Goal: Complete application form

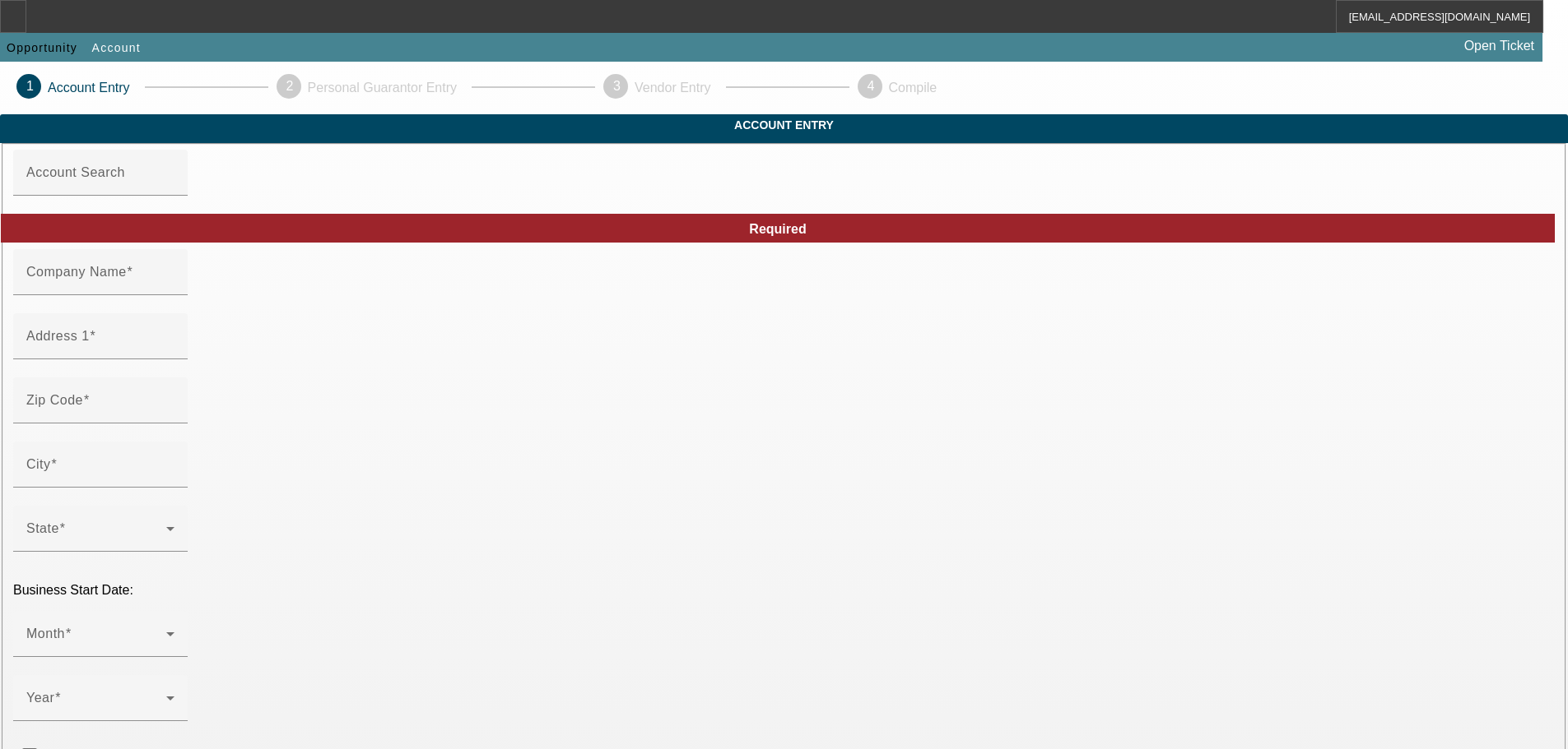
type input "Kraken Auto & Collision Inc."
type input "[STREET_ADDRESS]"
type input "11779"
type input "Ronkonkoma"
type input "[PHONE_NUMBER]"
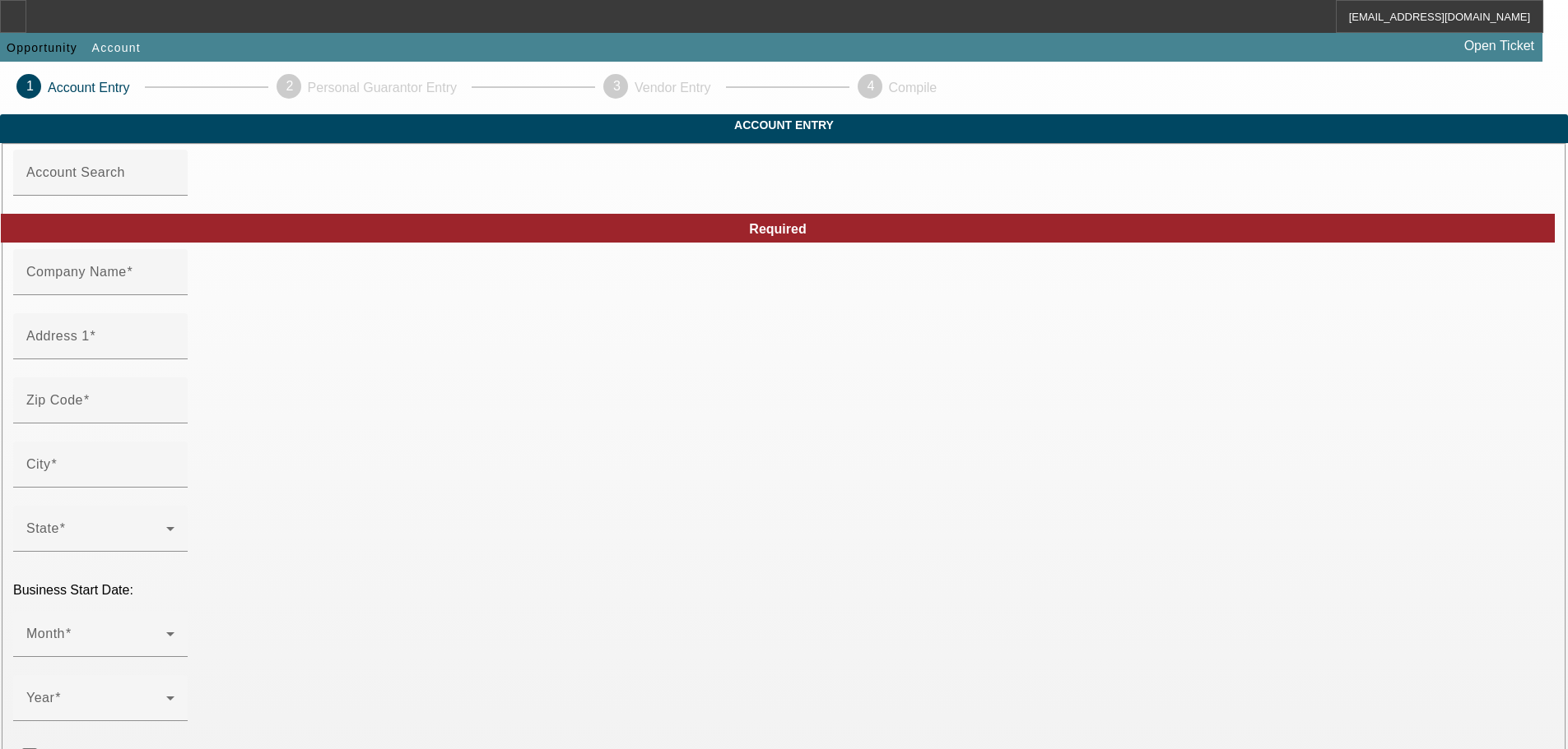
type input "[EMAIL_ADDRESS][DOMAIN_NAME]"
type input "[GEOGRAPHIC_DATA]"
type input "[US_EMPLOYER_IDENTIFICATION_NUMBER]"
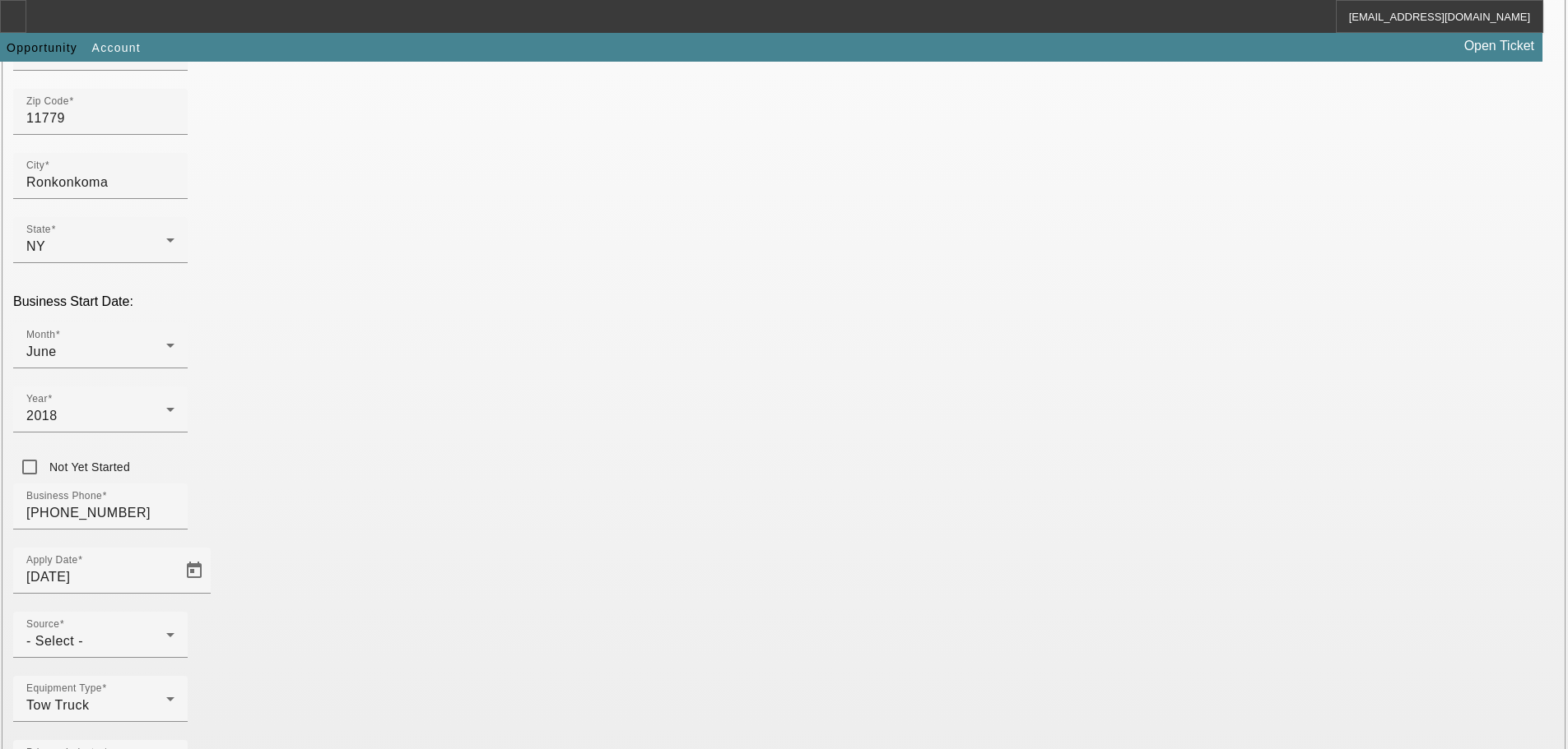
click at [174, 612] on div "Source - Select -" at bounding box center [100, 635] width 149 height 46
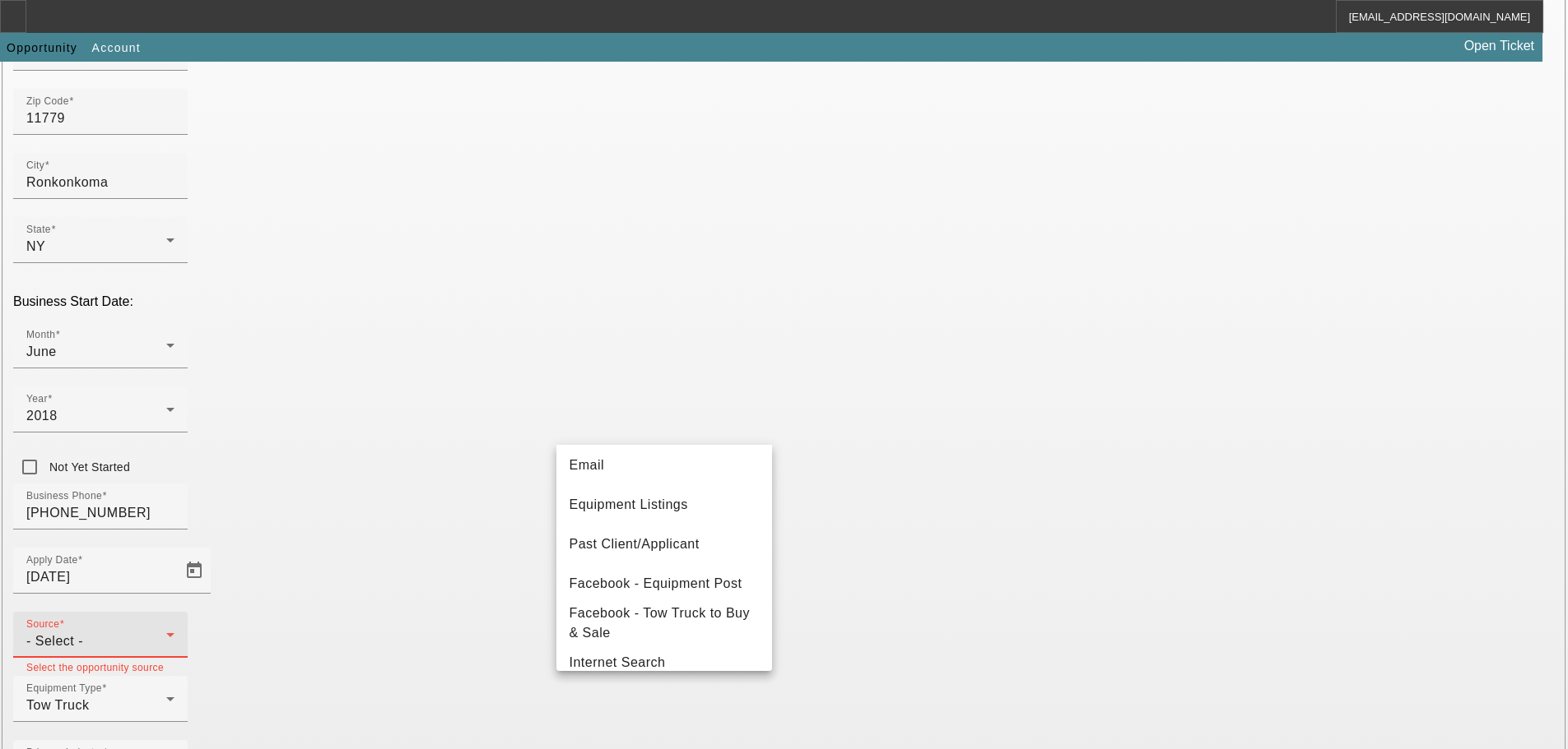
scroll to position [165, 0]
click at [705, 543] on mat-option "Past Client/Applicant" at bounding box center [663, 543] width 216 height 39
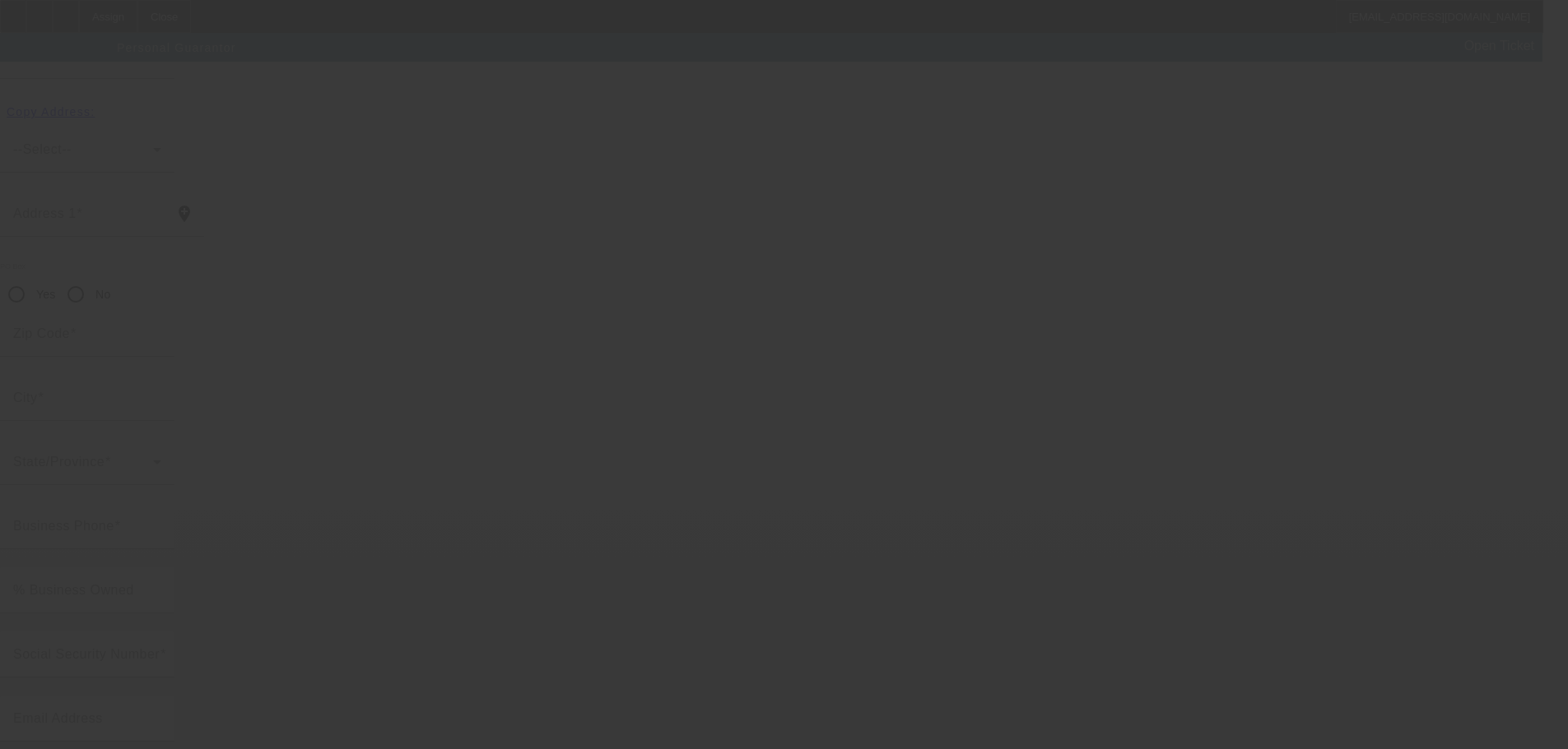
scroll to position [56, 0]
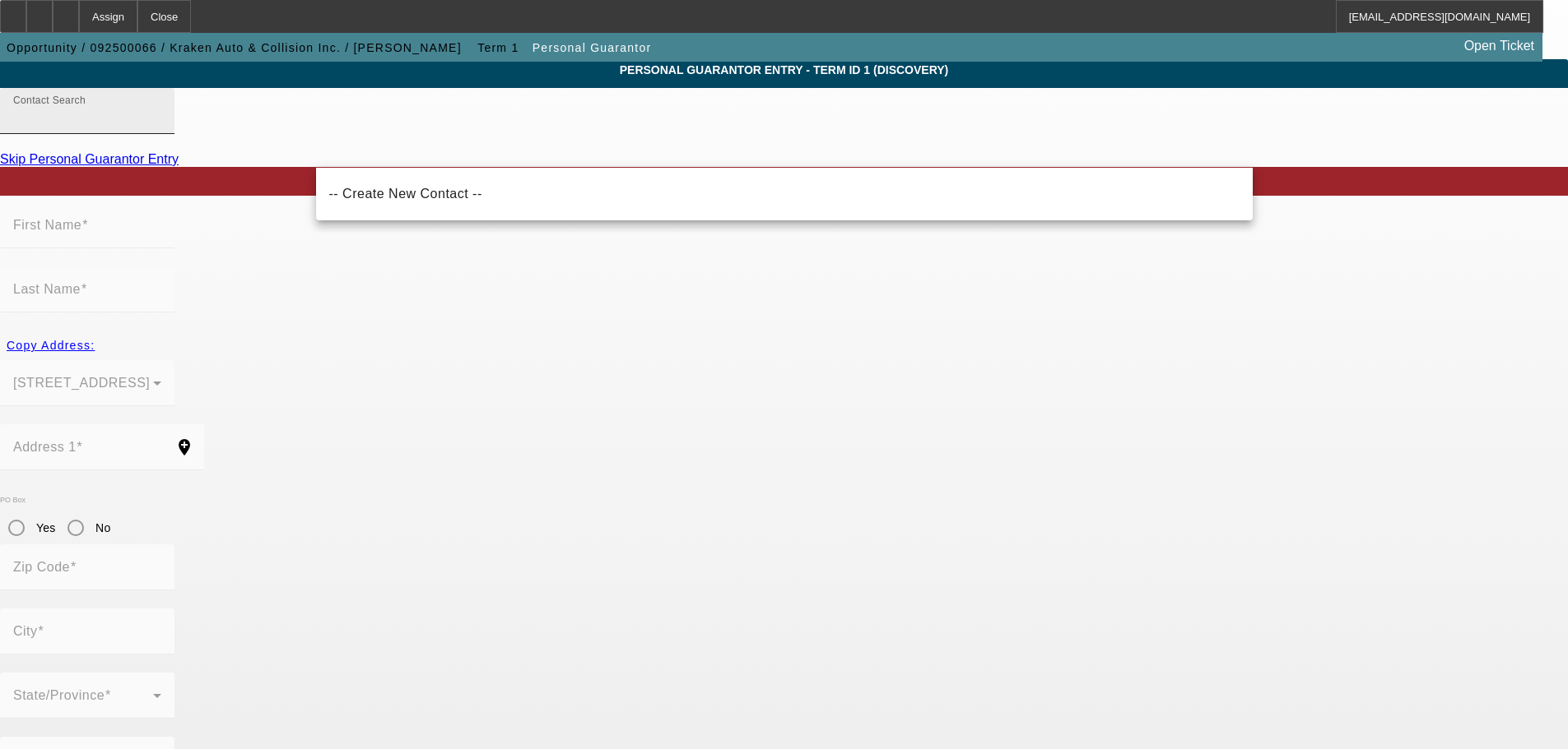
click at [161, 127] on input "Contact Search" at bounding box center [87, 117] width 149 height 20
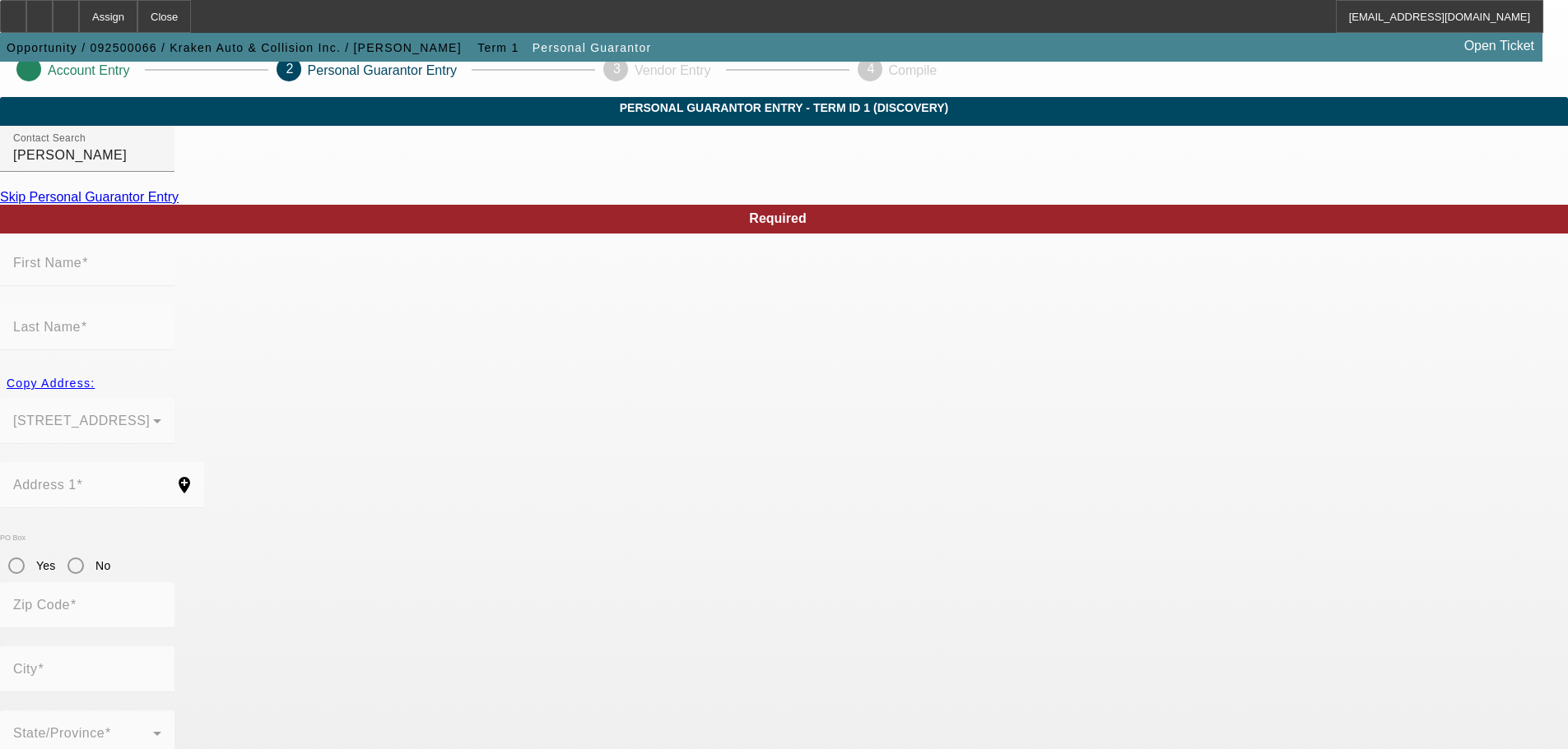
scroll to position [0, 0]
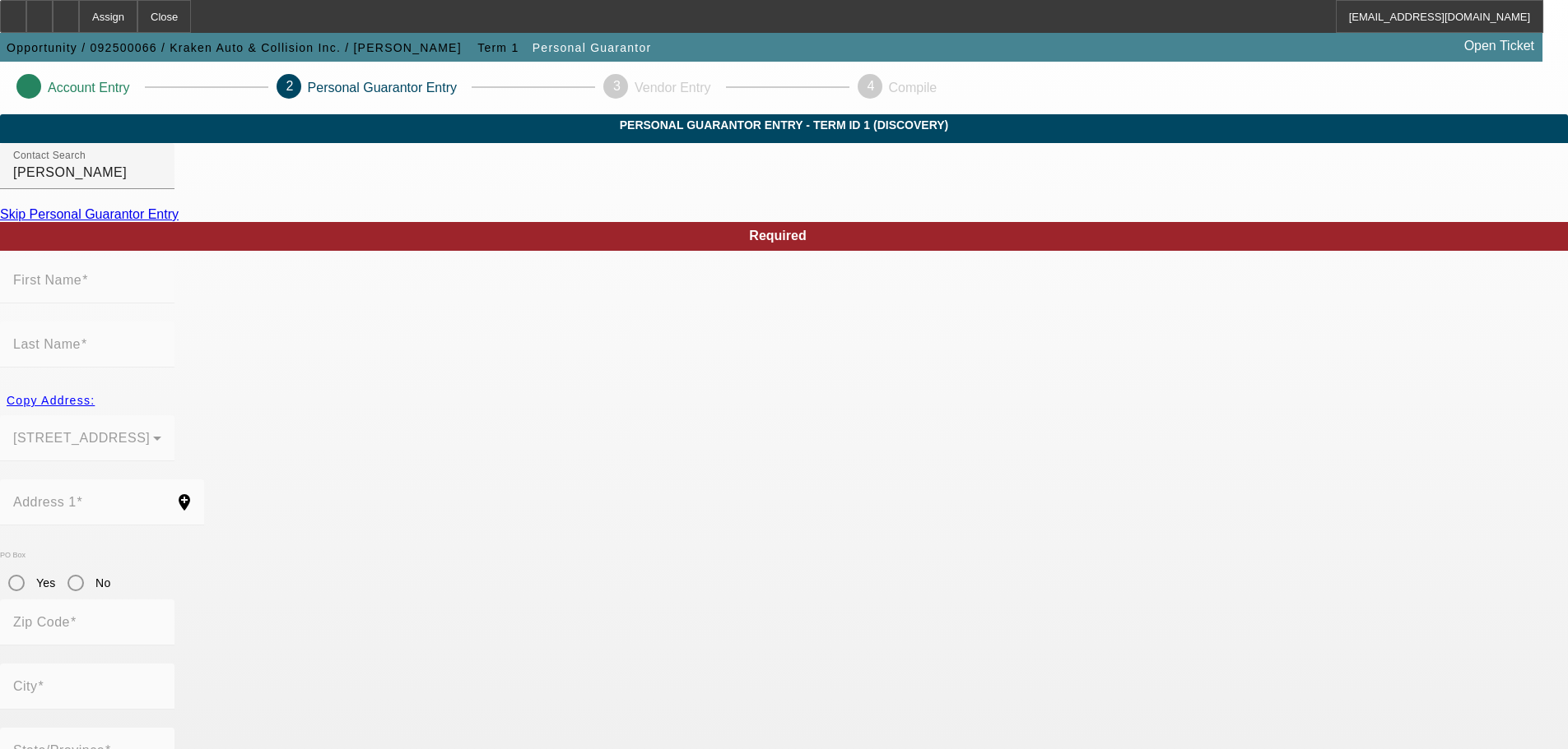
click at [174, 416] on mat-form-field "[STREET_ADDRESS]" at bounding box center [87, 447] width 174 height 64
click at [161, 183] on input "[PERSON_NAME]" at bounding box center [87, 172] width 149 height 20
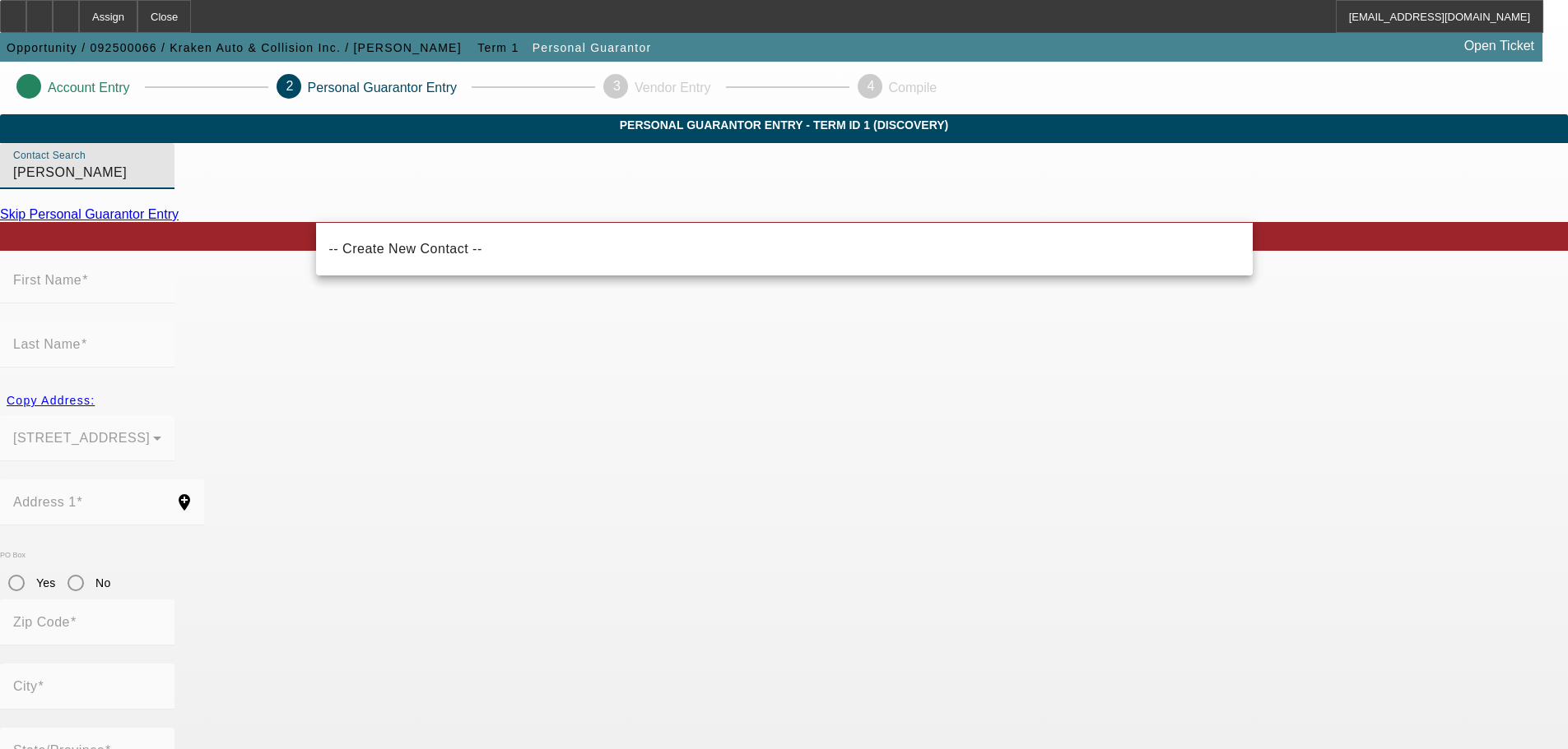
click at [161, 183] on input "[PERSON_NAME]" at bounding box center [87, 172] width 149 height 20
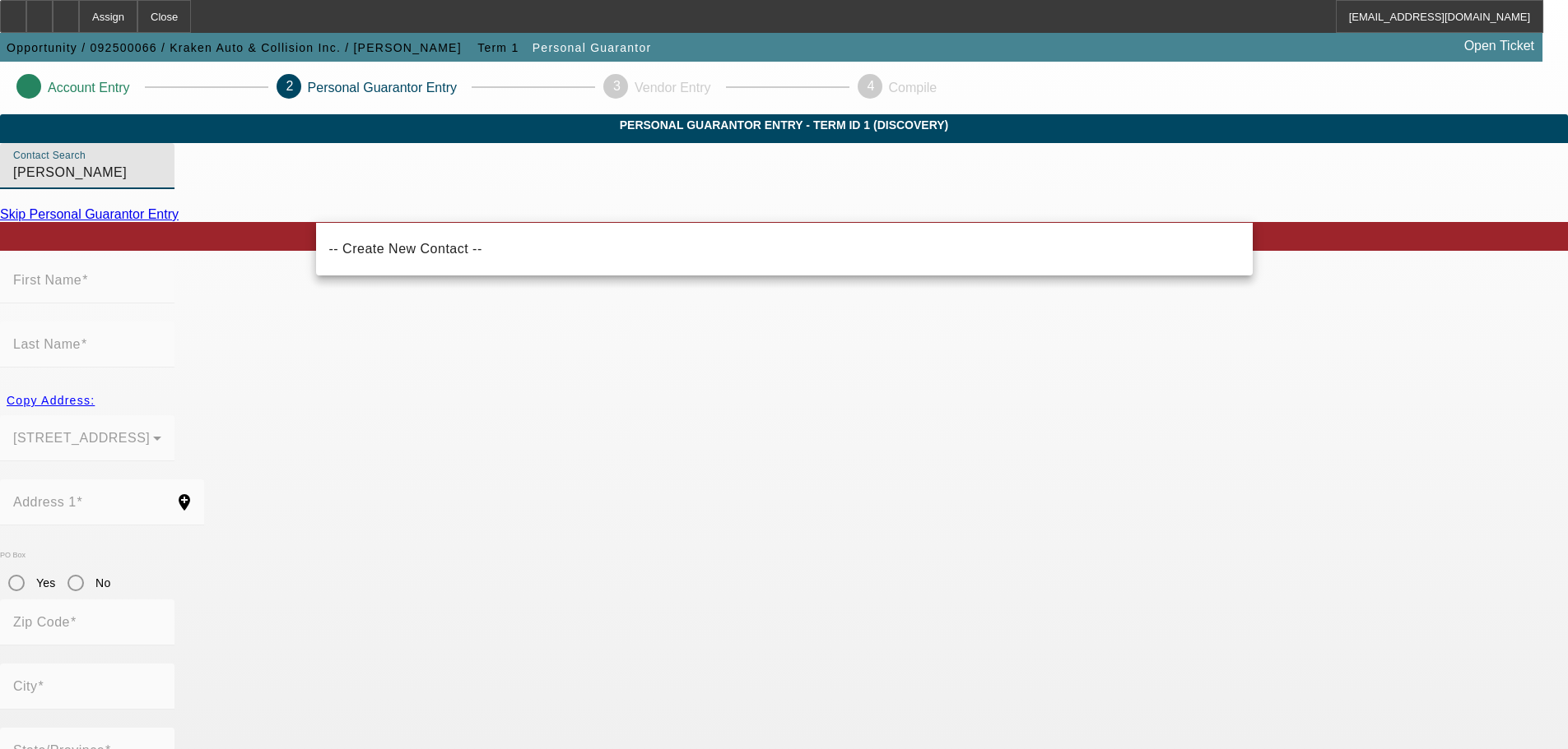
click at [161, 183] on input "[PERSON_NAME]" at bounding box center [87, 172] width 149 height 20
paste input "[PERSON_NAME]"
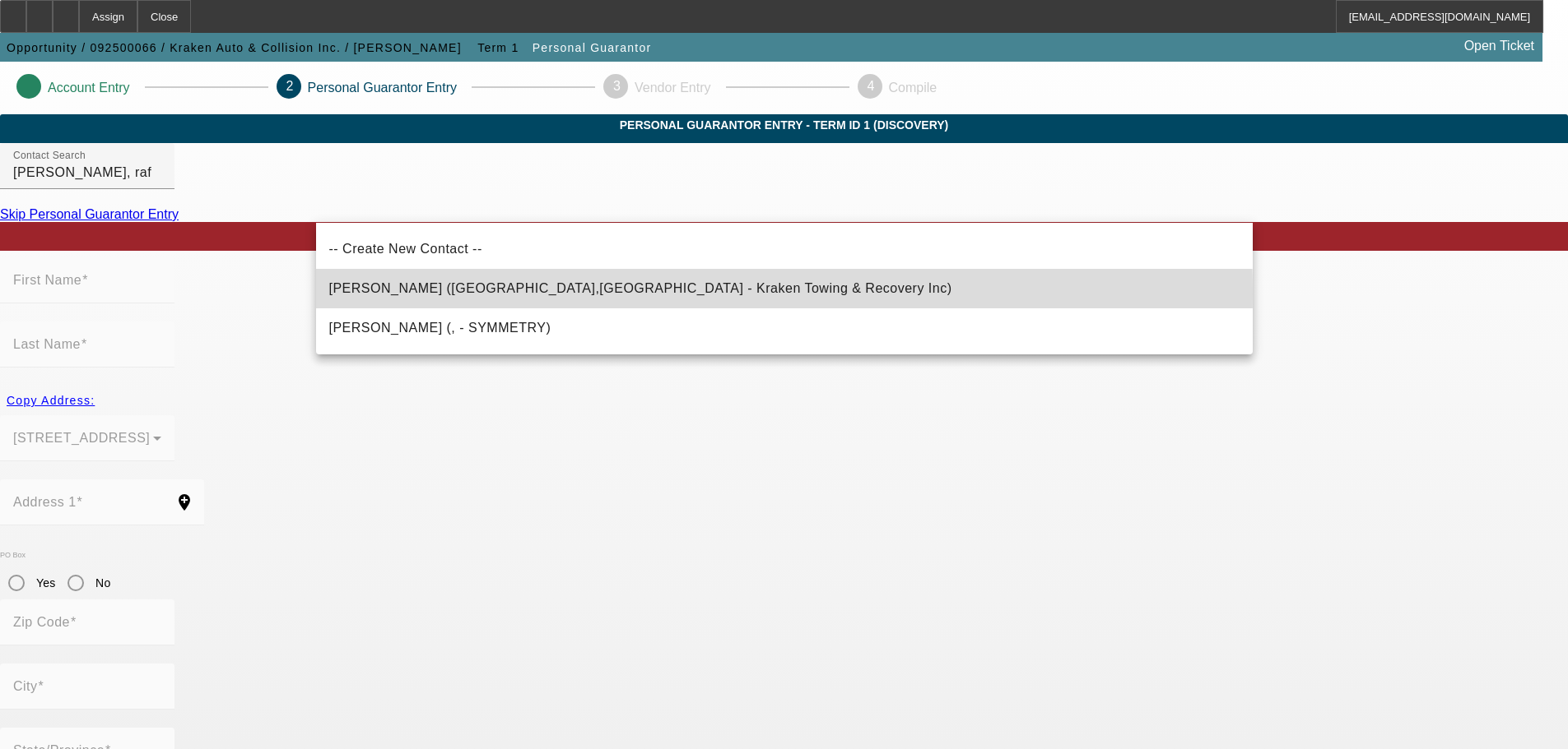
click at [530, 294] on span "[PERSON_NAME] ([GEOGRAPHIC_DATA],[GEOGRAPHIC_DATA] - Kraken Towing & Recovery I…" at bounding box center [640, 288] width 623 height 14
type input "[PERSON_NAME] ([GEOGRAPHIC_DATA],[GEOGRAPHIC_DATA] - Kraken Towing & Recovery I…"
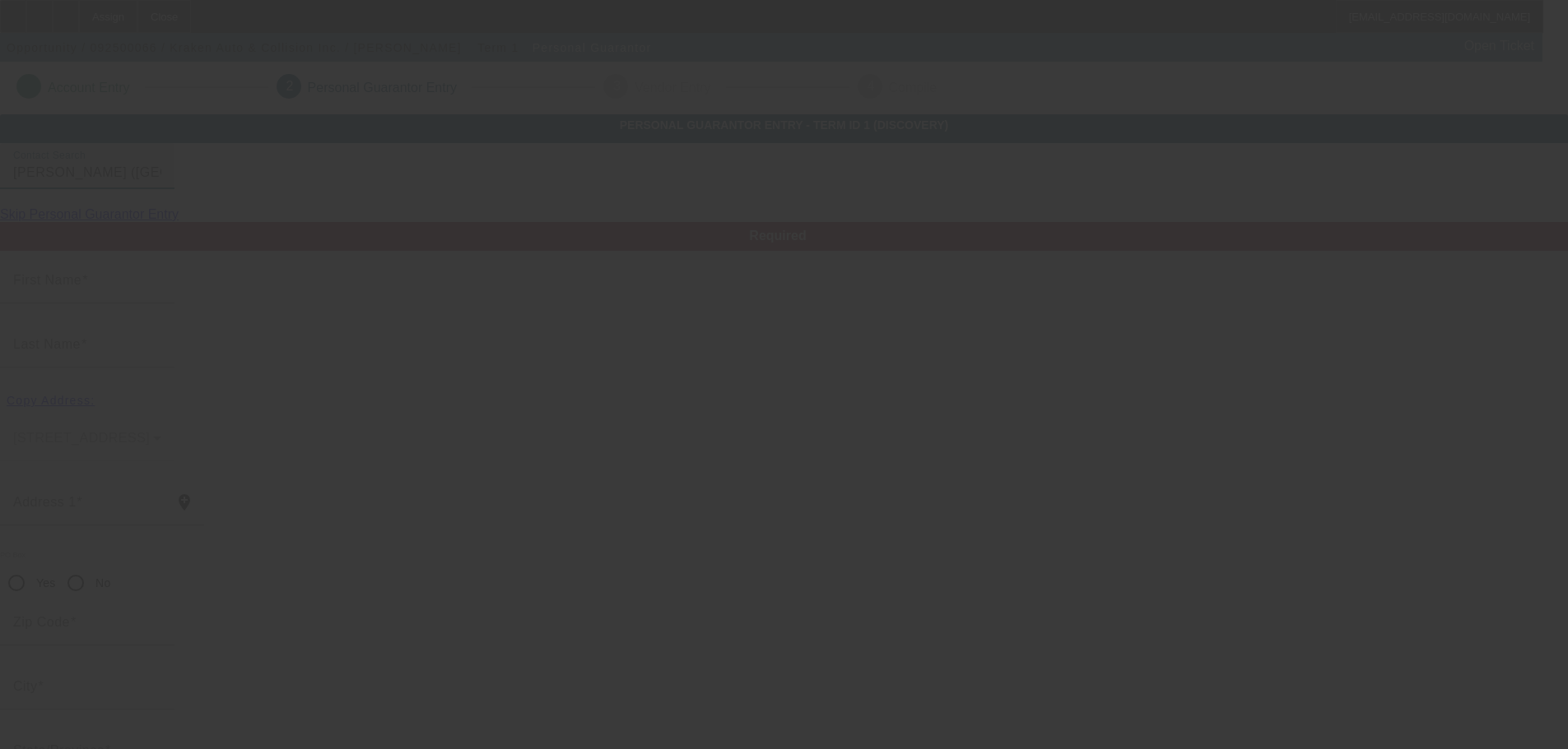
type input "[PERSON_NAME]"
type input "[STREET_ADDRESS]"
radio input "true"
type input "11742"
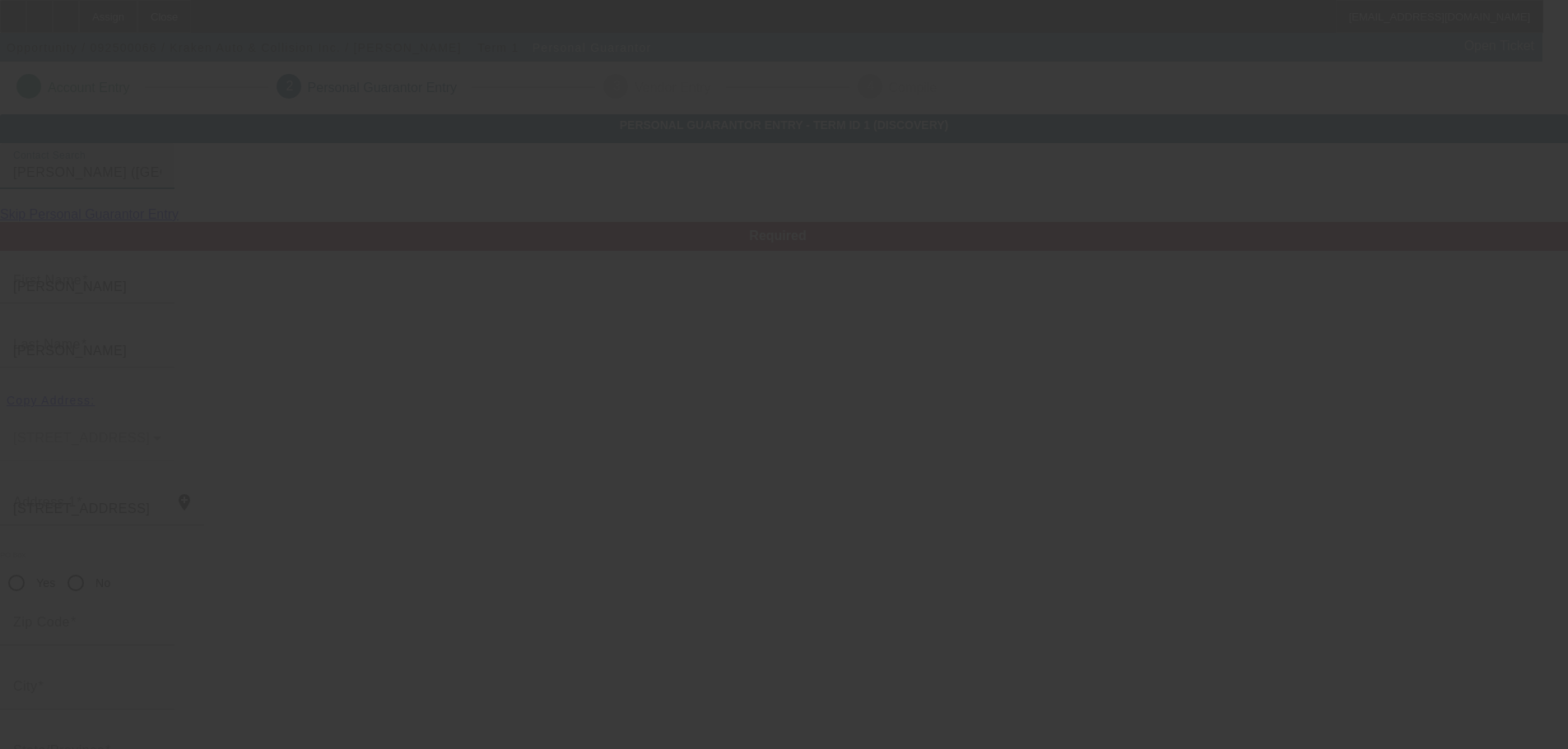
type input "[GEOGRAPHIC_DATA]"
type input "[PHONE_NUMBER]"
type input "100"
type input "126-64-9861"
type input "[EMAIL_ADDRESS][DOMAIN_NAME]"
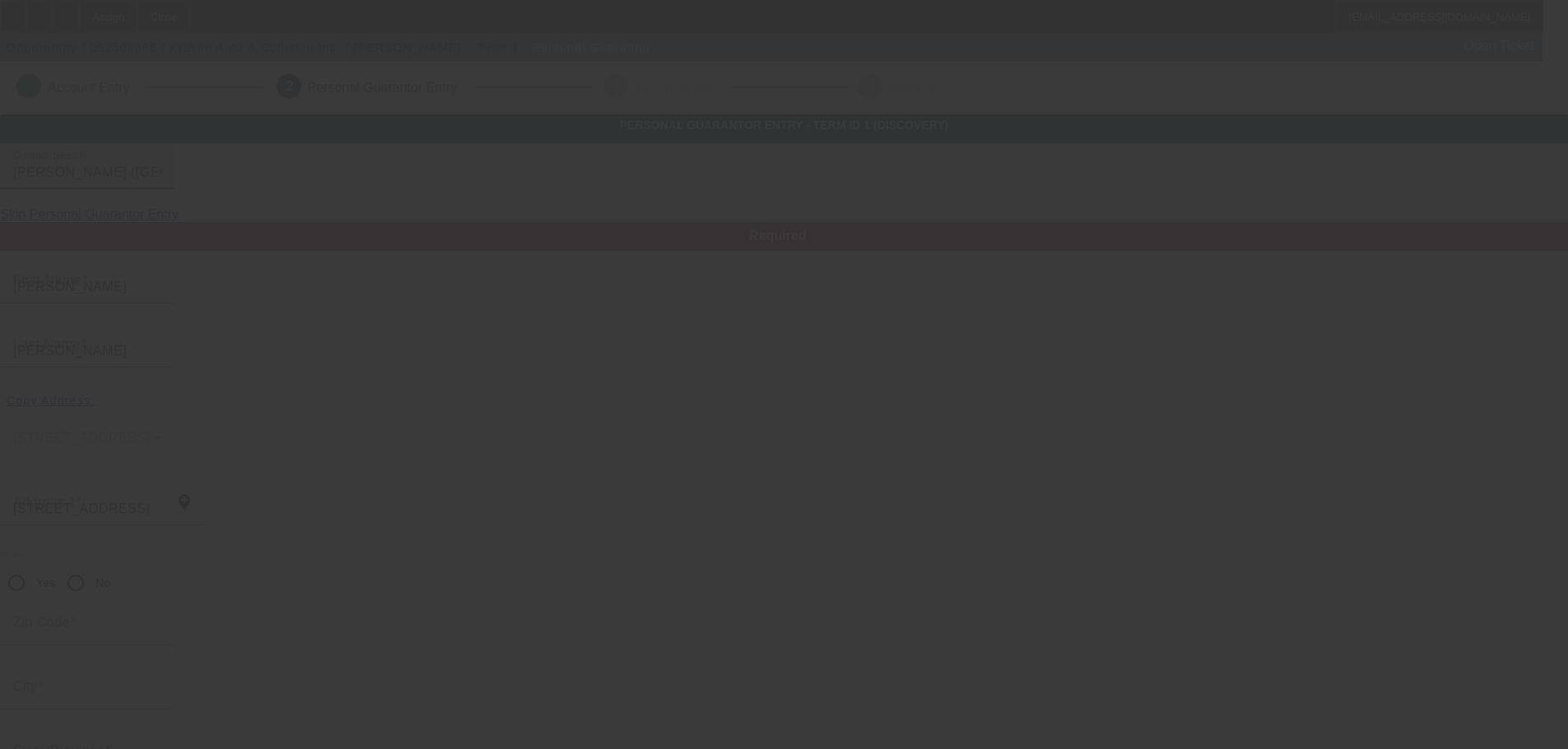
type input "[PHONE_NUMBER]"
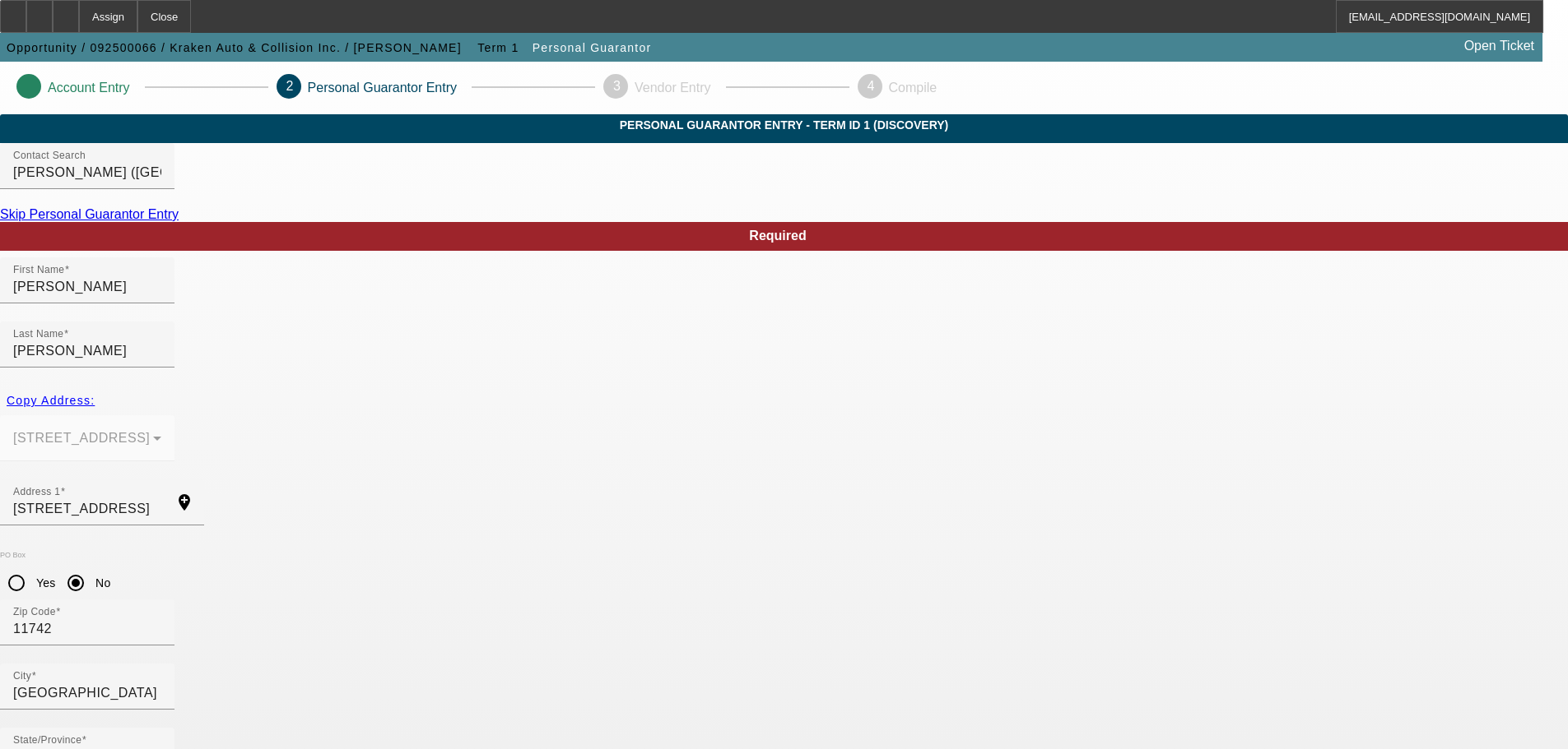
click at [174, 416] on mat-form-field "[STREET_ADDRESS]" at bounding box center [87, 447] width 174 height 64
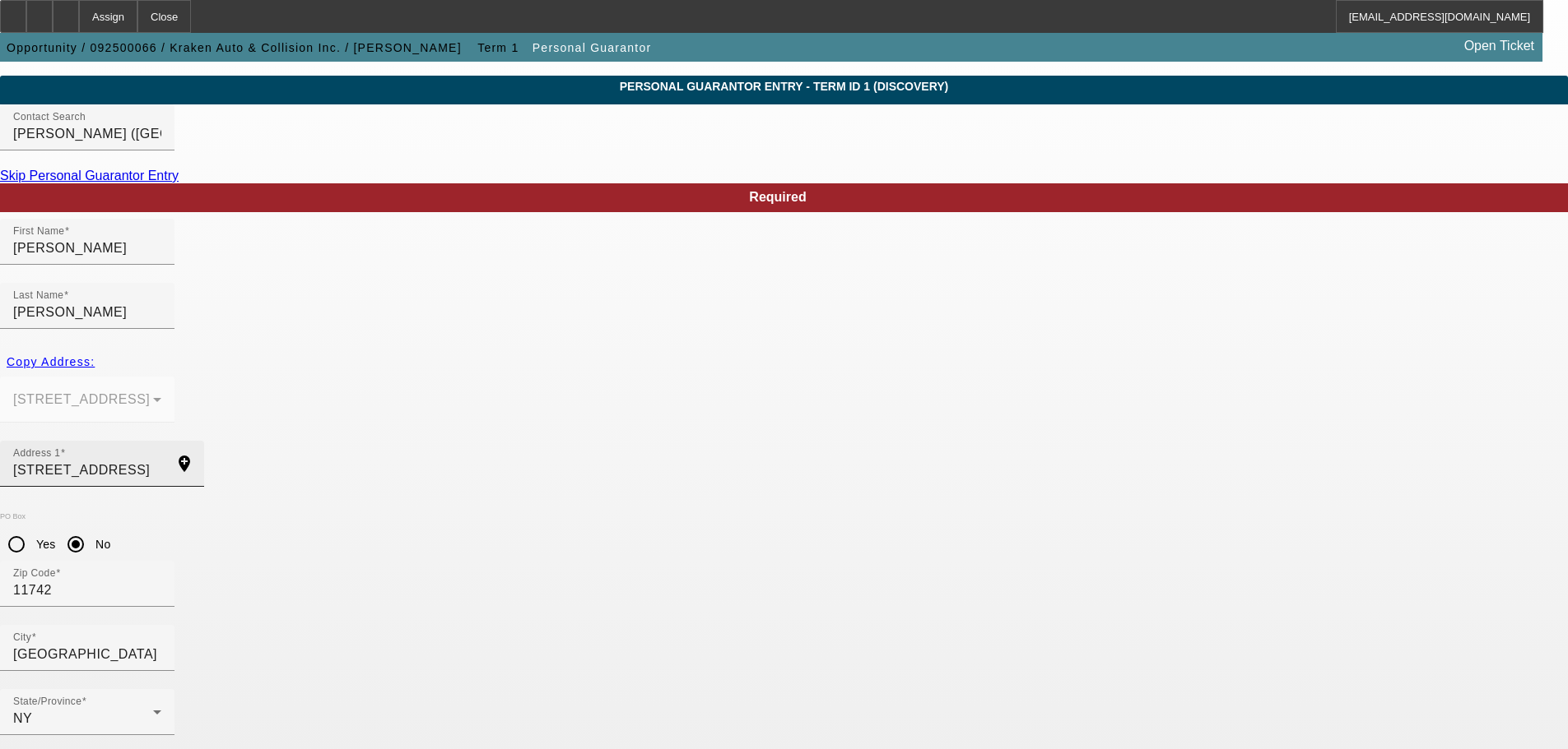
scroll to position [56, 0]
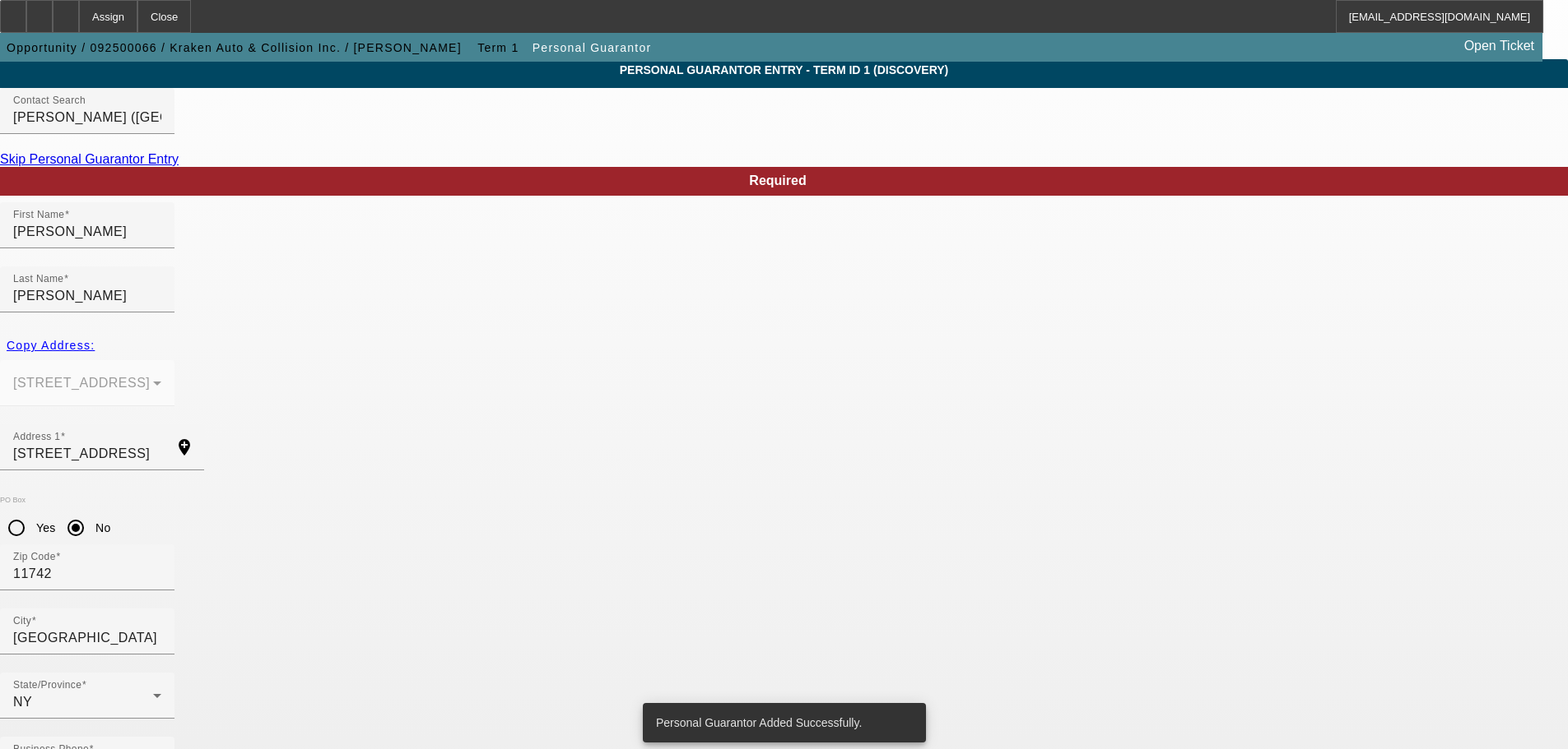
scroll to position [0, 0]
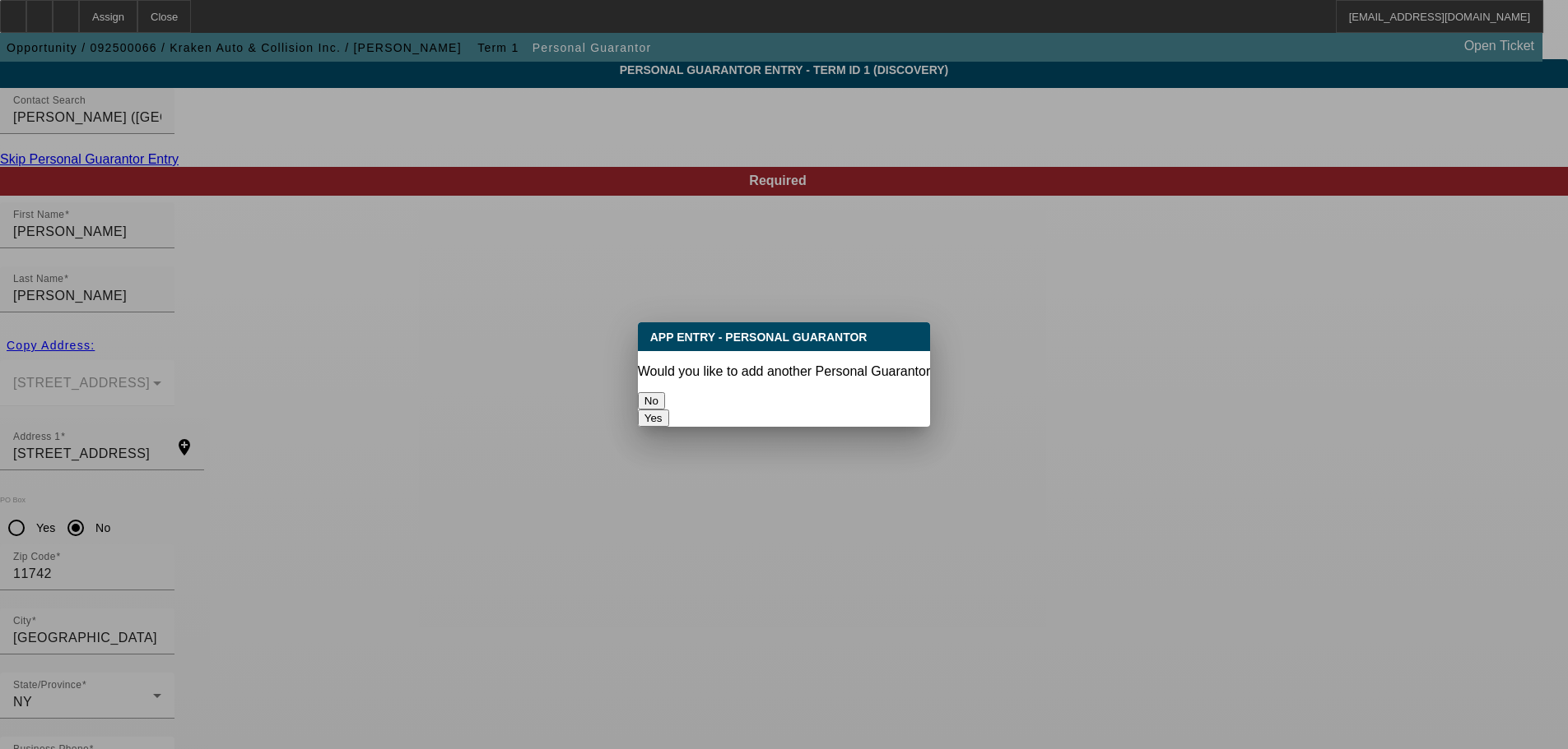
click at [665, 397] on button "No" at bounding box center [651, 401] width 27 height 17
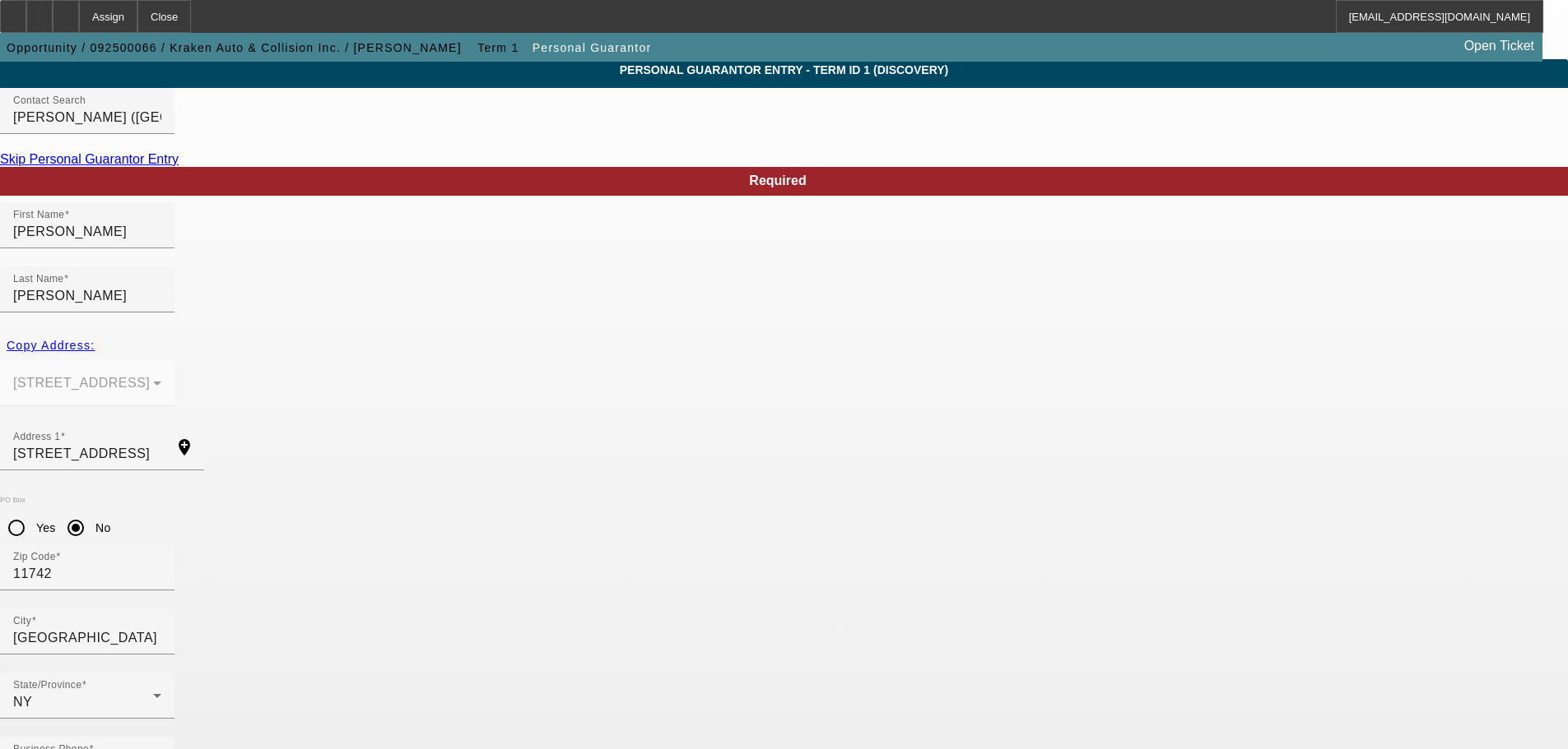
scroll to position [56, 0]
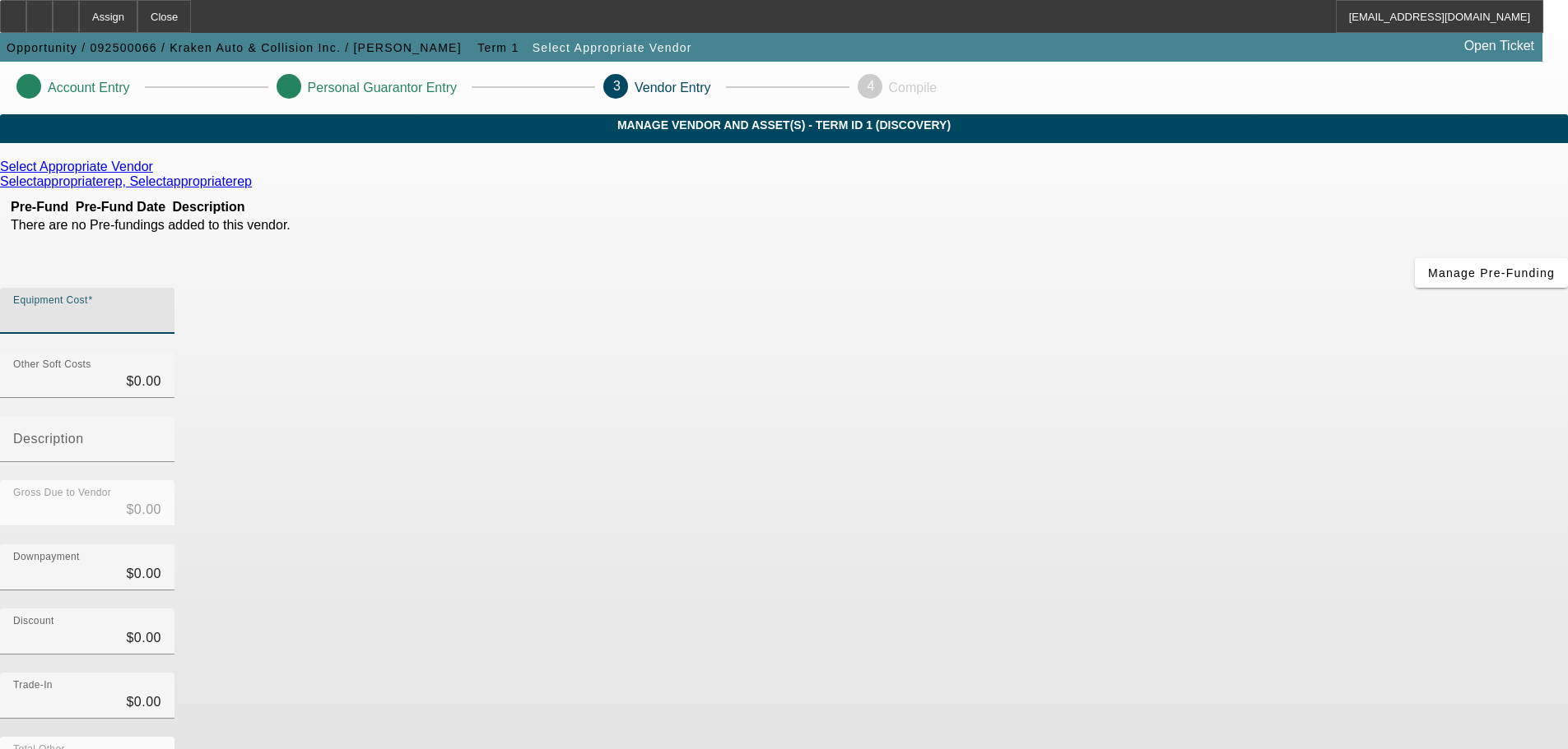
click at [161, 307] on input "Equipment Cost" at bounding box center [87, 317] width 149 height 20
type input "3"
type input "$3.00"
type input "39"
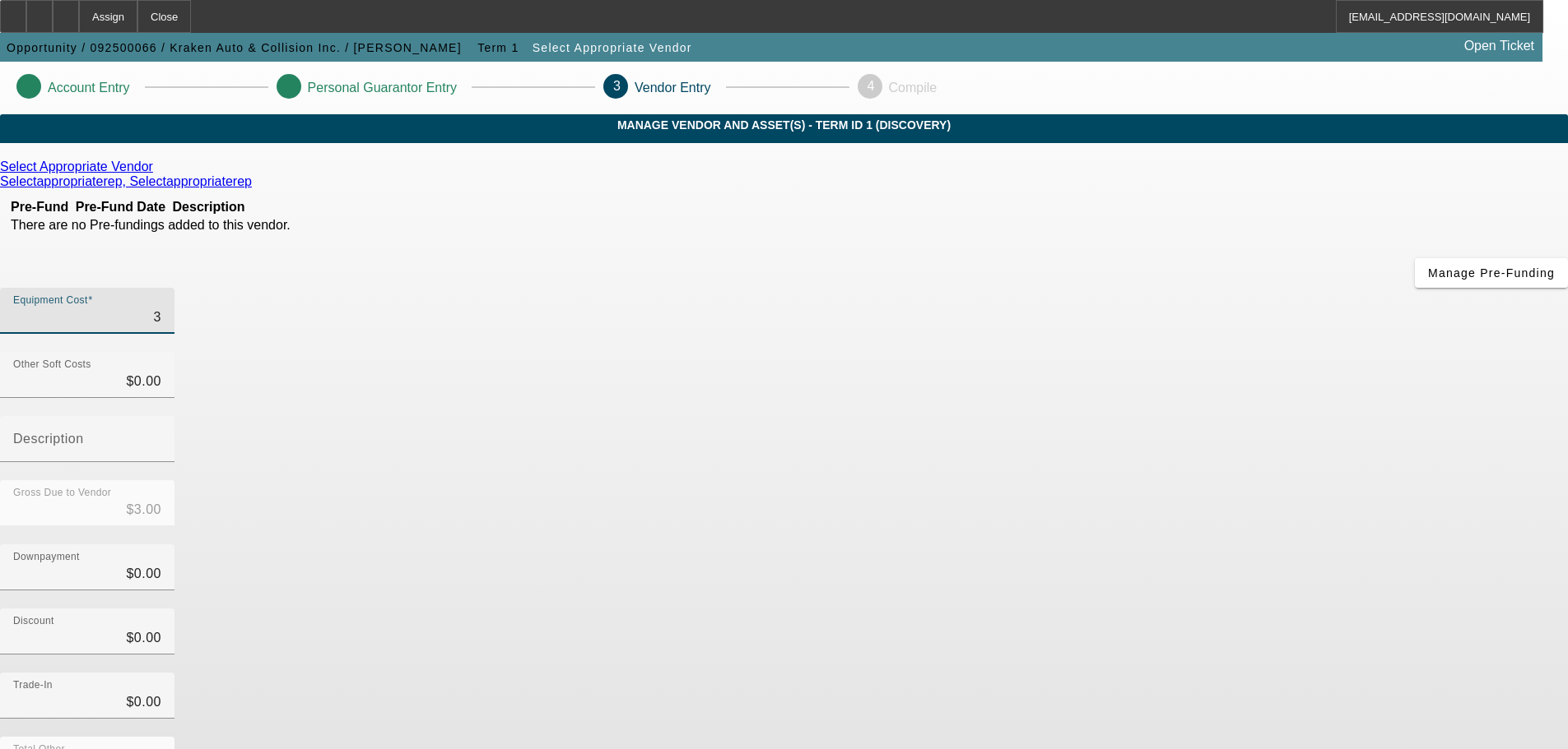
type input "$39.00"
type input "395"
type input "$395.00"
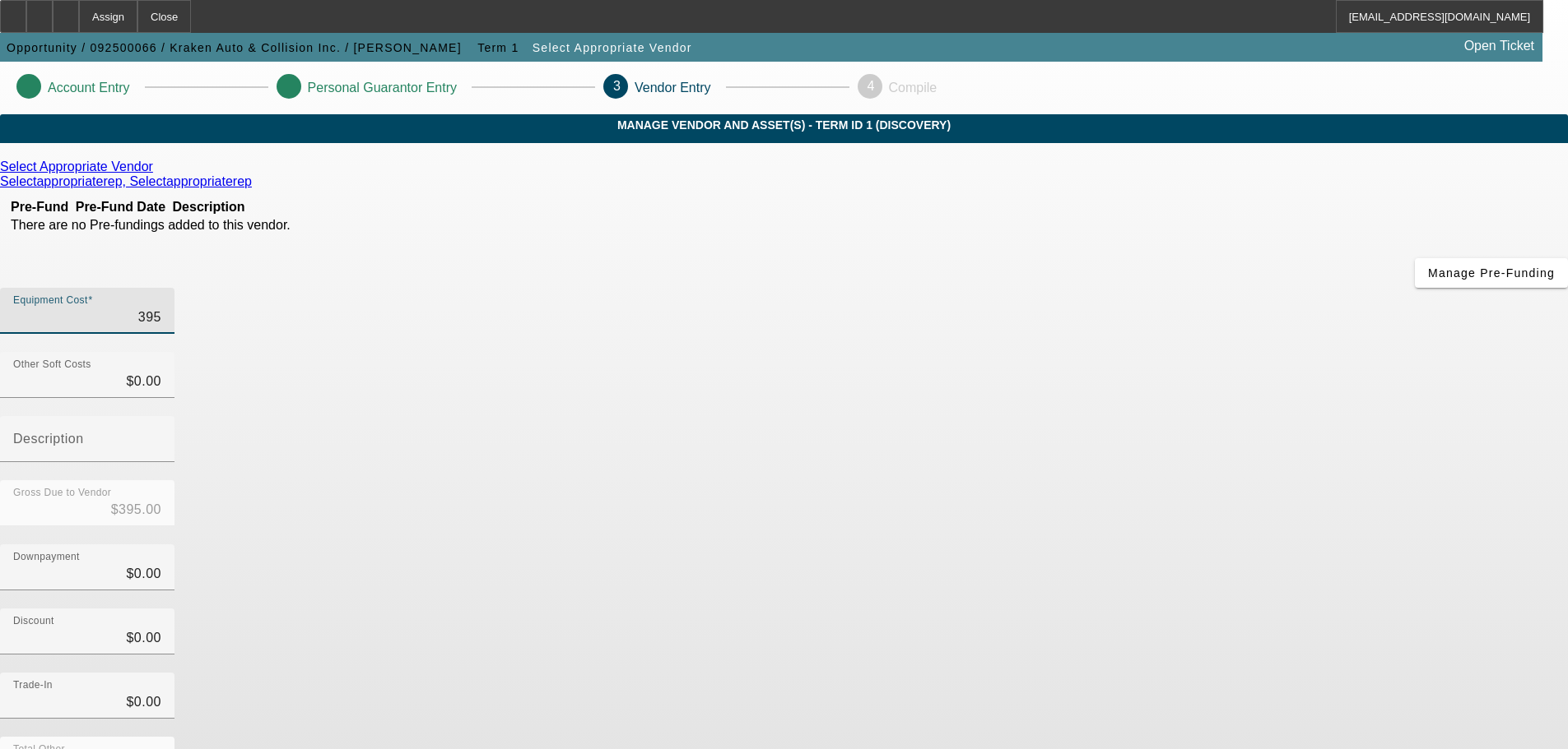
type input "3950"
type input "$3,950.00"
type input "39500"
type input "$39,500.00"
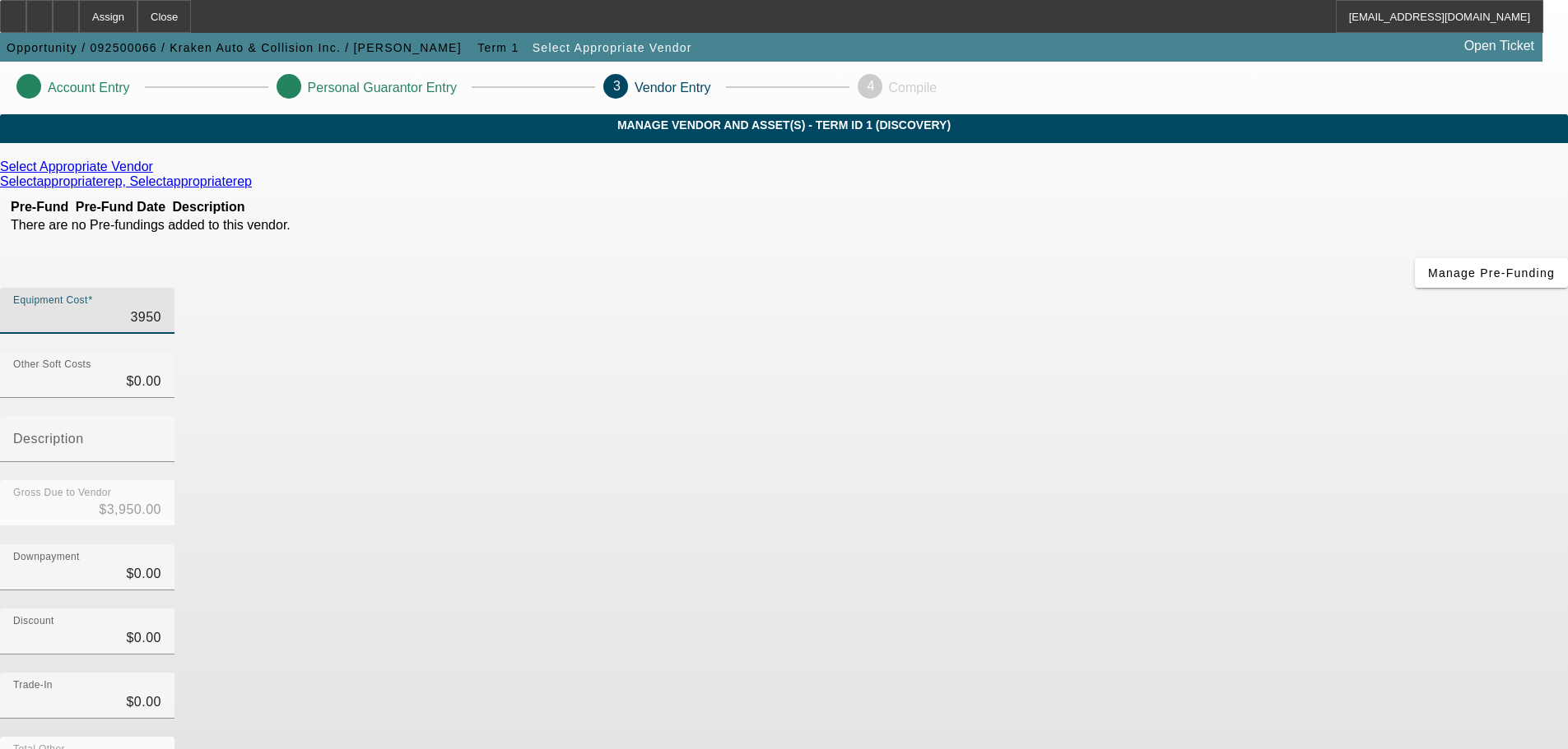
type input "$39,500.00"
click at [161, 372] on input "0" at bounding box center [87, 381] width 149 height 20
type input "6"
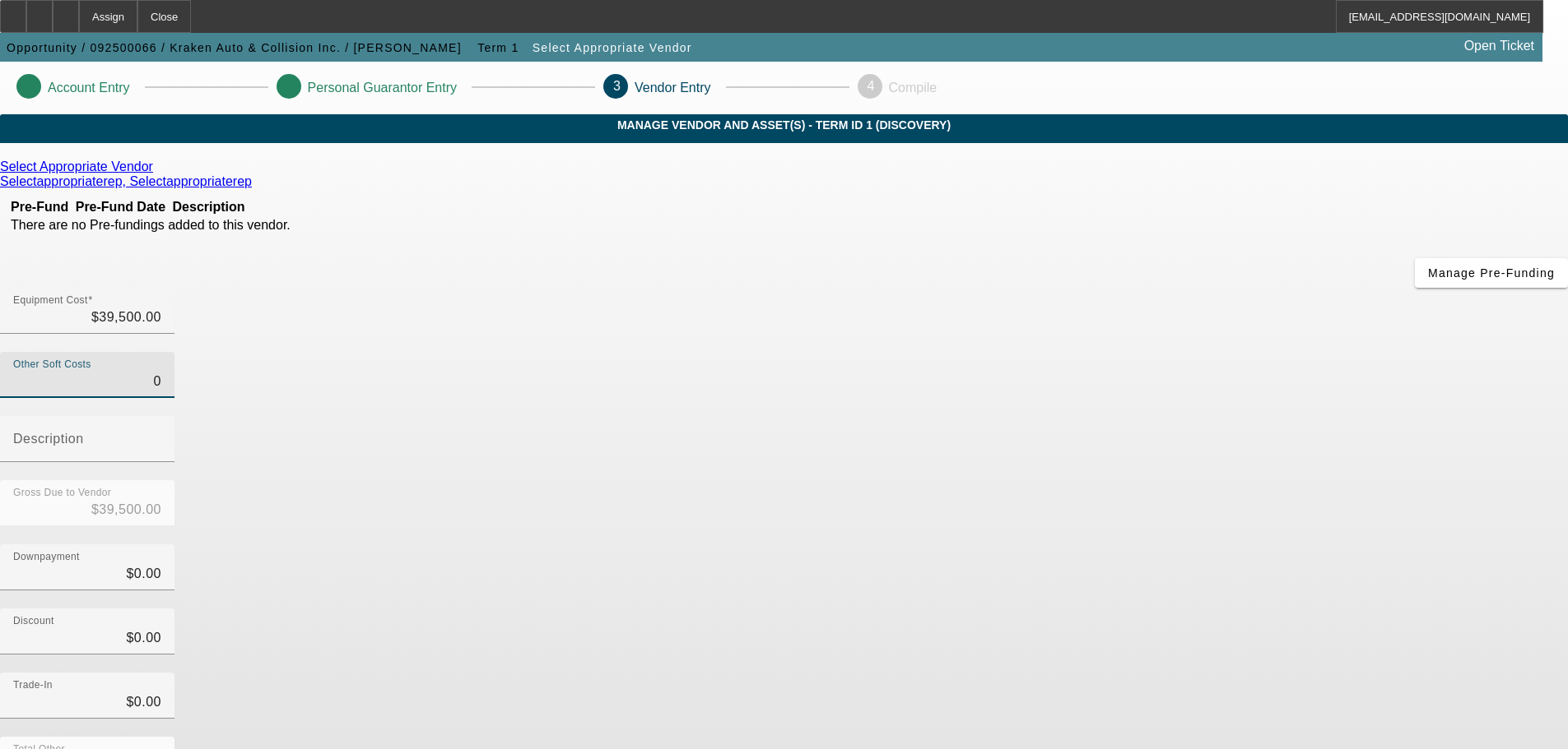
type input "$39,506.00"
type input "60"
type input "$39,560.00"
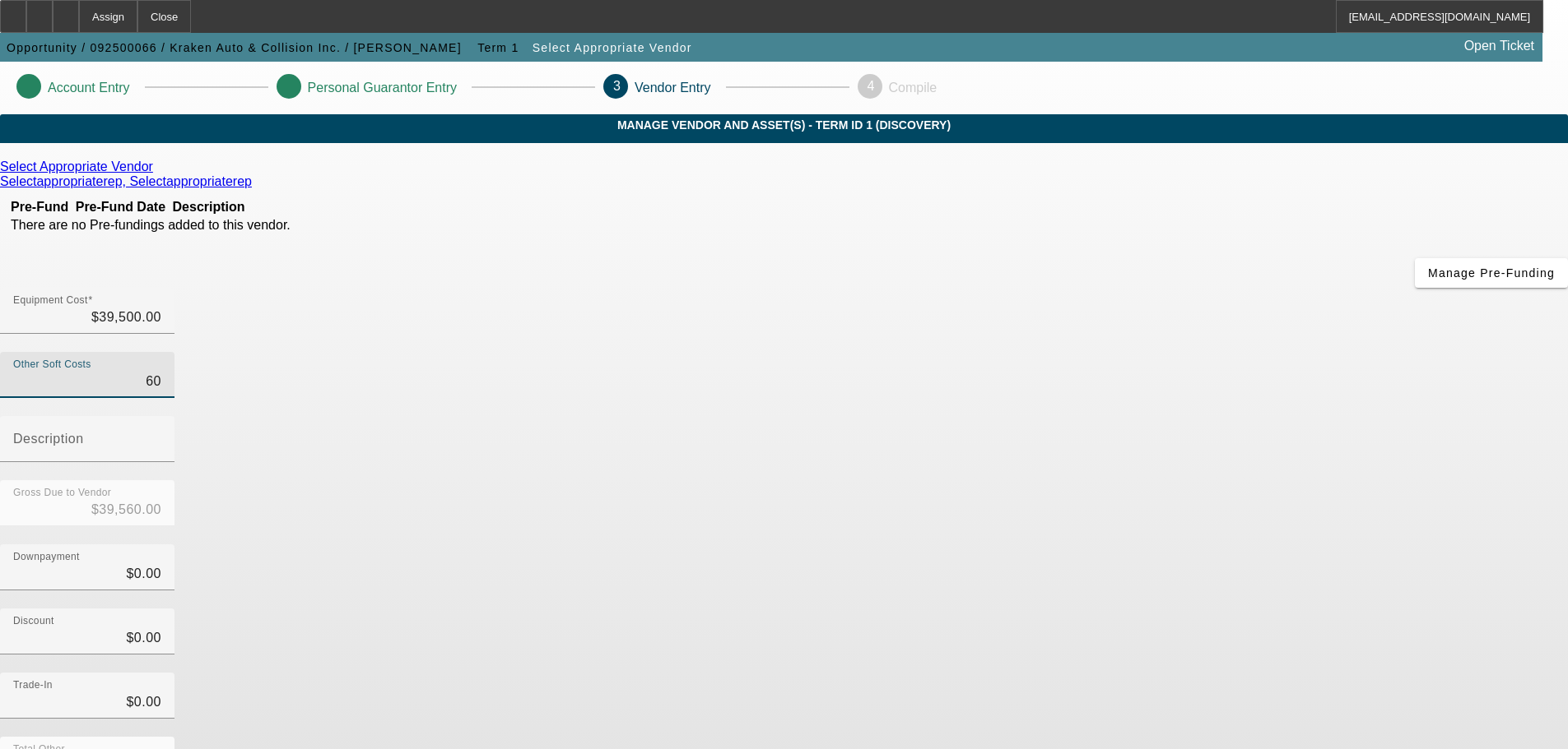
type input "609"
type input "$40,109.00"
type input "609.9"
type input "$40,109.90"
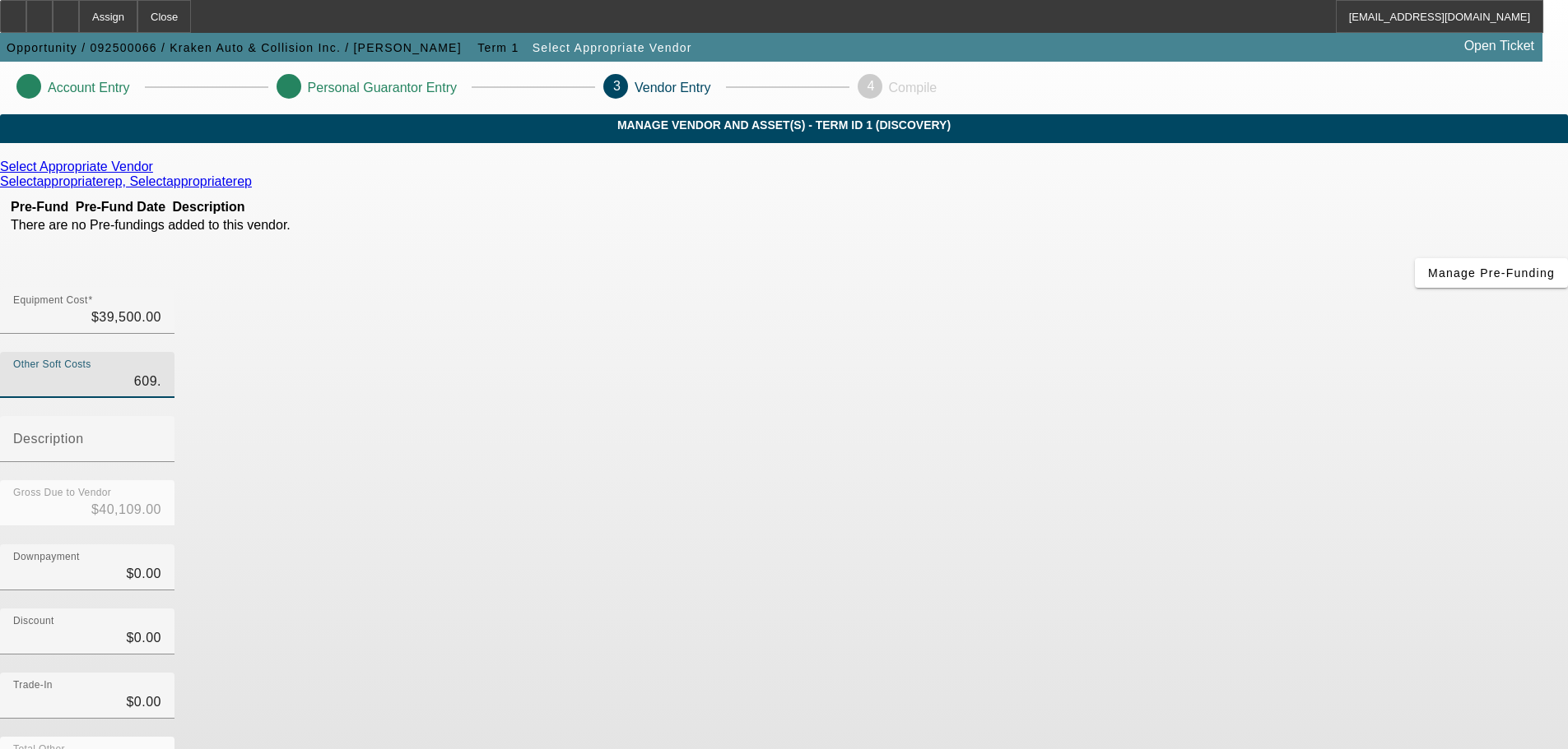
type input "$40,109.90"
type input "609.95"
type input "$40,109.95"
type input "$609.95"
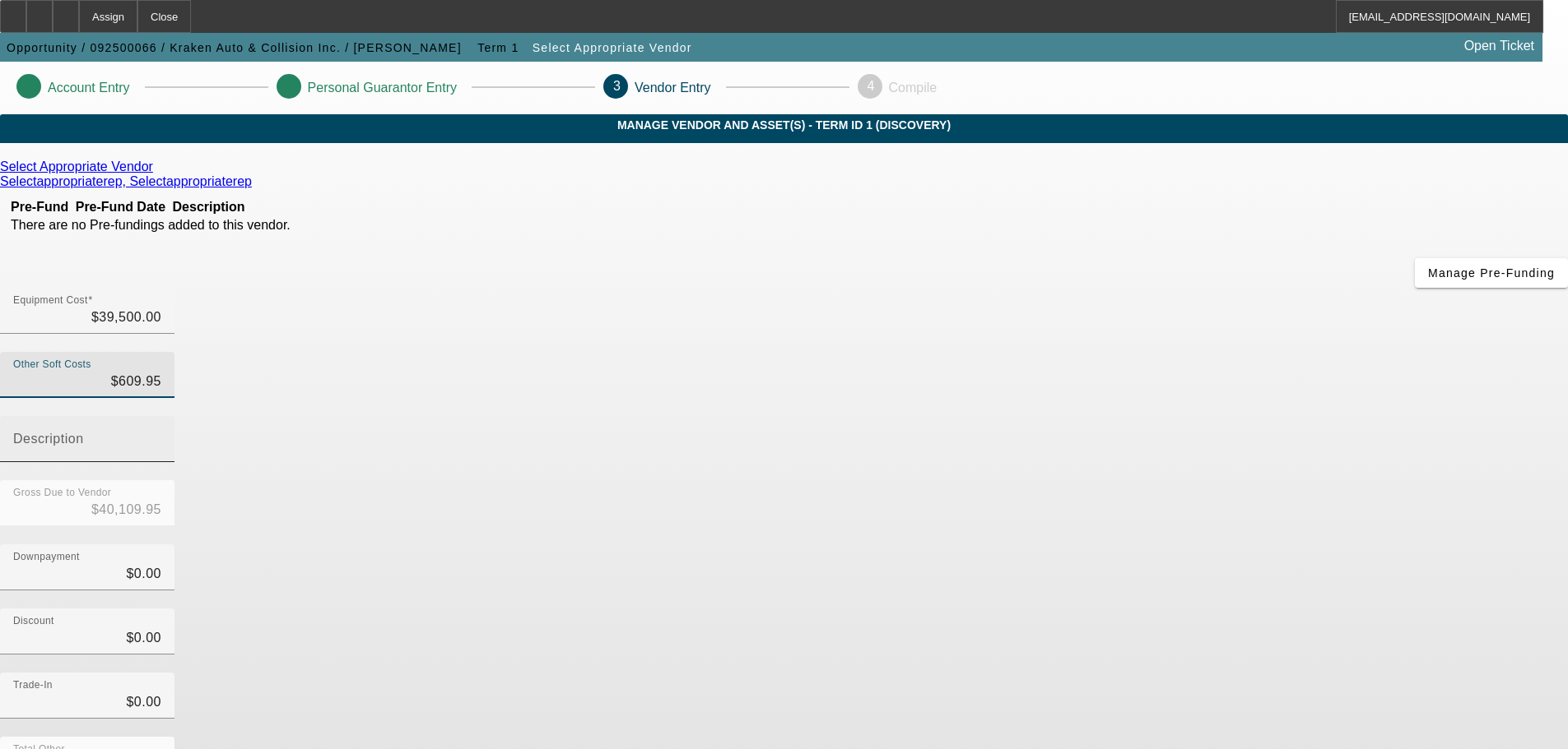
click at [161, 436] on input "Description" at bounding box center [87, 445] width 149 height 20
type input "Fees"
click at [1189, 672] on div "Trade-In $0.00" at bounding box center [784, 704] width 1568 height 64
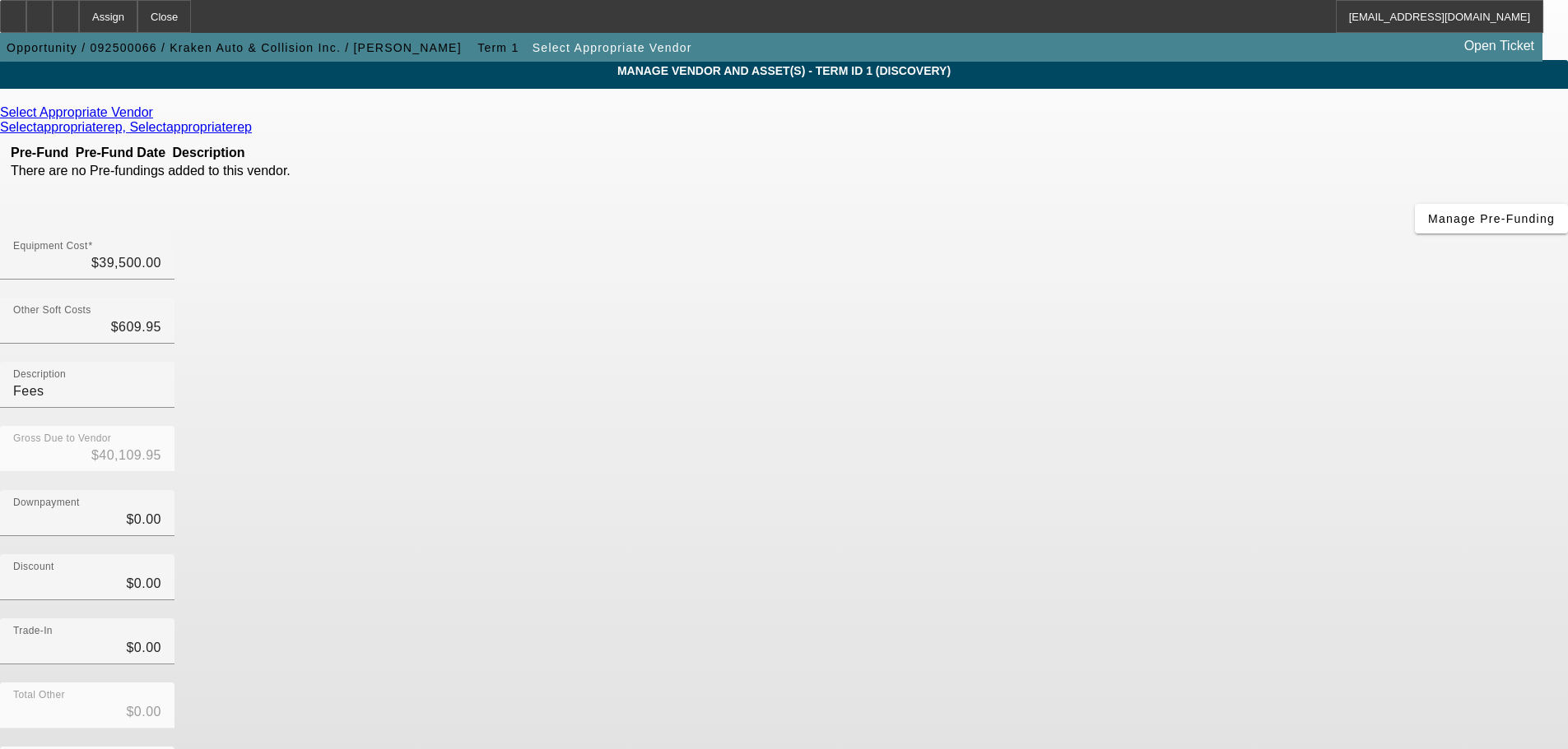
scroll to position [84, 0]
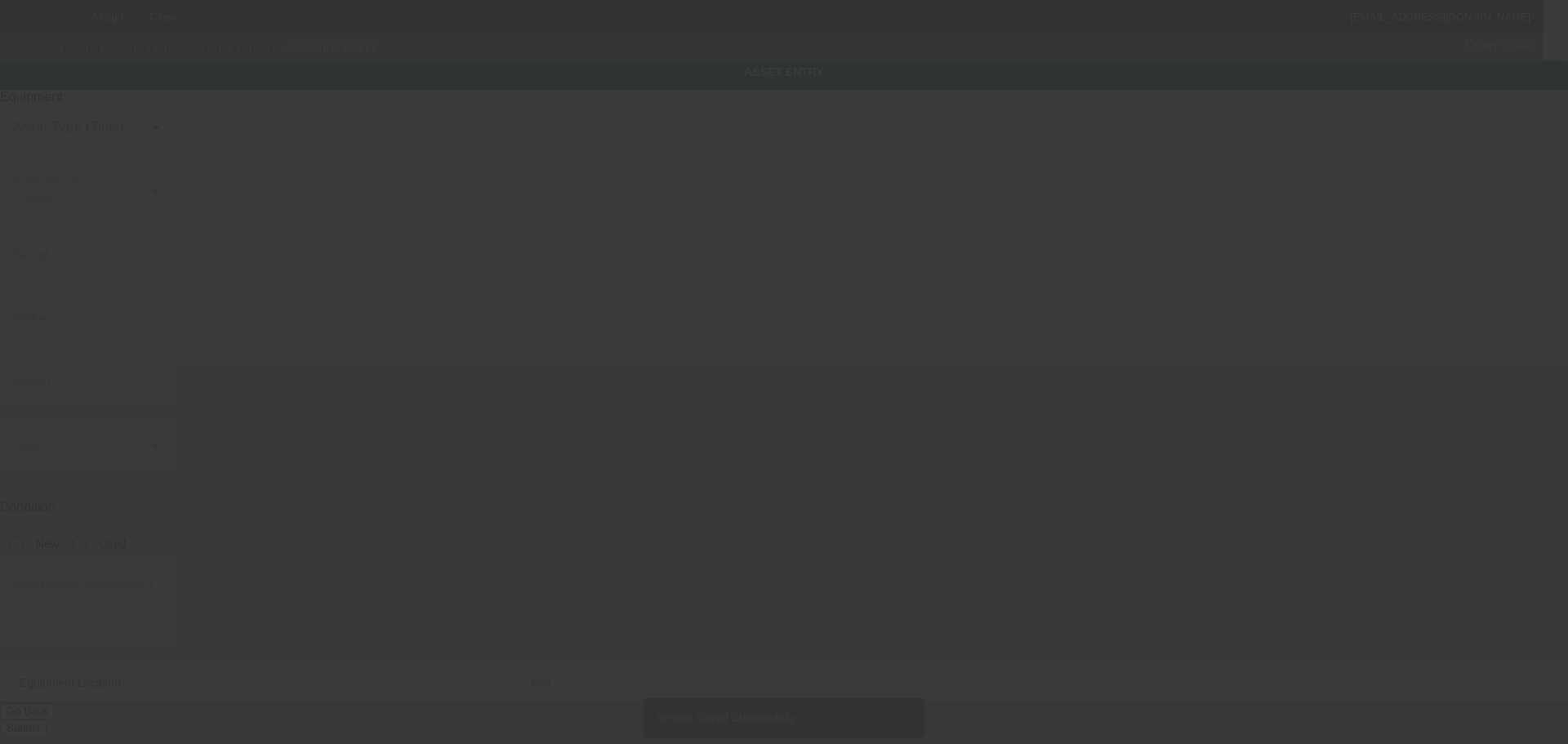
type input "[STREET_ADDRESS]"
type input "Ronkonkoma"
type input "11779"
type input "[GEOGRAPHIC_DATA]"
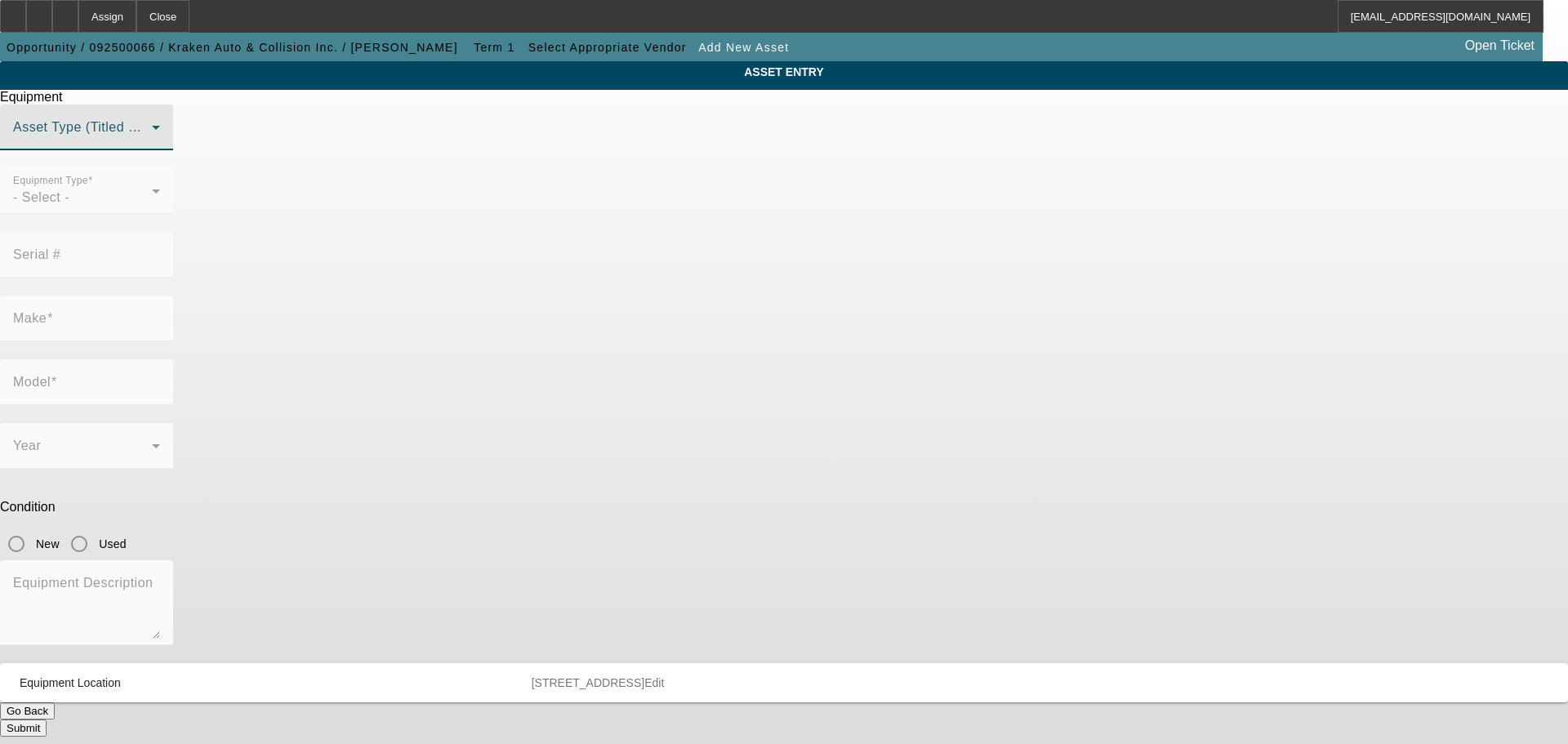
click at [152, 144] on span at bounding box center [83, 134] width 139 height 20
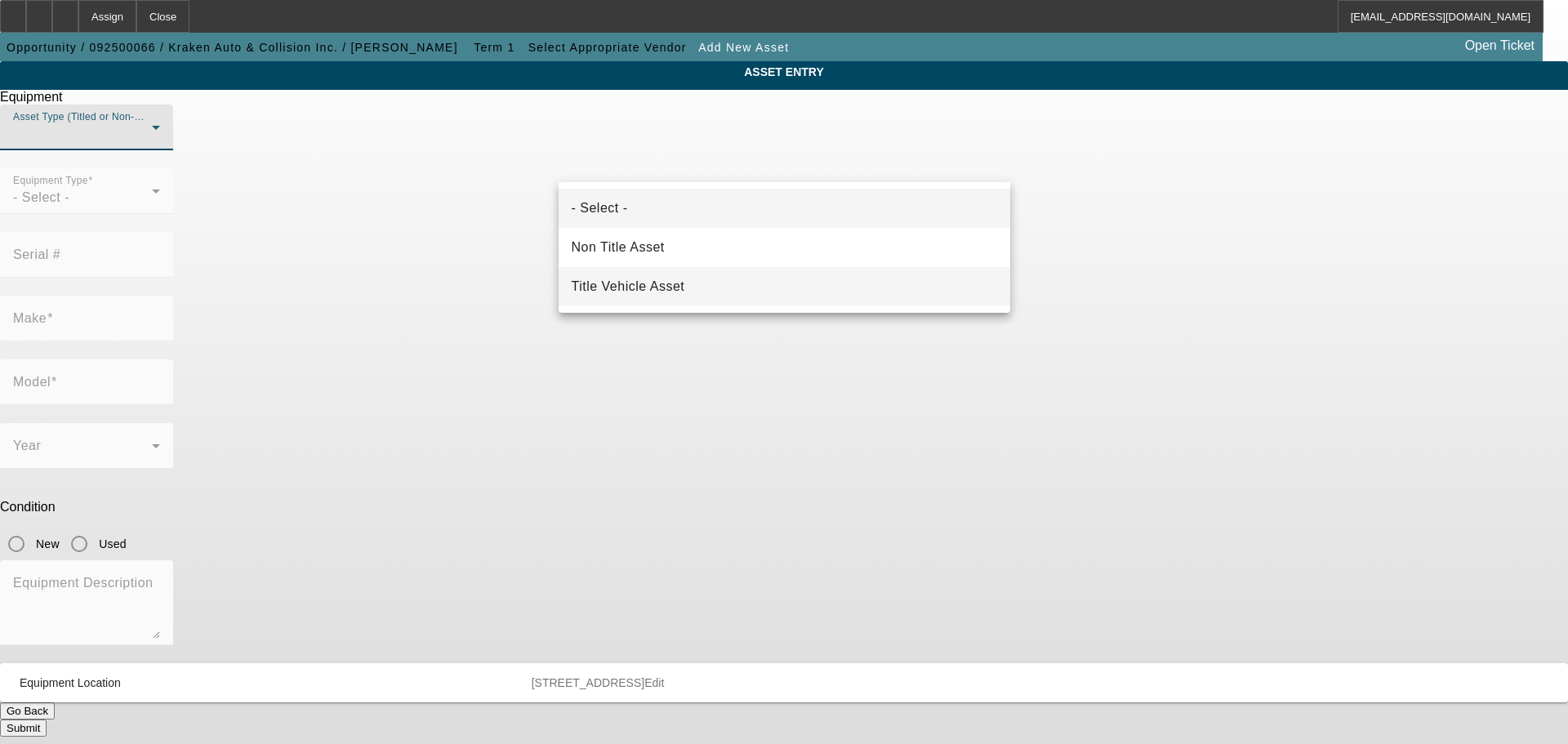
click at [685, 288] on span "Title Vehicle Asset" at bounding box center [628, 286] width 113 height 20
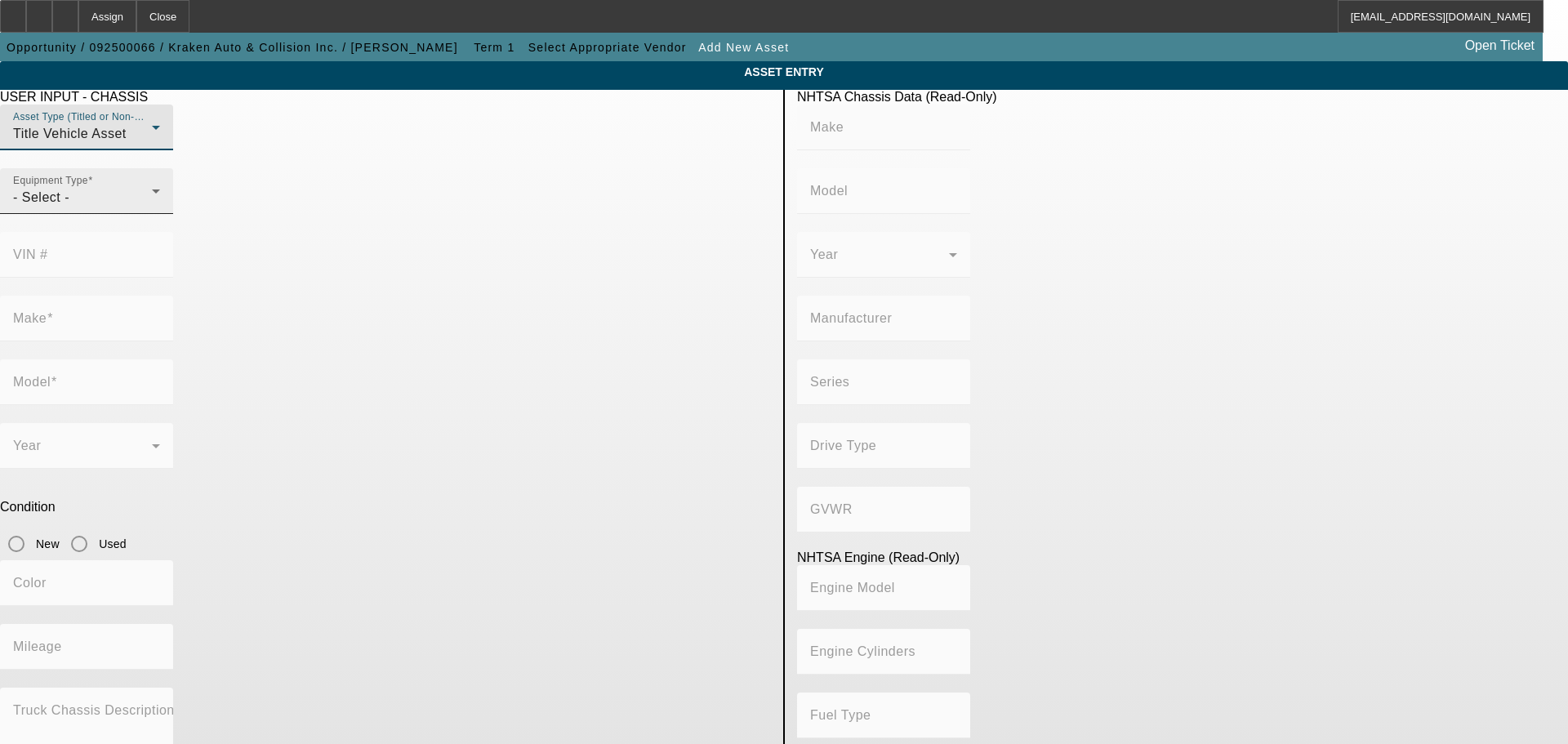
click at [152, 207] on div "- Select -" at bounding box center [83, 197] width 139 height 20
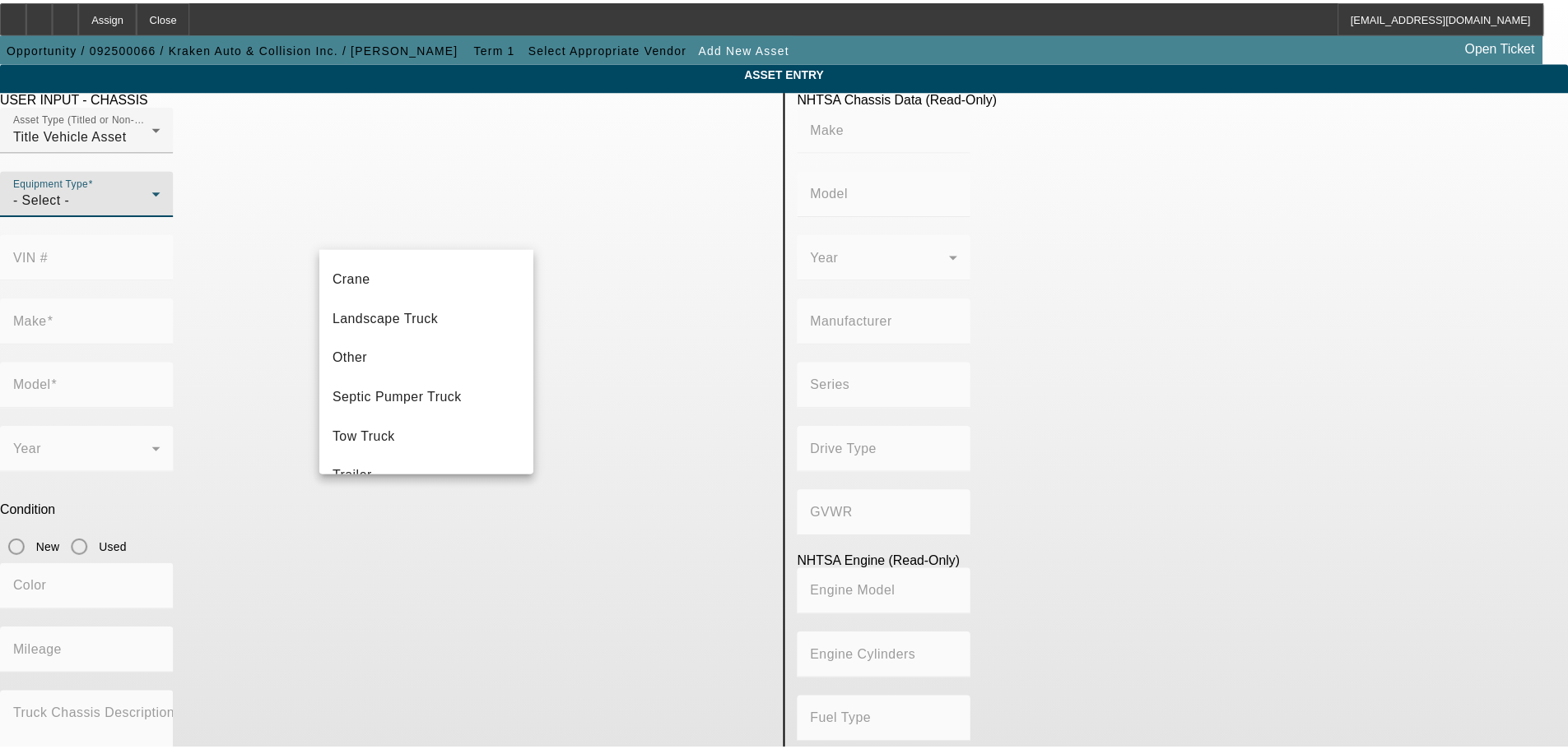
scroll to position [182, 0]
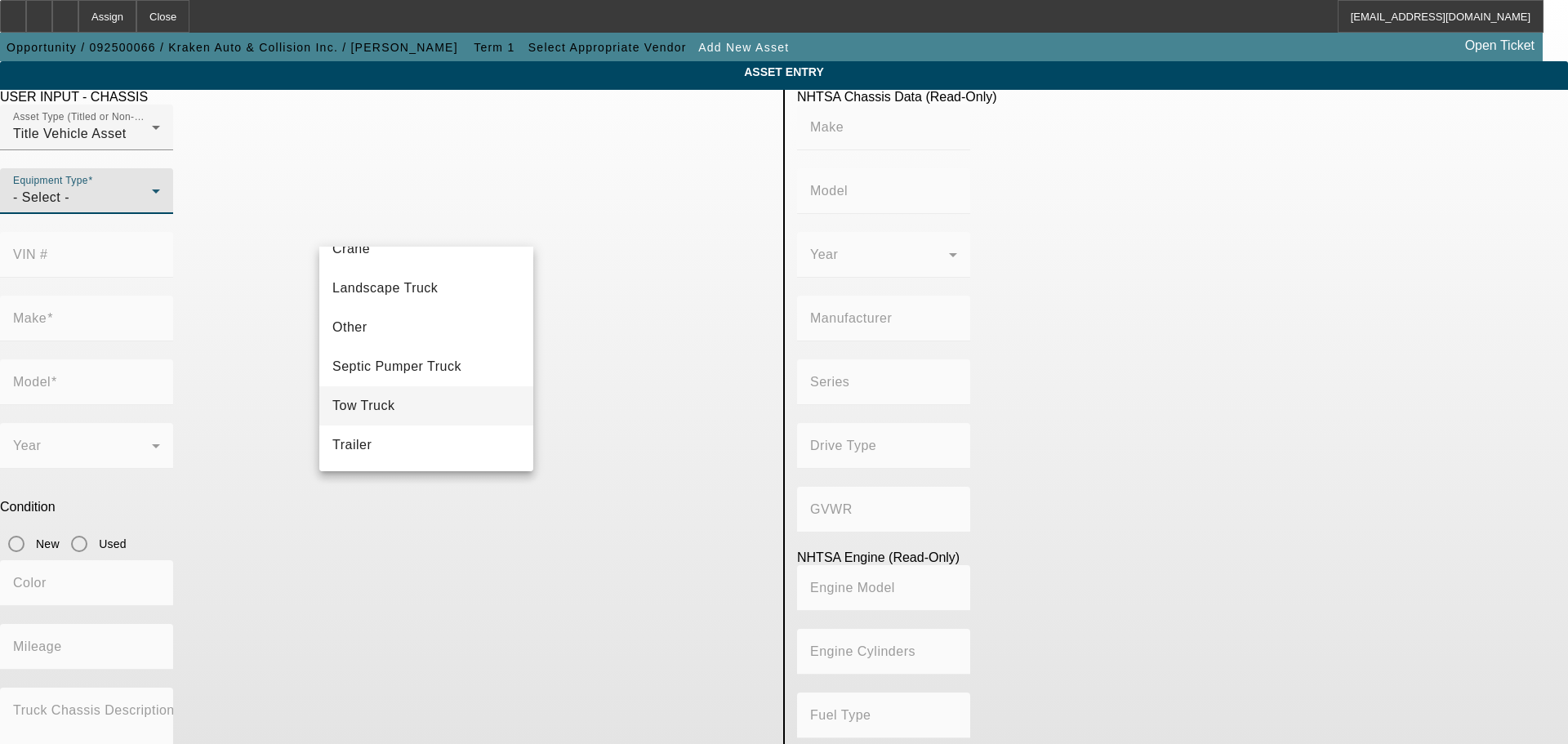
click at [401, 416] on mat-option "Tow Truck" at bounding box center [426, 405] width 214 height 39
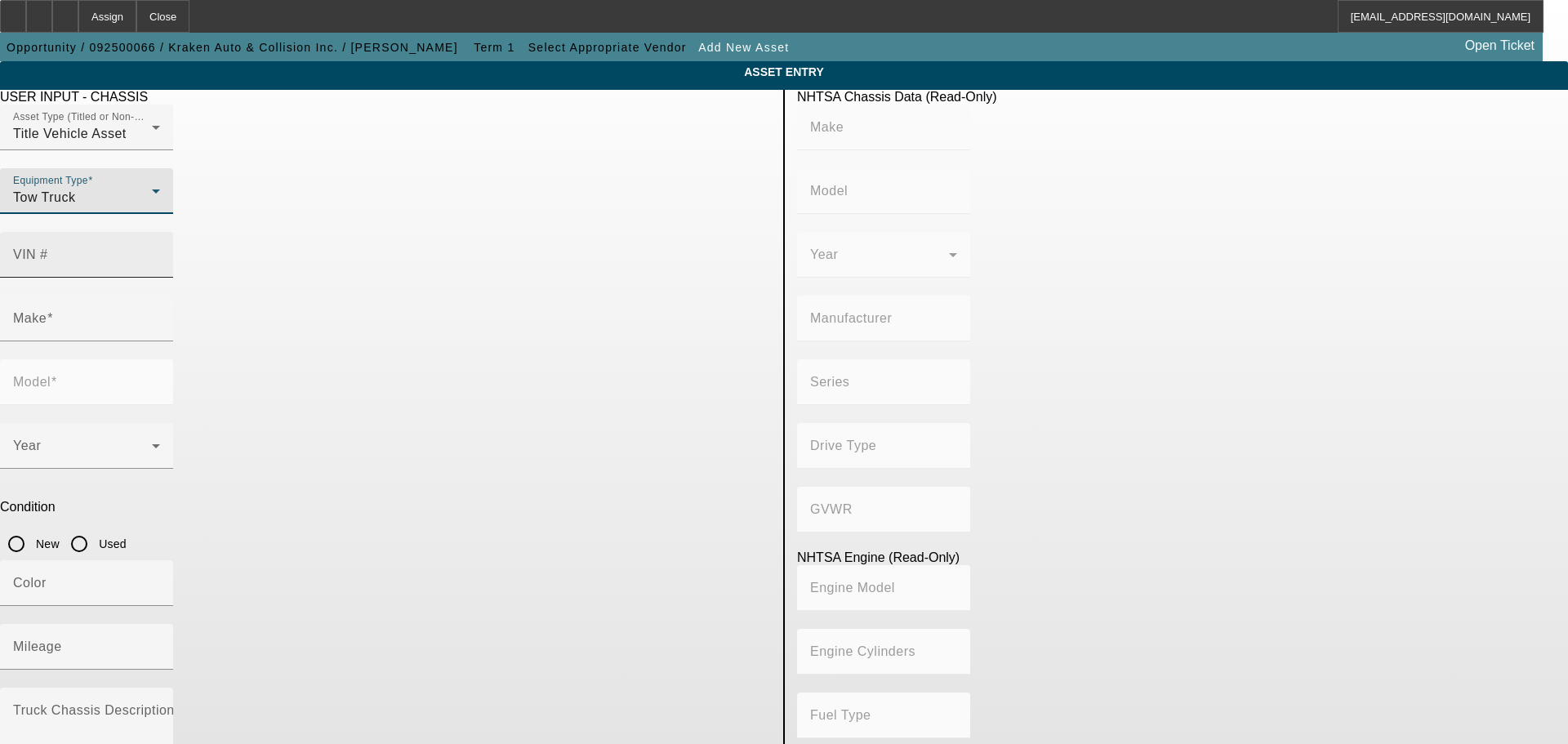
click at [160, 251] on input "VIN #" at bounding box center [87, 261] width 147 height 20
click at [670, 105] on div "USER INPUT - CHASSIS" at bounding box center [385, 96] width 771 height 14
click at [160, 251] on input "1FD0XHN9LEC13217" at bounding box center [87, 261] width 147 height 20
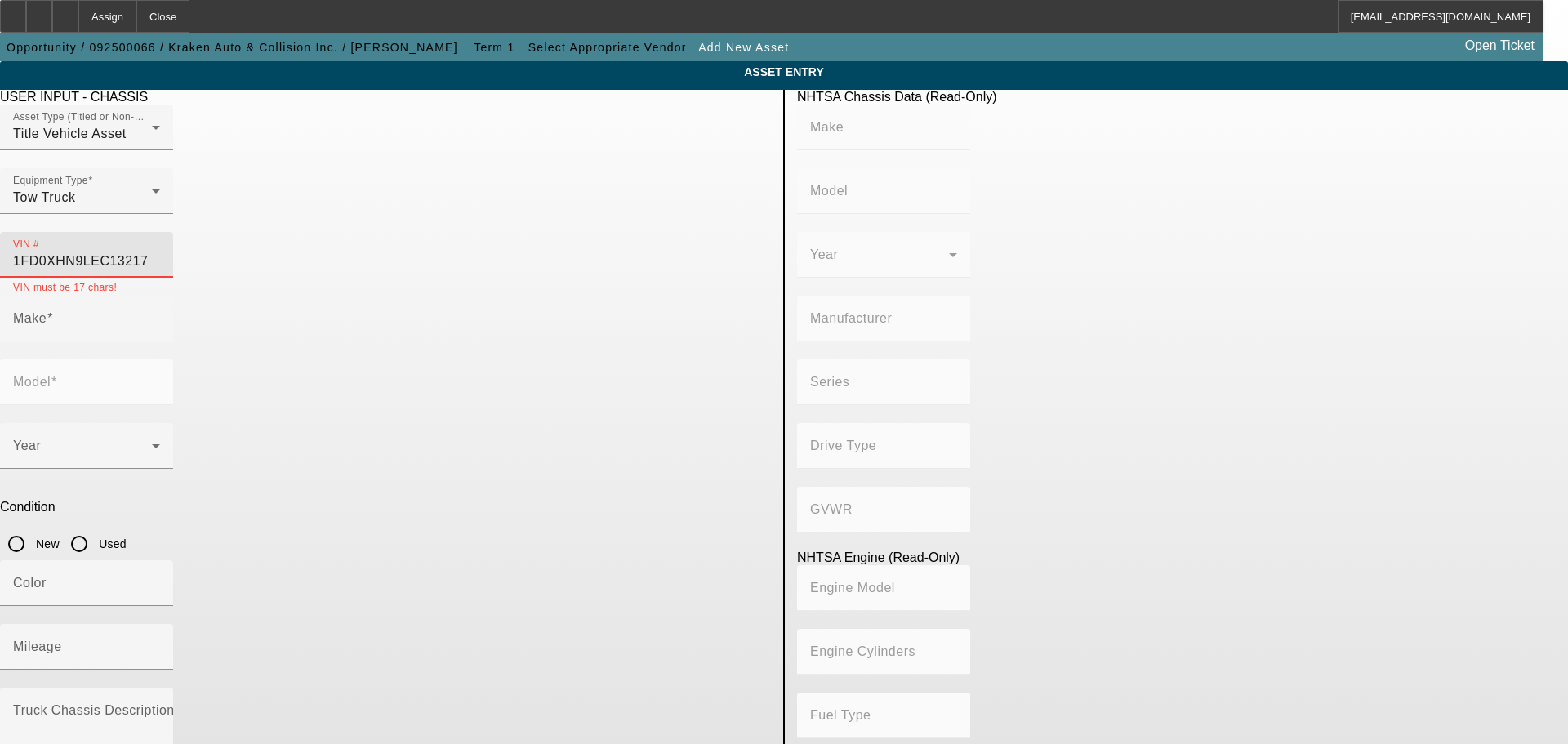
type input "[US_VEHICLE_IDENTIFICATION_NUMBER]"
type input "FORD"
type input "F-550"
type input "FORD MOTOR COMPANY"
type input "F-Series"
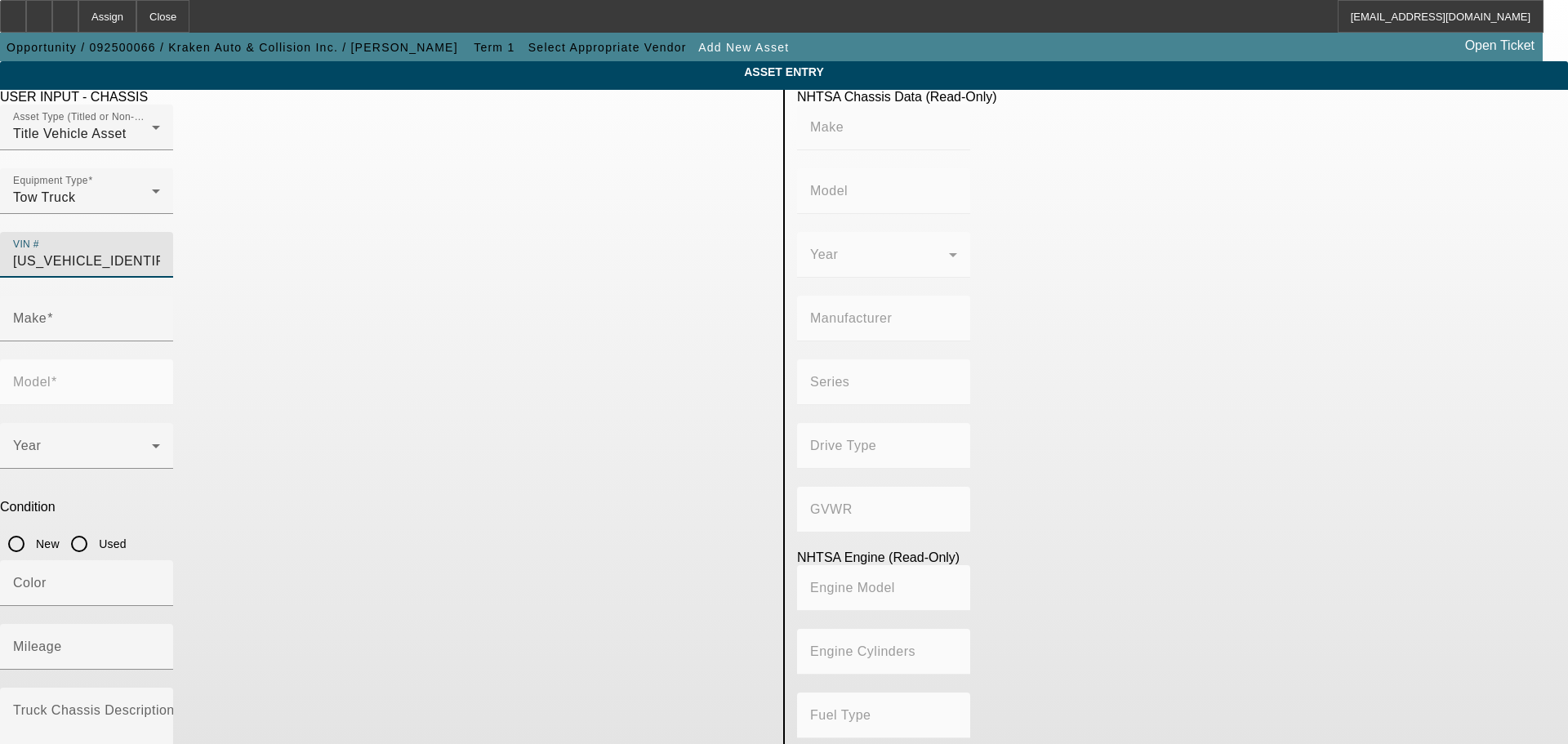
type input "4WD/4-Wheel Drive/4x4"
type input "Class 5: 16,001 - 19,500 lb (7,258 - 8,845 kg)"
type input "8"
type input "Gasoline"
type input "445.47333189154"
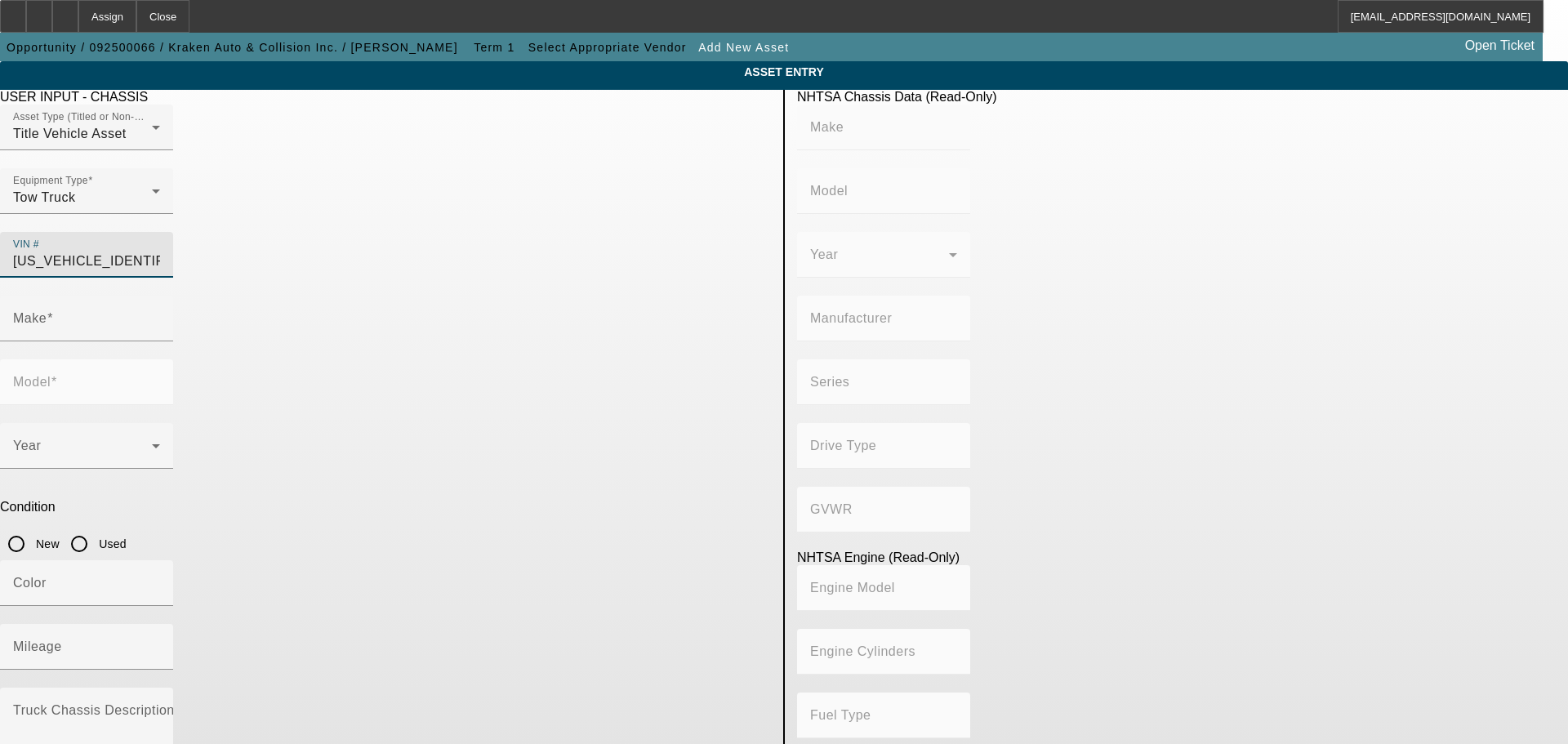
type input "7.3"
type input "FORD"
type input "F-550"
type input "[US_VEHICLE_IDENTIFICATION_NUMBER]"
click at [95, 528] on input "Used" at bounding box center [79, 544] width 32 height 32
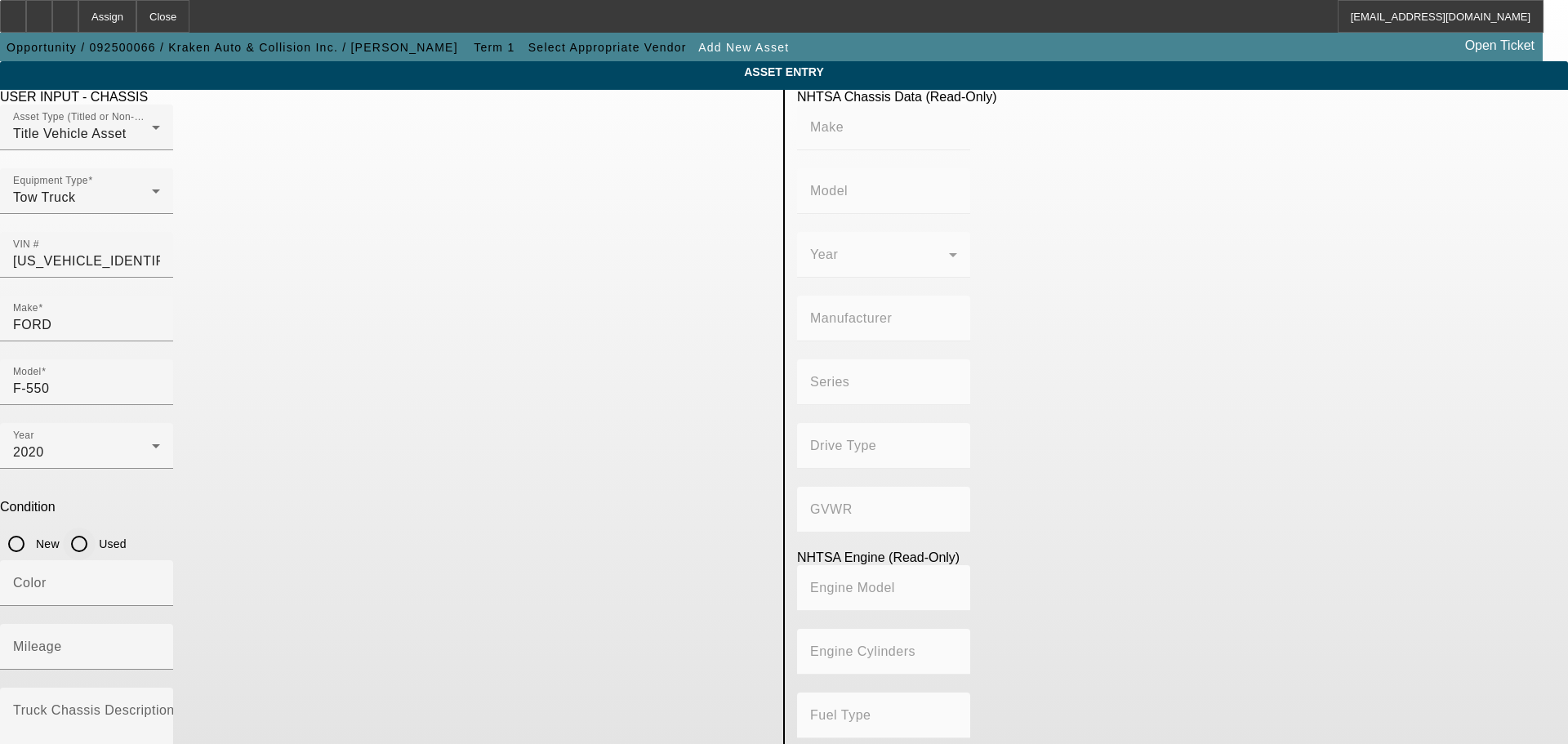
radio input "true"
click at [160, 644] on input "Mileage" at bounding box center [87, 654] width 147 height 20
type input "FORD"
type input "F-550"
type input "FORD MOTOR COMPANY"
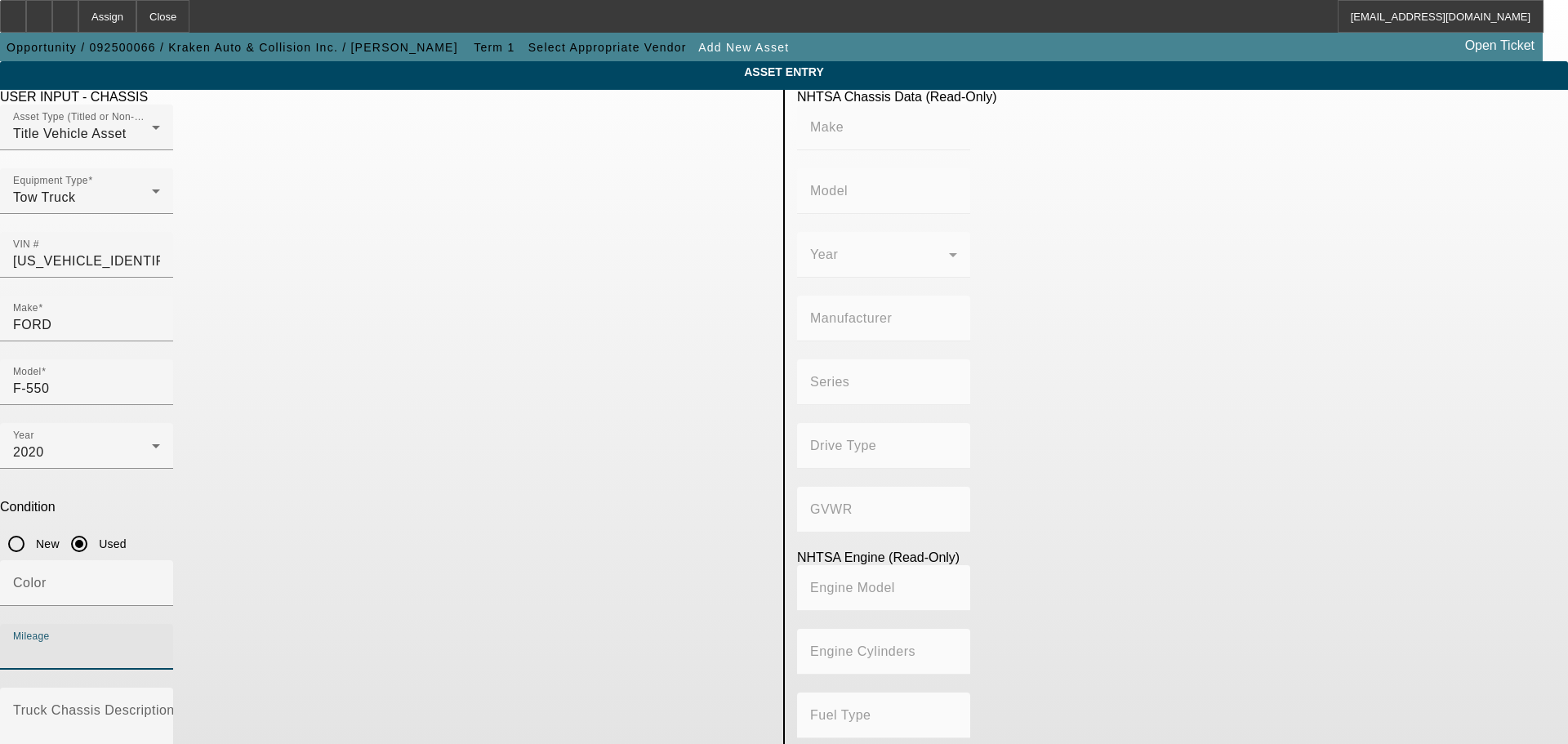
type input "F-Series"
type input "4WD/4-Wheel Drive/4x4"
type input "Class 5: 16,001 - 19,500 lb (7,258 - 8,845 kg)"
type input "8"
type input "Gasoline"
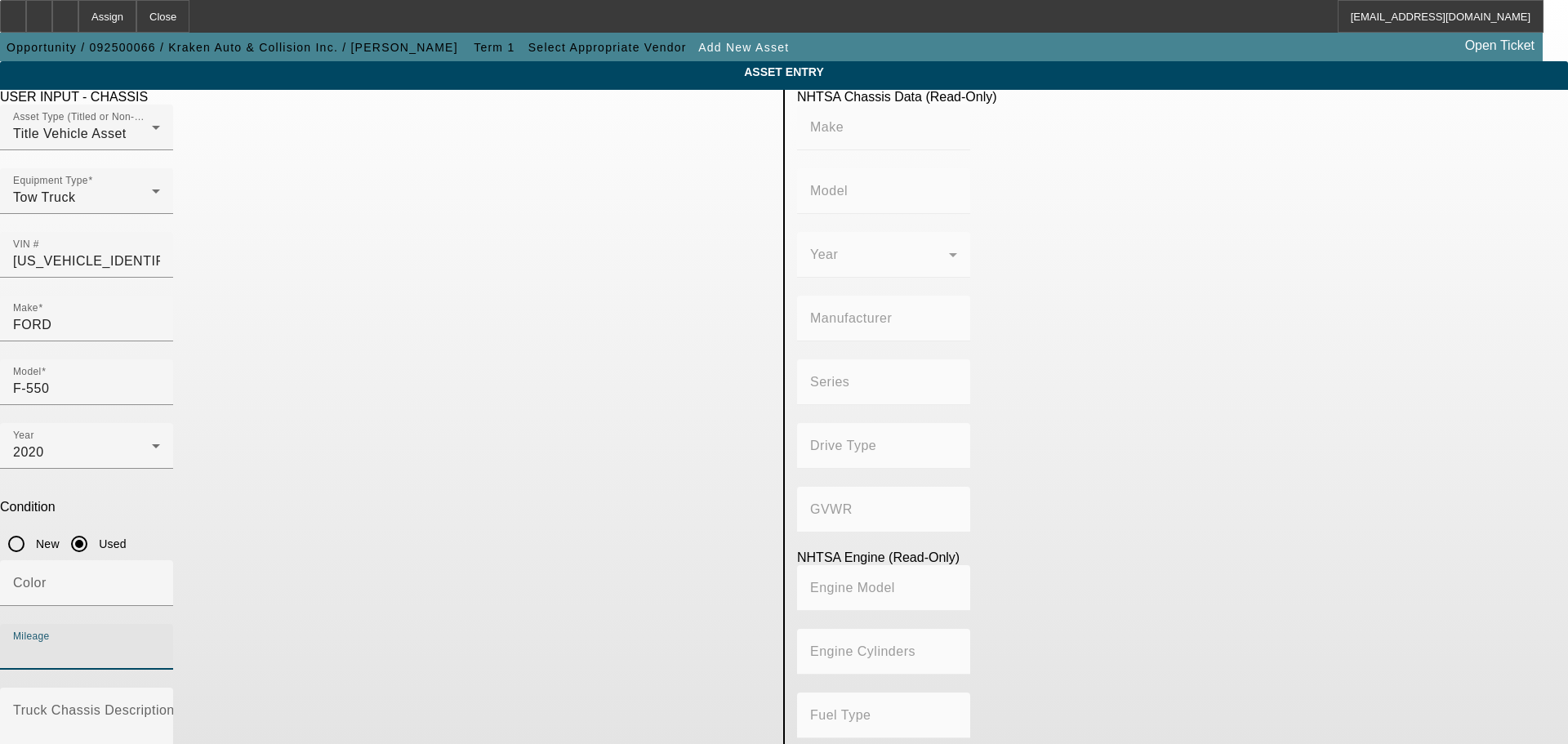
type input "445.47333189154"
type input "7.3"
type input "169123"
click at [607, 94] on div "USER INPUT - CHASSIS" at bounding box center [385, 96] width 771 height 14
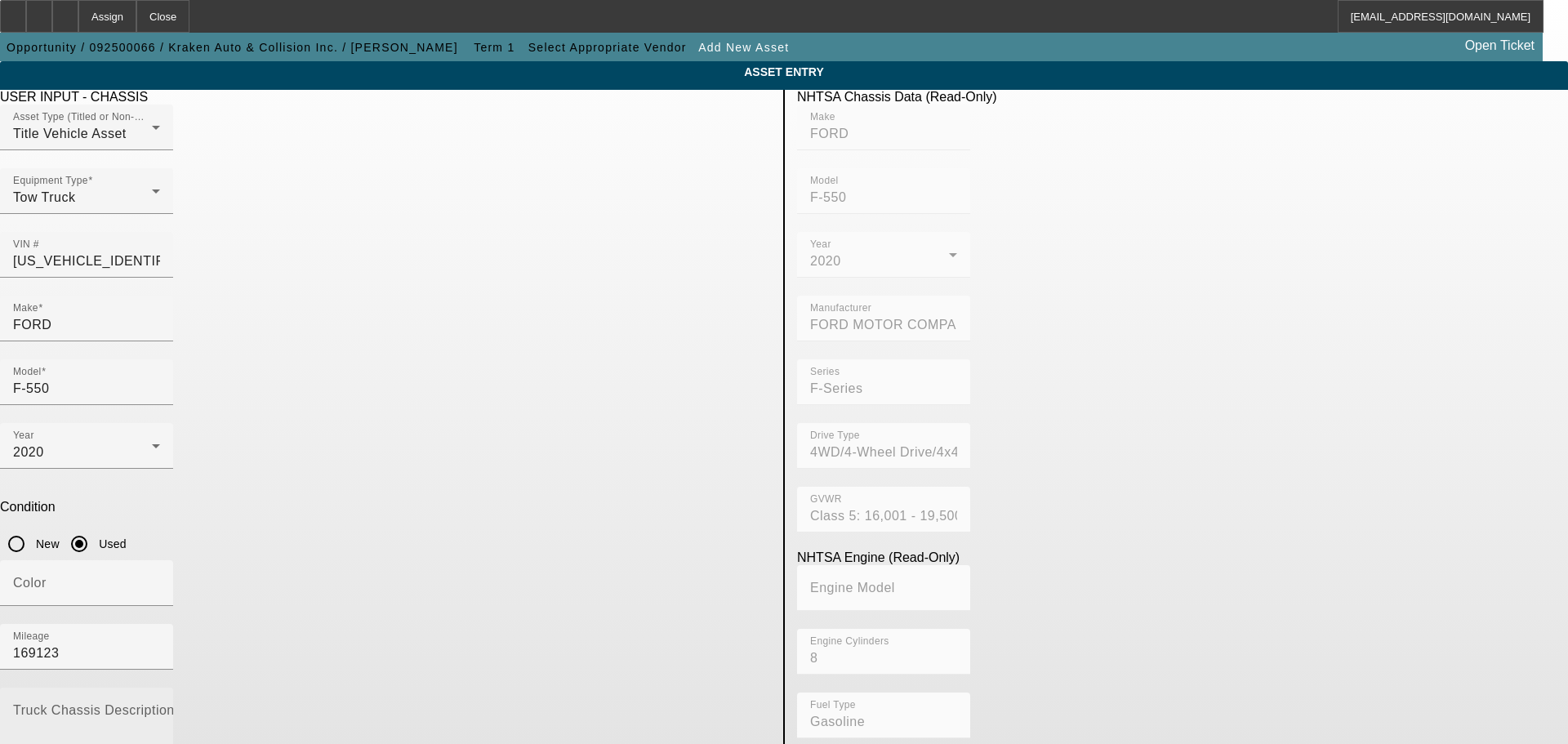
click at [160, 708] on textarea "Truck Chassis Description (Describe the truck chassis only)" at bounding box center [87, 737] width 147 height 59
type textarea "Ford F550"
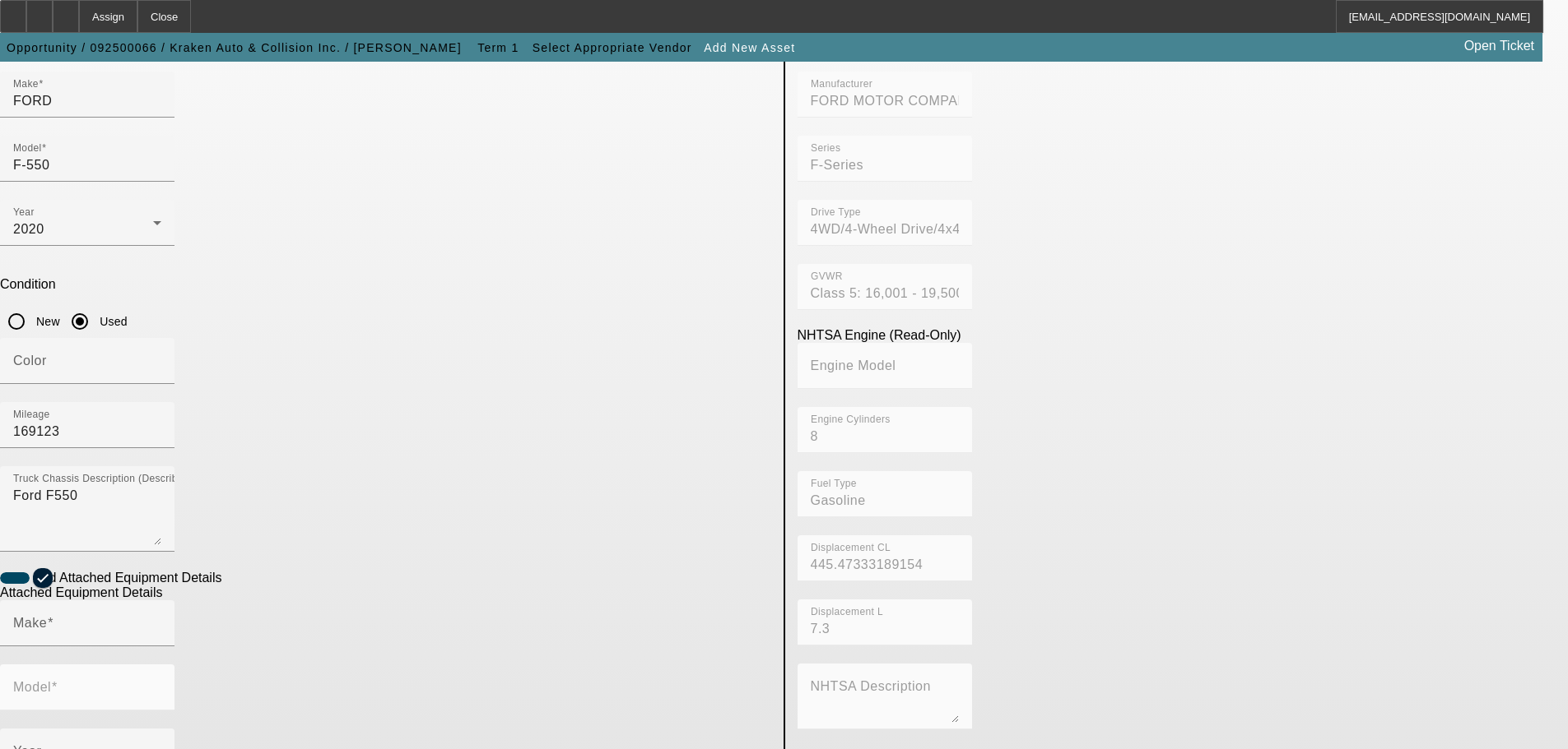
scroll to position [247, 0]
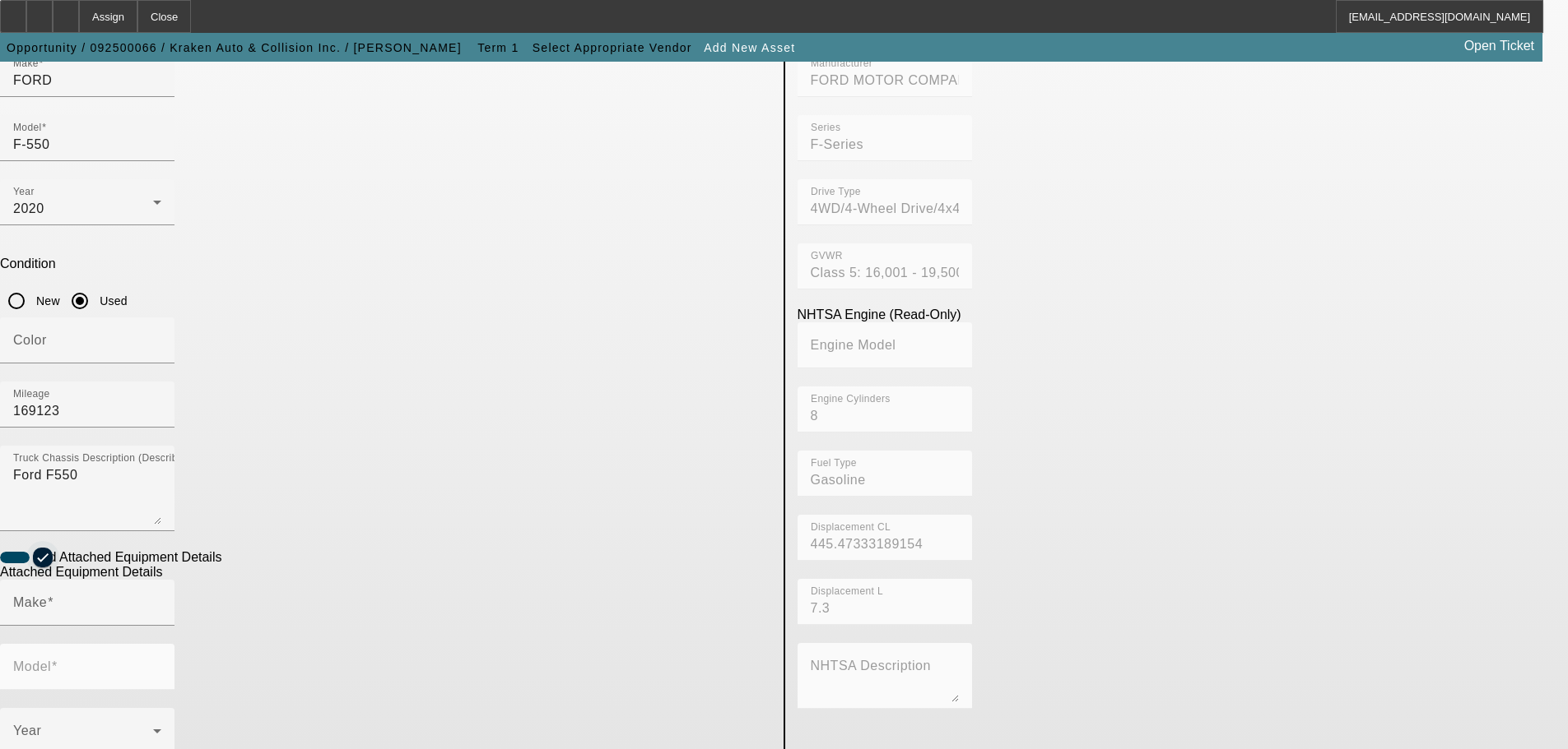
click at [53, 548] on span "button" at bounding box center [42, 557] width 20 height 20
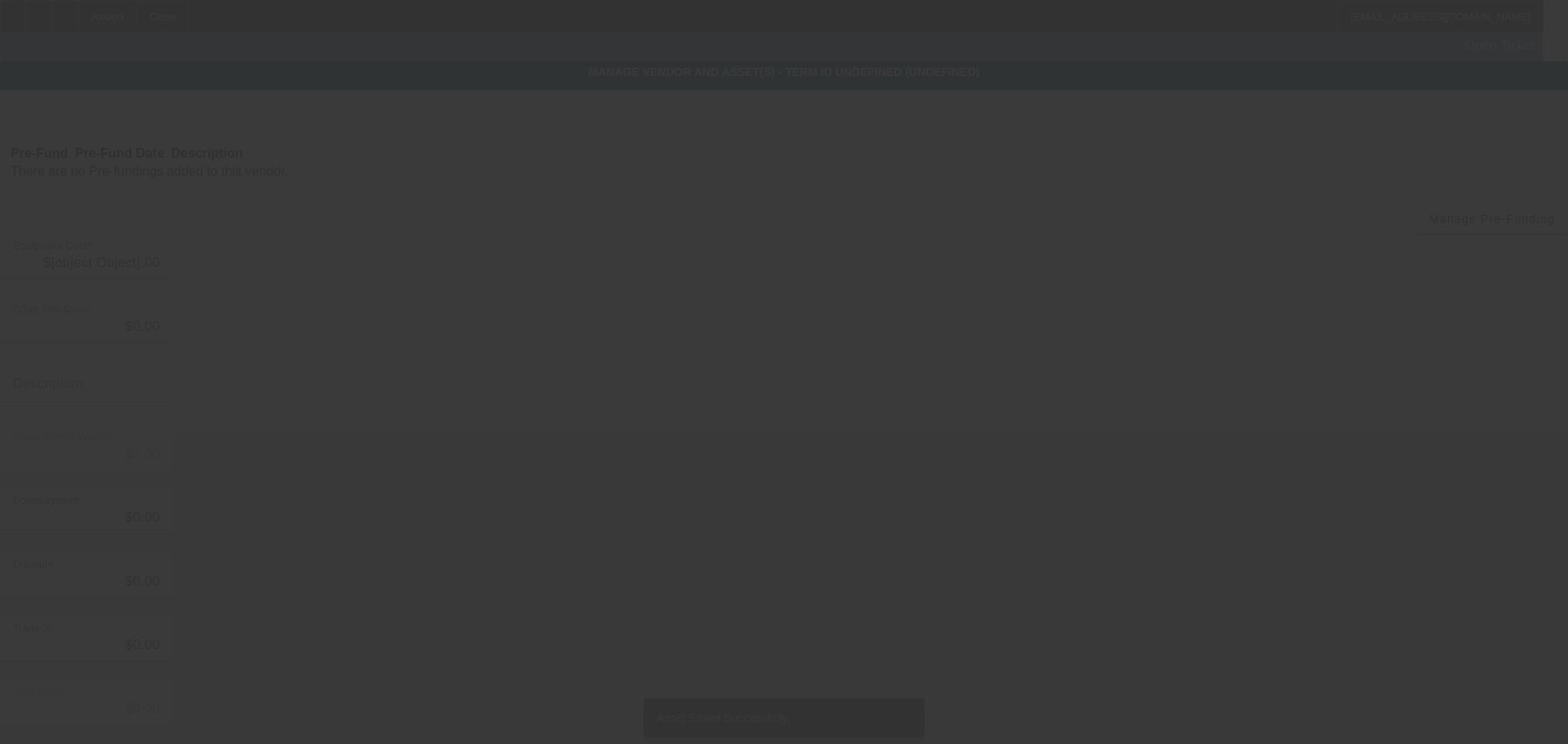
type input "$39,500.00"
type input "$609.95"
type input "Fees"
type input "$40,109.95"
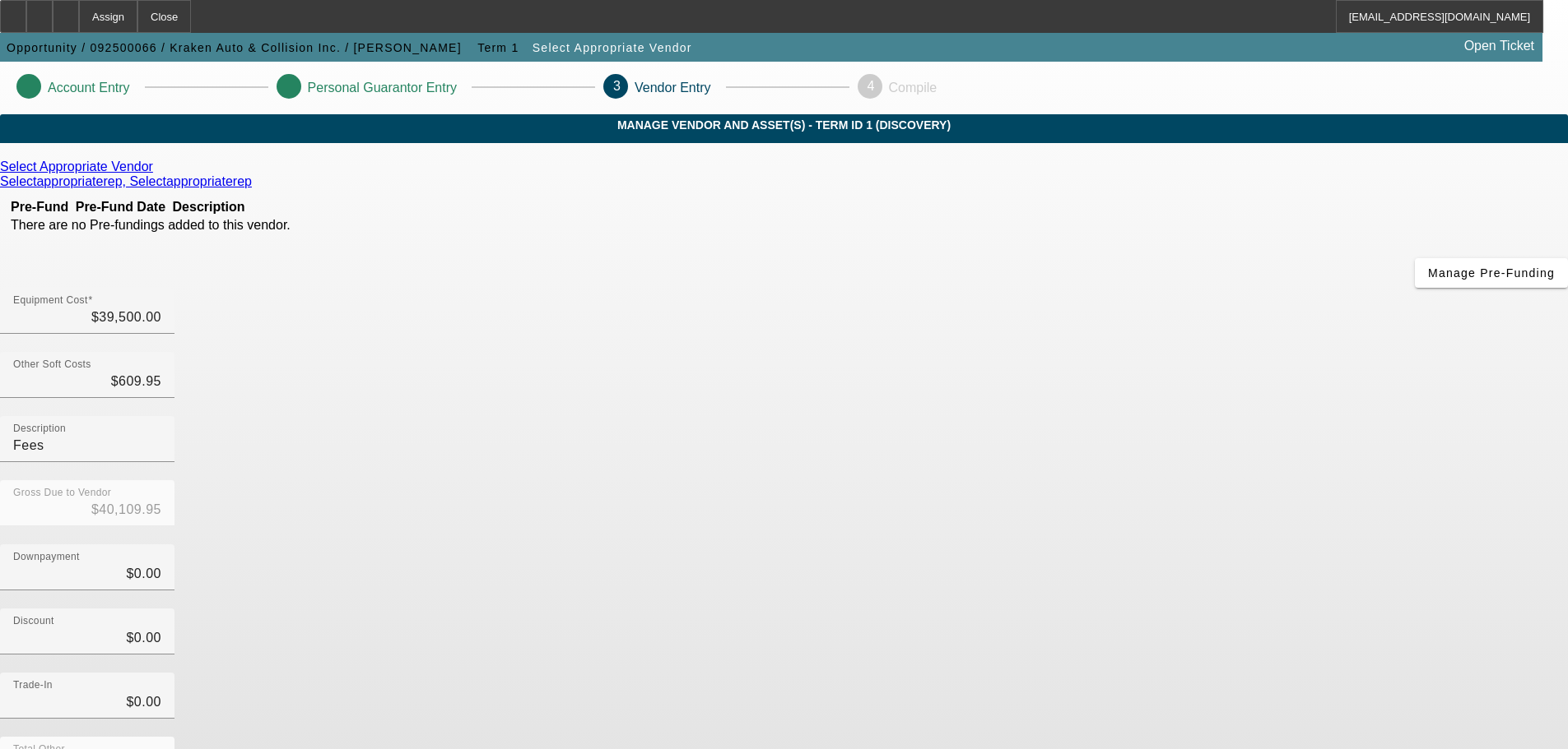
click at [157, 173] on icon at bounding box center [157, 167] width 0 height 14
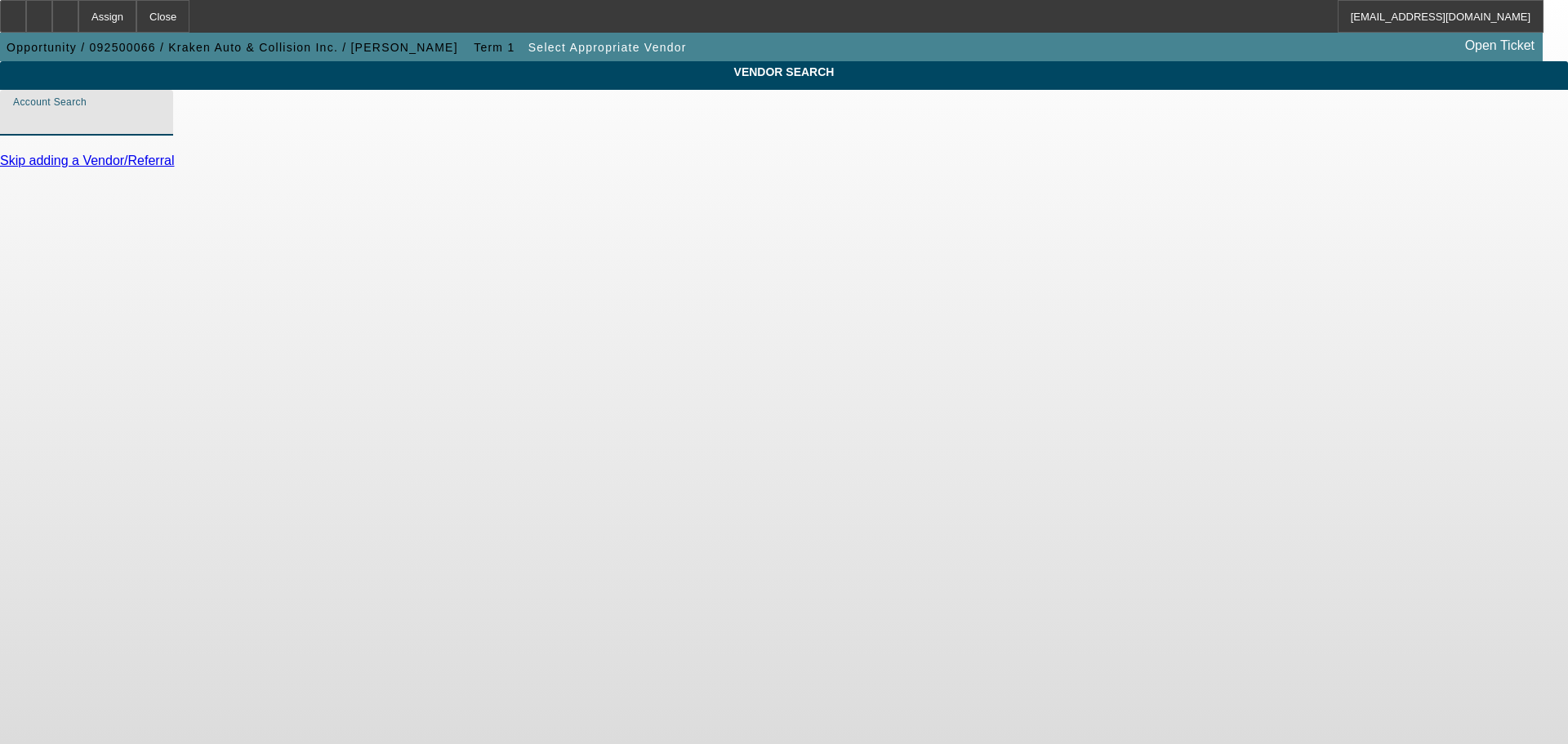
click at [160, 129] on input "Account Search" at bounding box center [87, 119] width 147 height 20
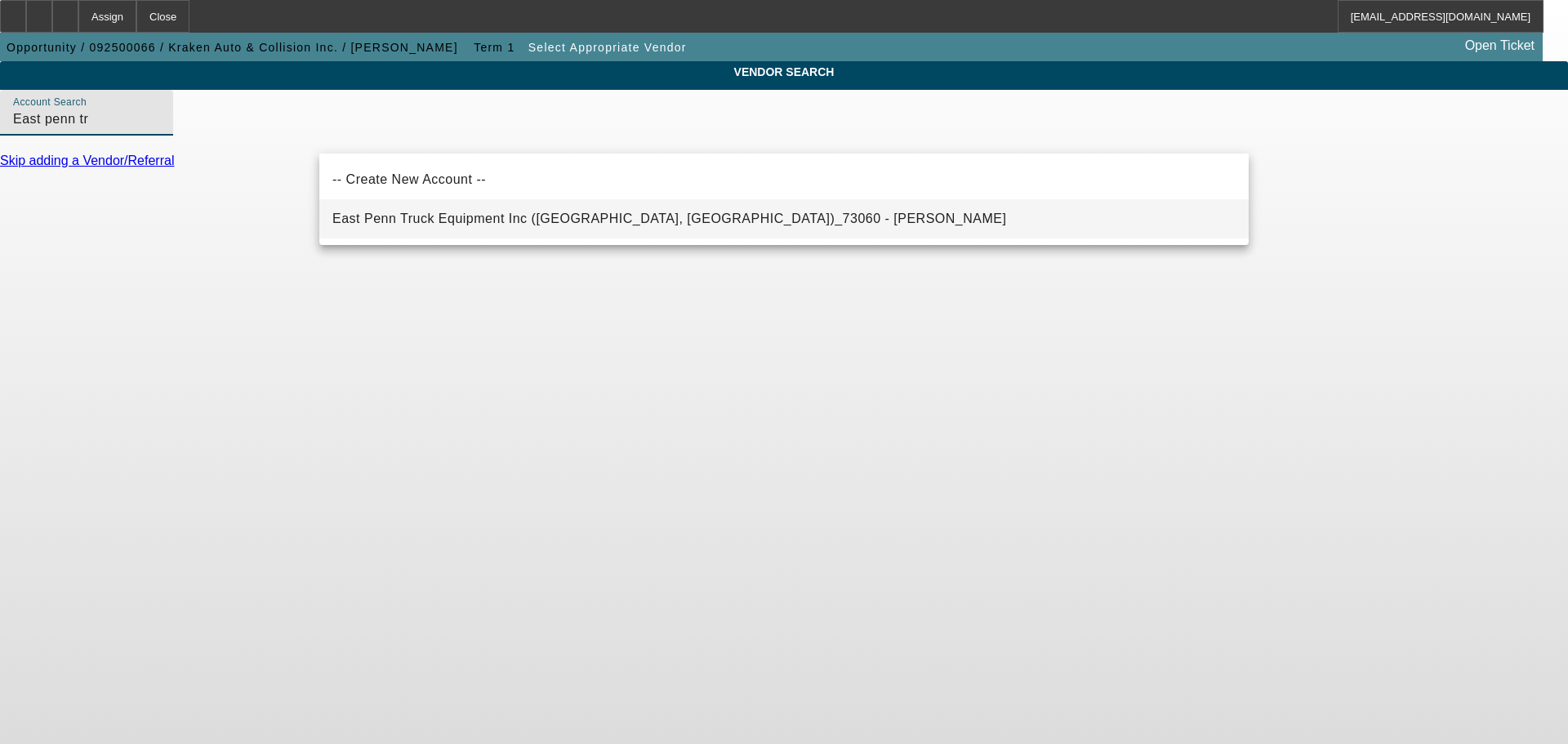
click at [540, 222] on span "East Penn Truck Equipment Inc ([GEOGRAPHIC_DATA], [GEOGRAPHIC_DATA])_73060 - [P…" at bounding box center [668, 218] width 673 height 14
type input "East Penn Truck Equipment Inc ([GEOGRAPHIC_DATA], [GEOGRAPHIC_DATA])_73060 - [P…"
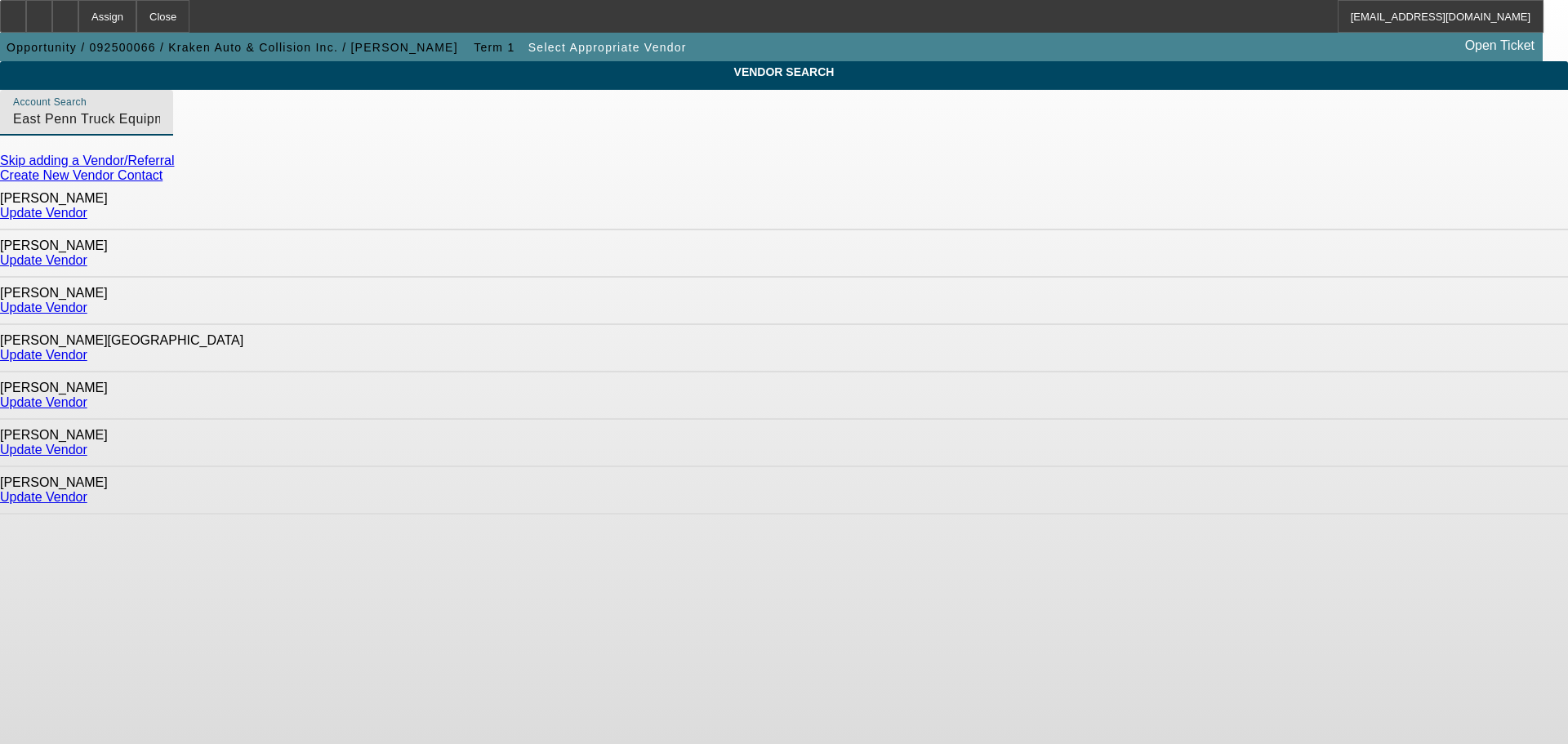
click at [87, 442] on link "Update Vendor" at bounding box center [44, 449] width 87 height 14
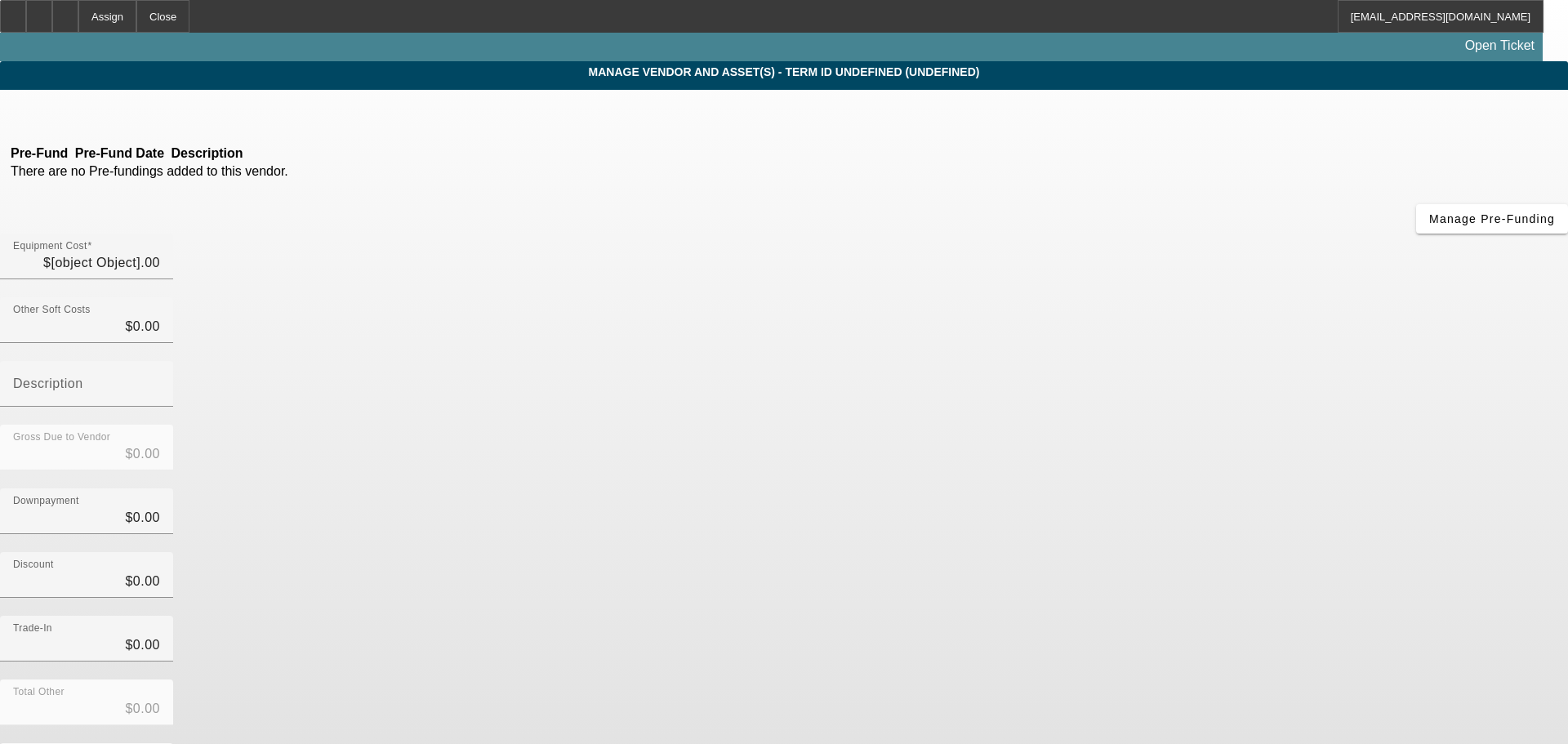
type input "$39,500.00"
type input "$609.95"
type input "Fees"
type input "$40,109.95"
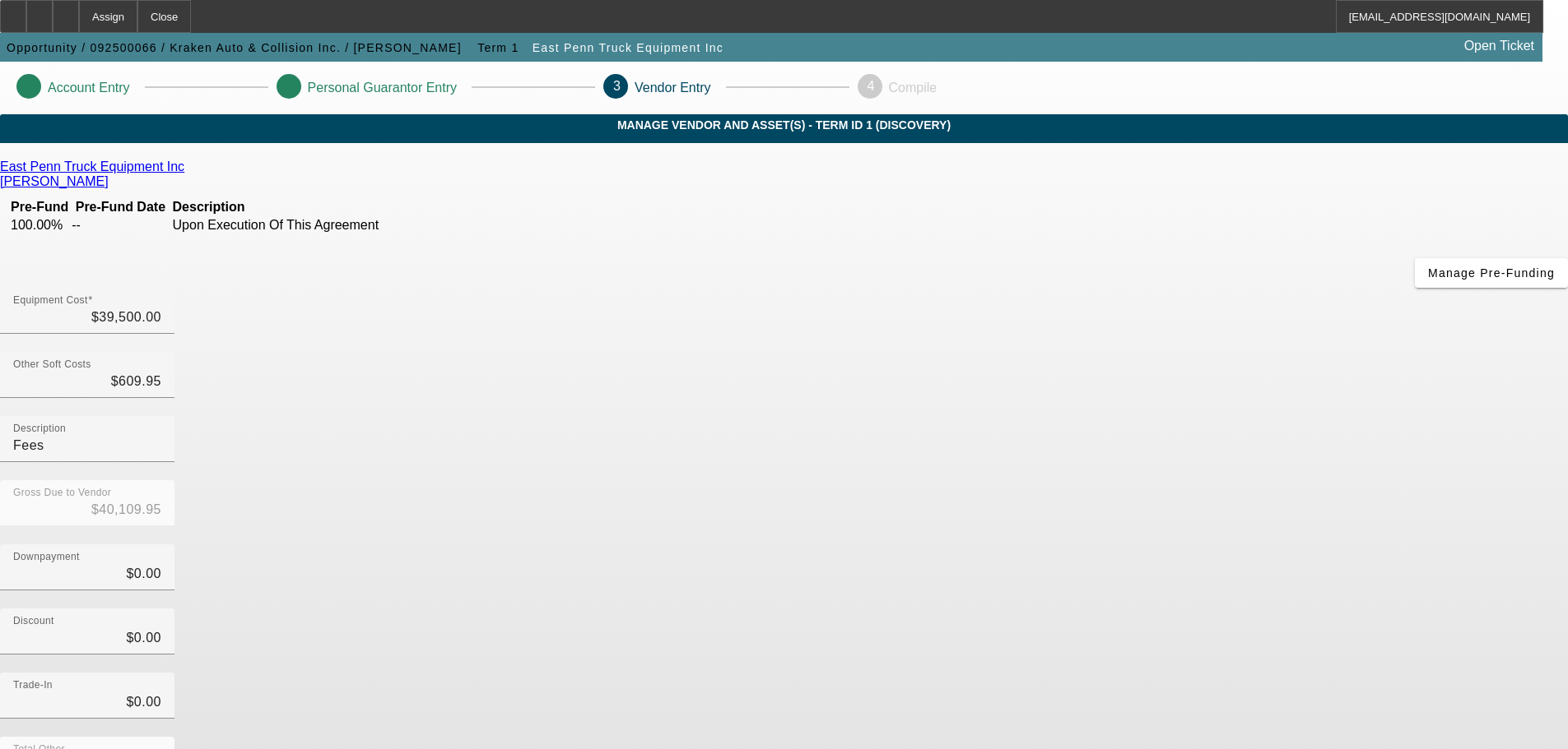
scroll to position [90, 0]
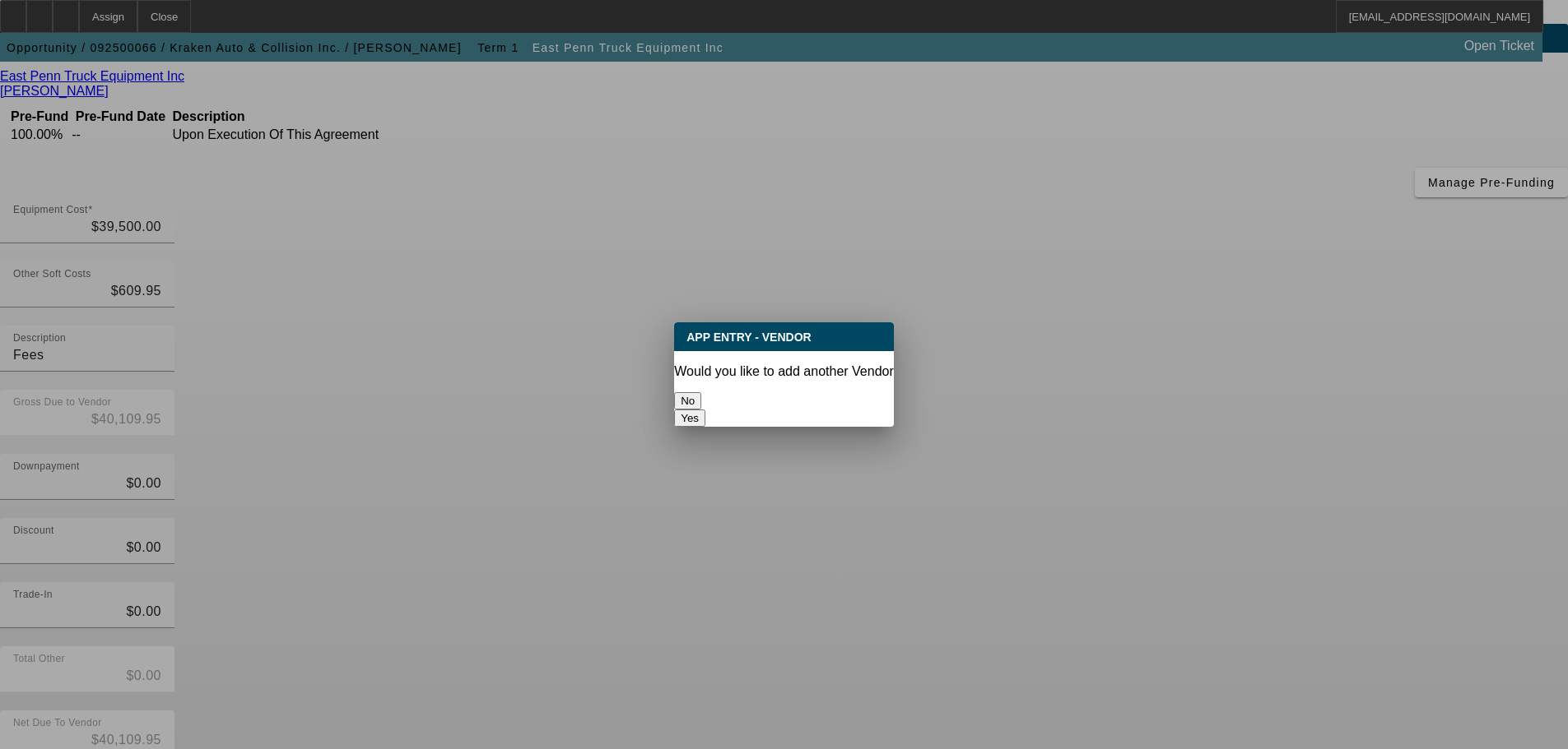
click at [702, 404] on button "No" at bounding box center [687, 401] width 27 height 17
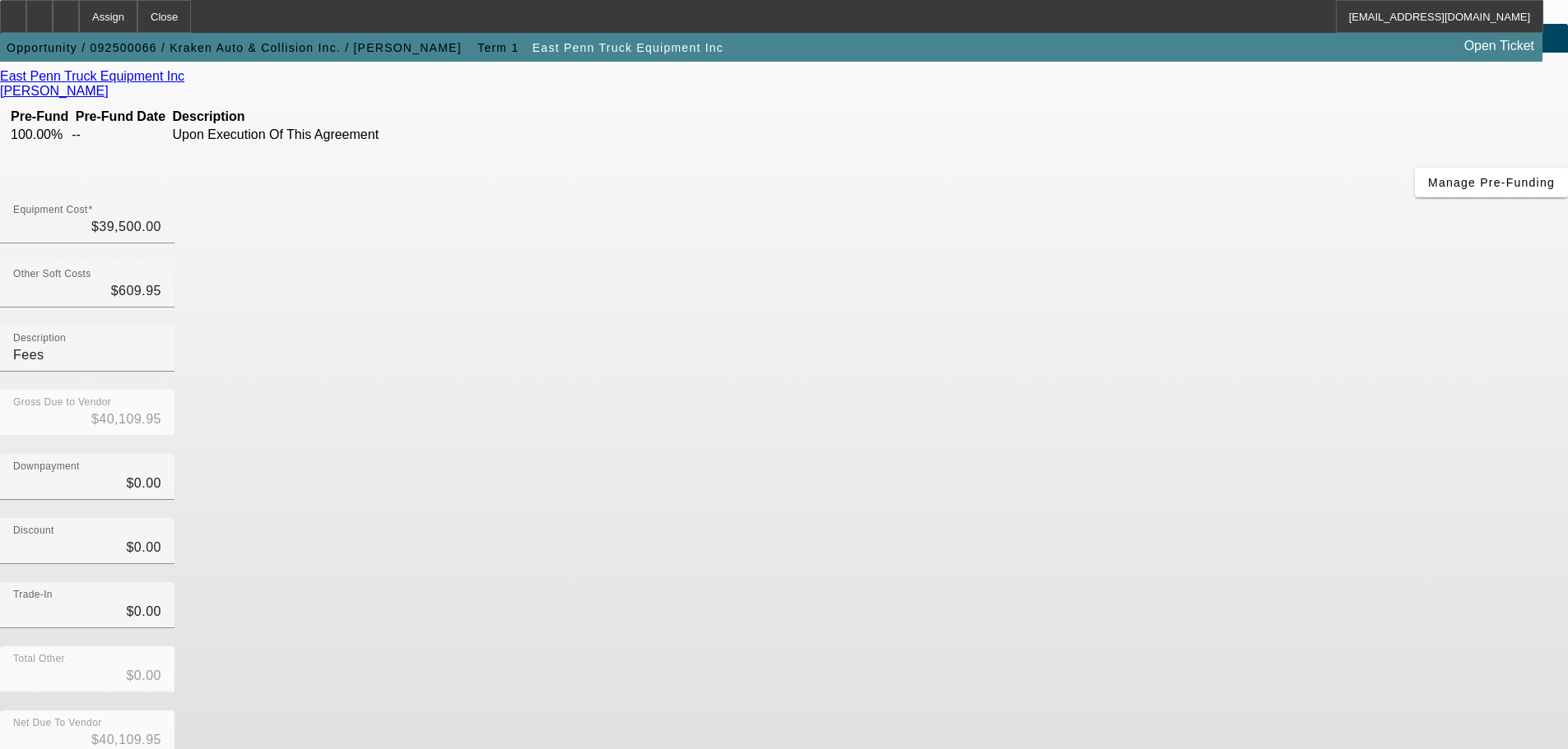
scroll to position [90, 0]
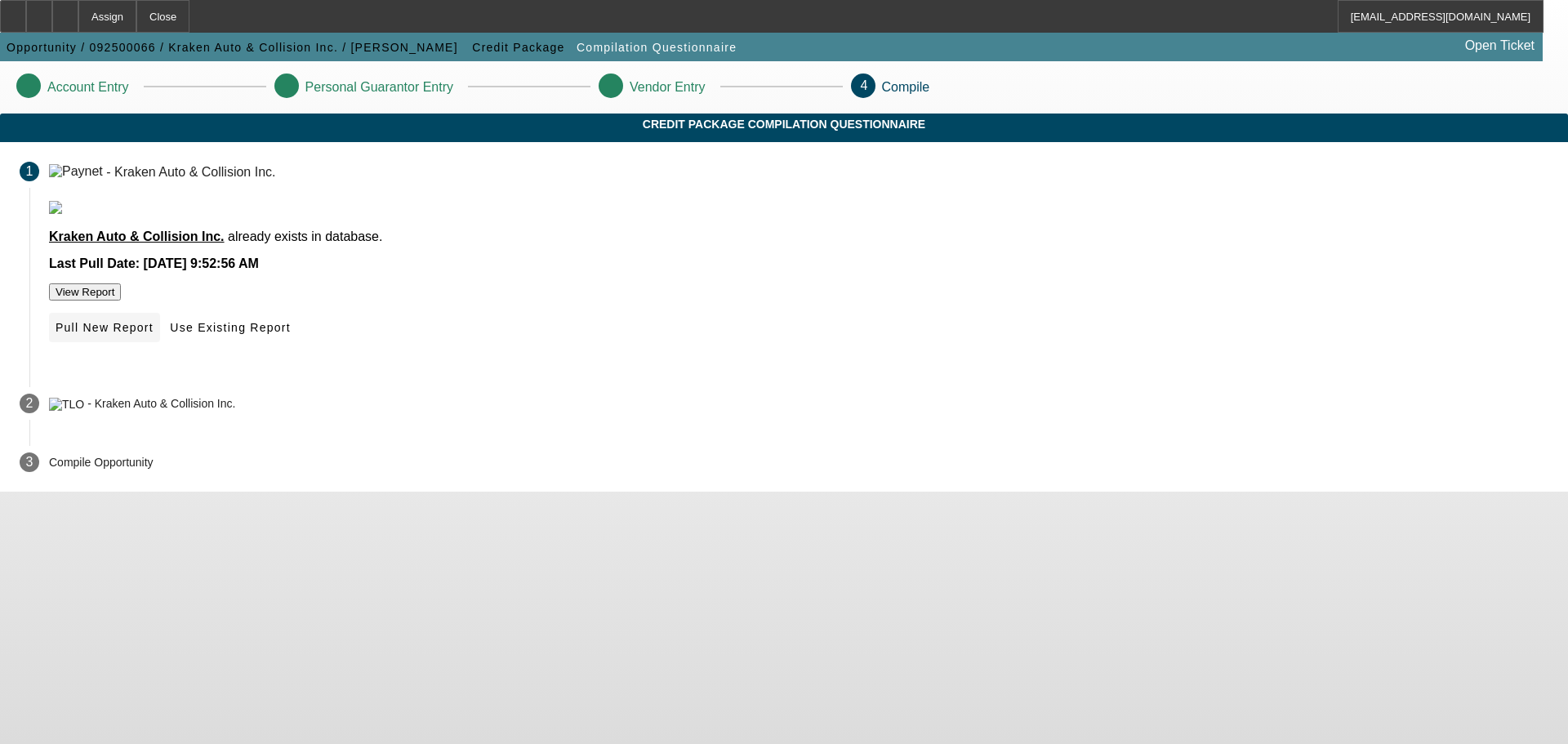
click at [160, 347] on span at bounding box center [105, 327] width 111 height 39
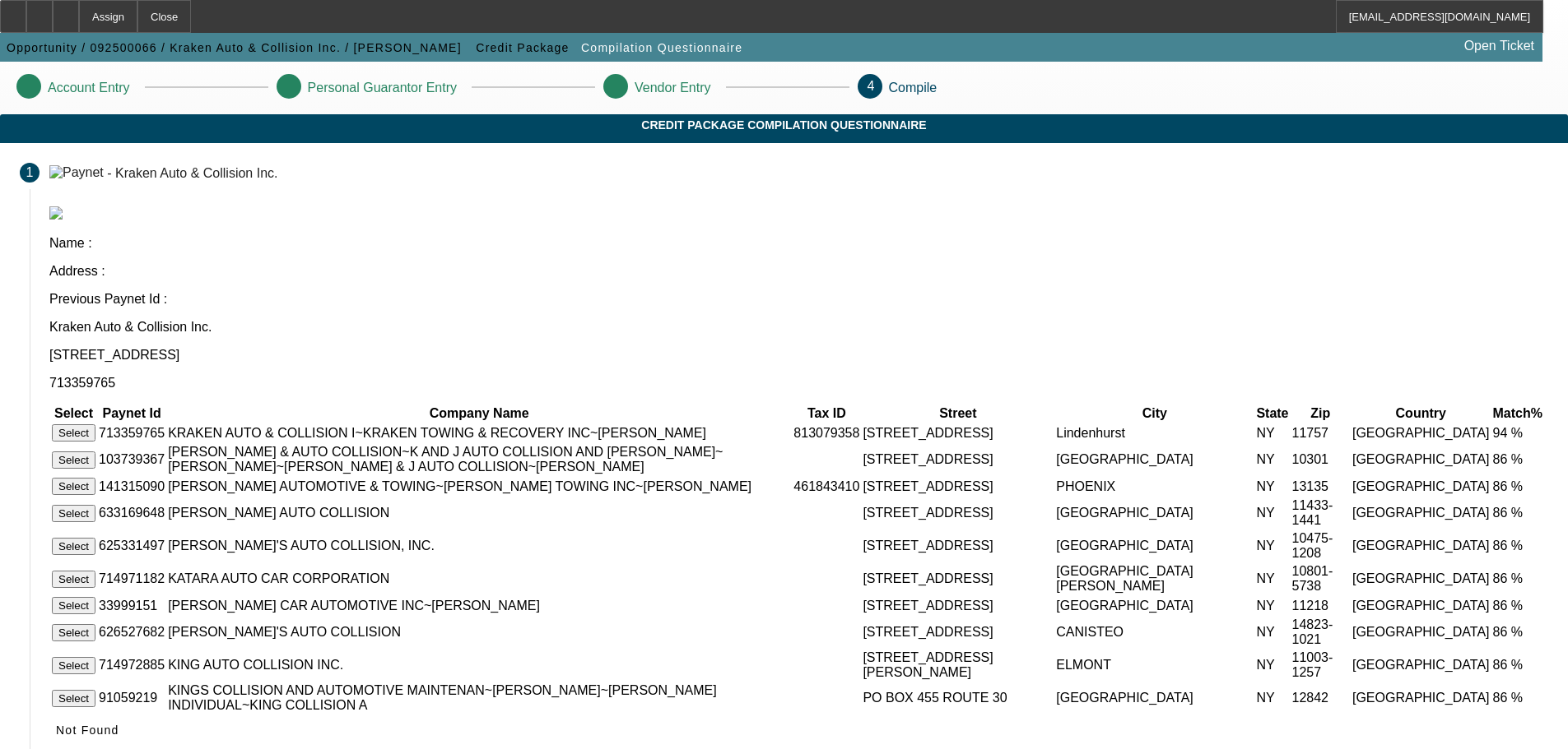
click at [96, 424] on button "Select" at bounding box center [74, 433] width 44 height 17
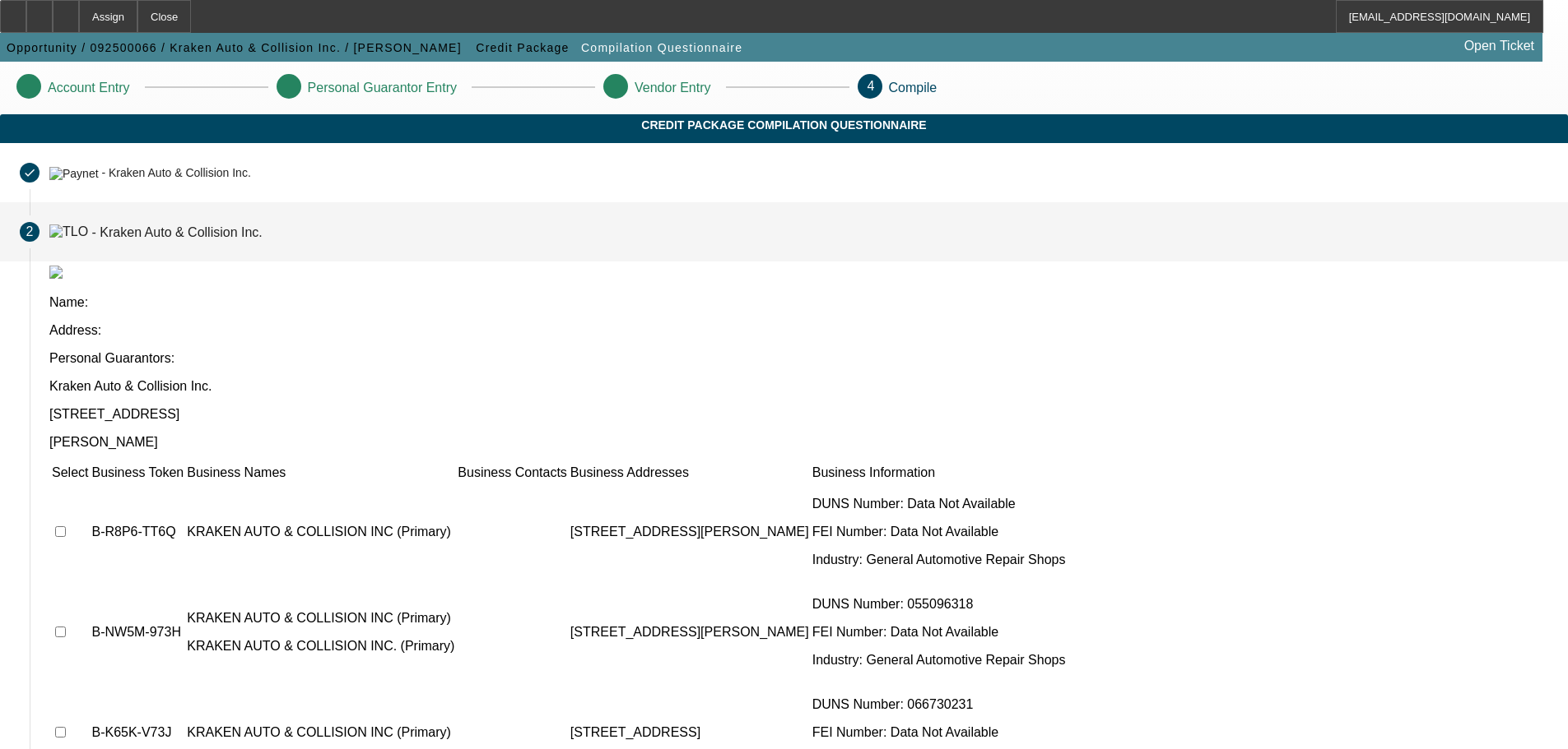
scroll to position [134, 0]
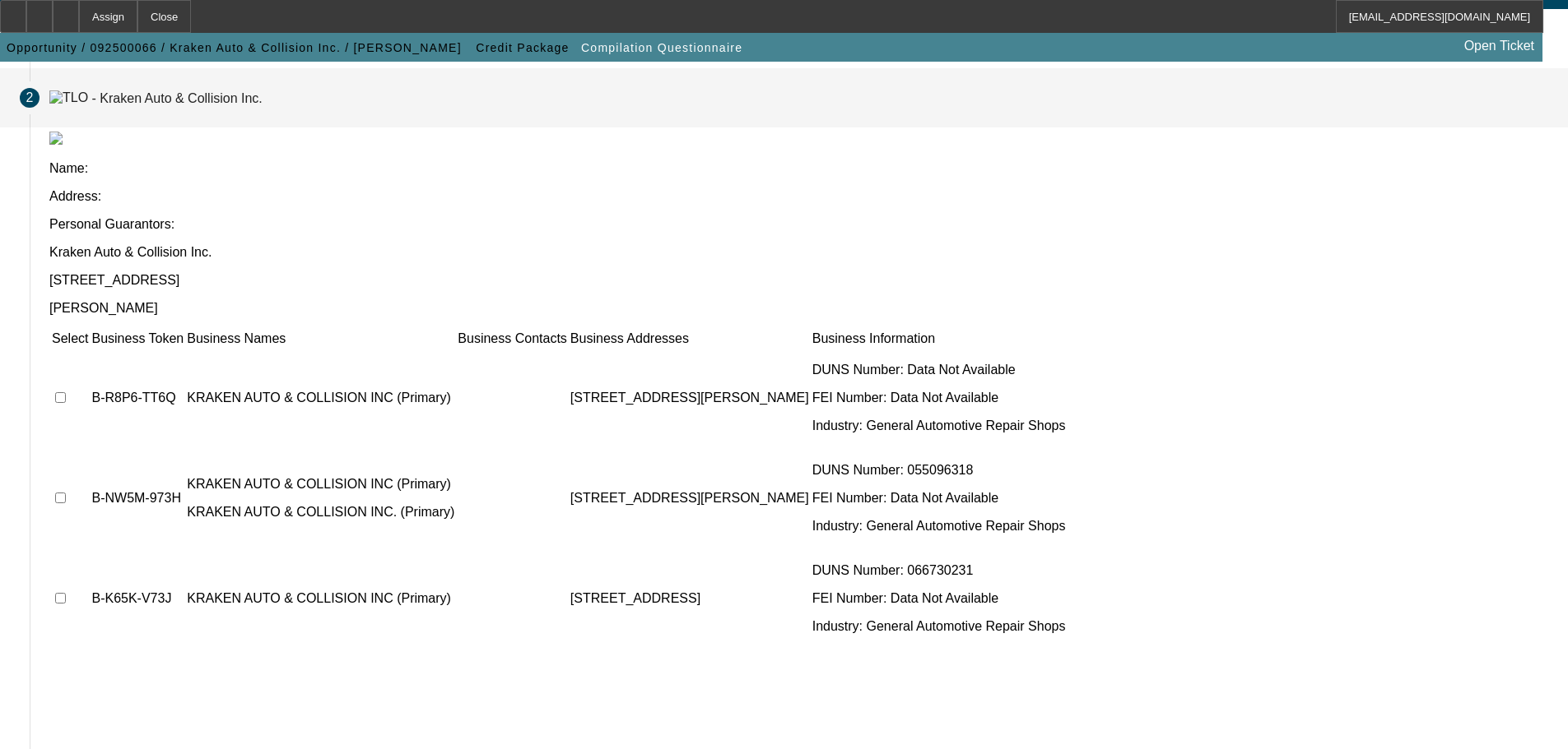
click at [66, 393] on input "checkbox" at bounding box center [60, 397] width 11 height 11
checkbox input "true"
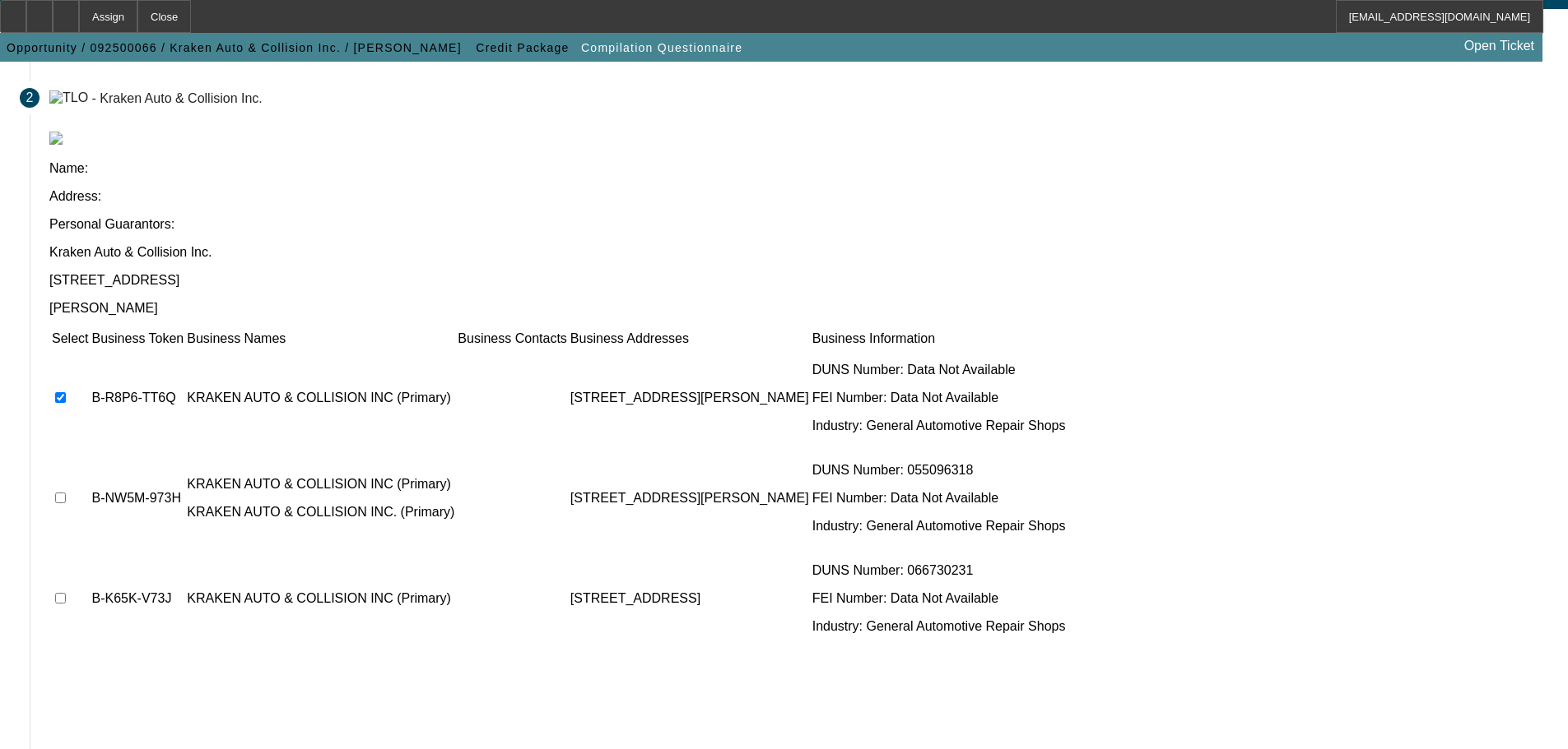
click at [89, 449] on td at bounding box center [69, 498] width 37 height 99
click at [66, 492] on input "checkbox" at bounding box center [60, 497] width 11 height 11
checkbox input "true"
click at [89, 550] on td at bounding box center [69, 599] width 37 height 99
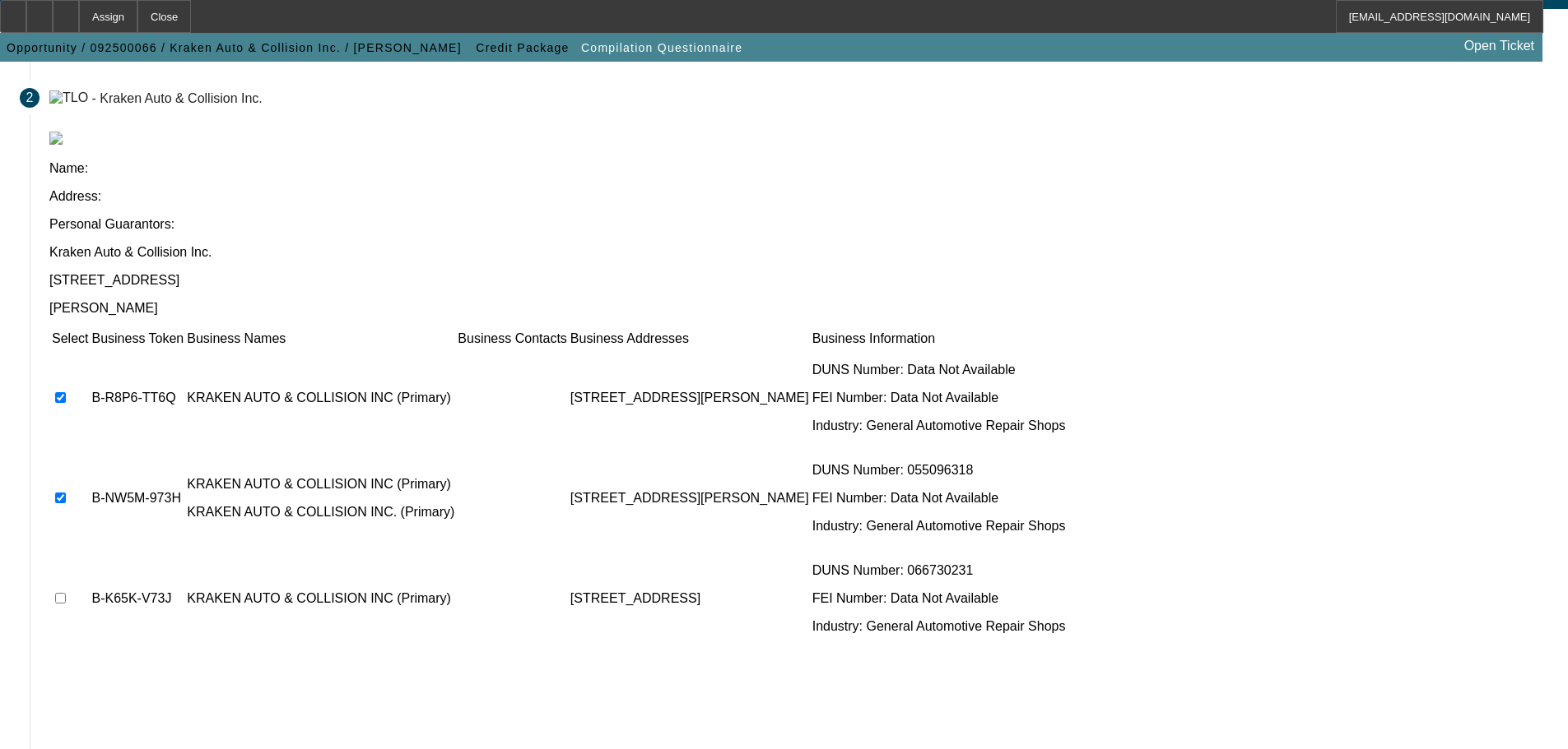
click at [66, 593] on input "checkbox" at bounding box center [60, 598] width 11 height 11
checkbox input "true"
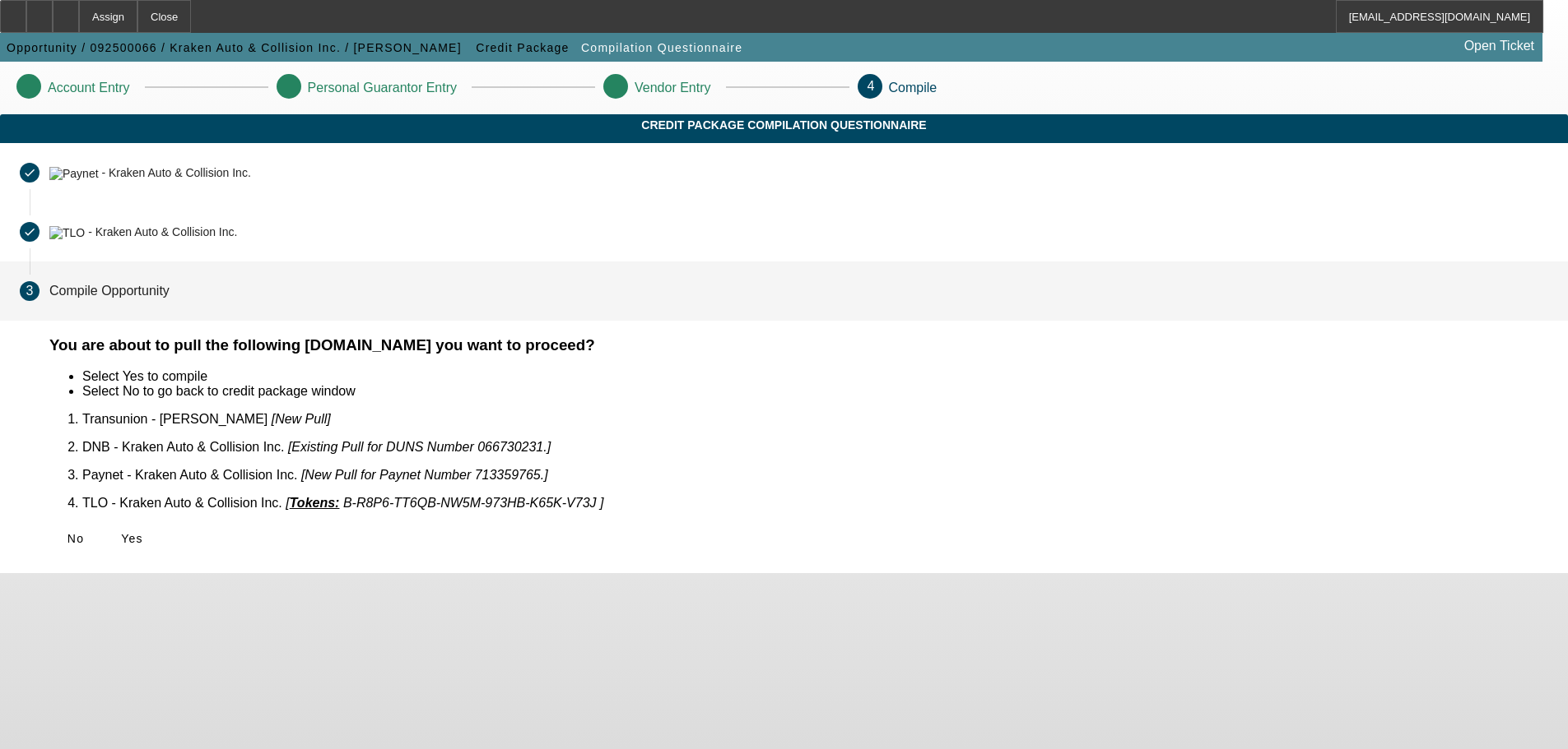
scroll to position [0, 0]
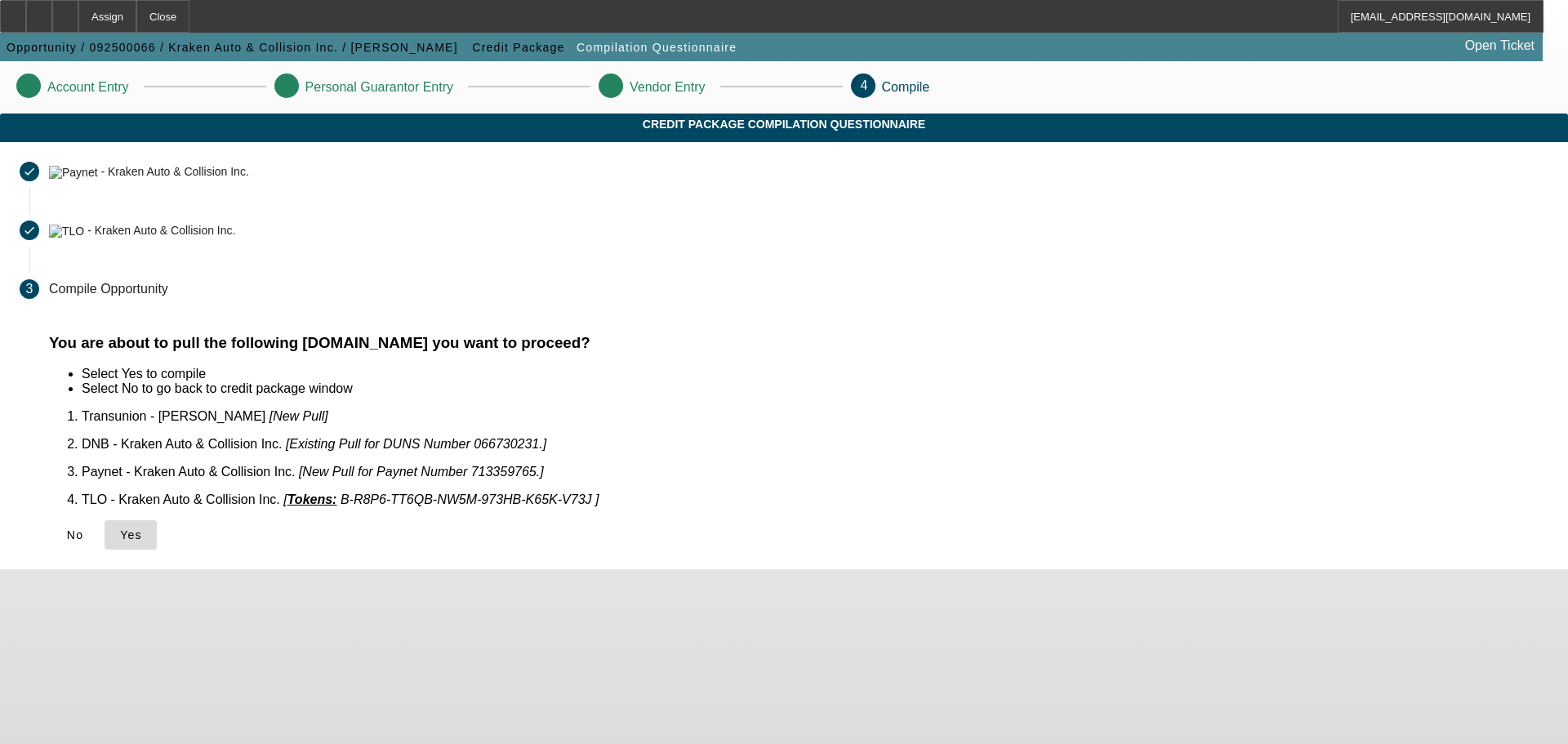
click at [157, 529] on span at bounding box center [130, 535] width 52 height 39
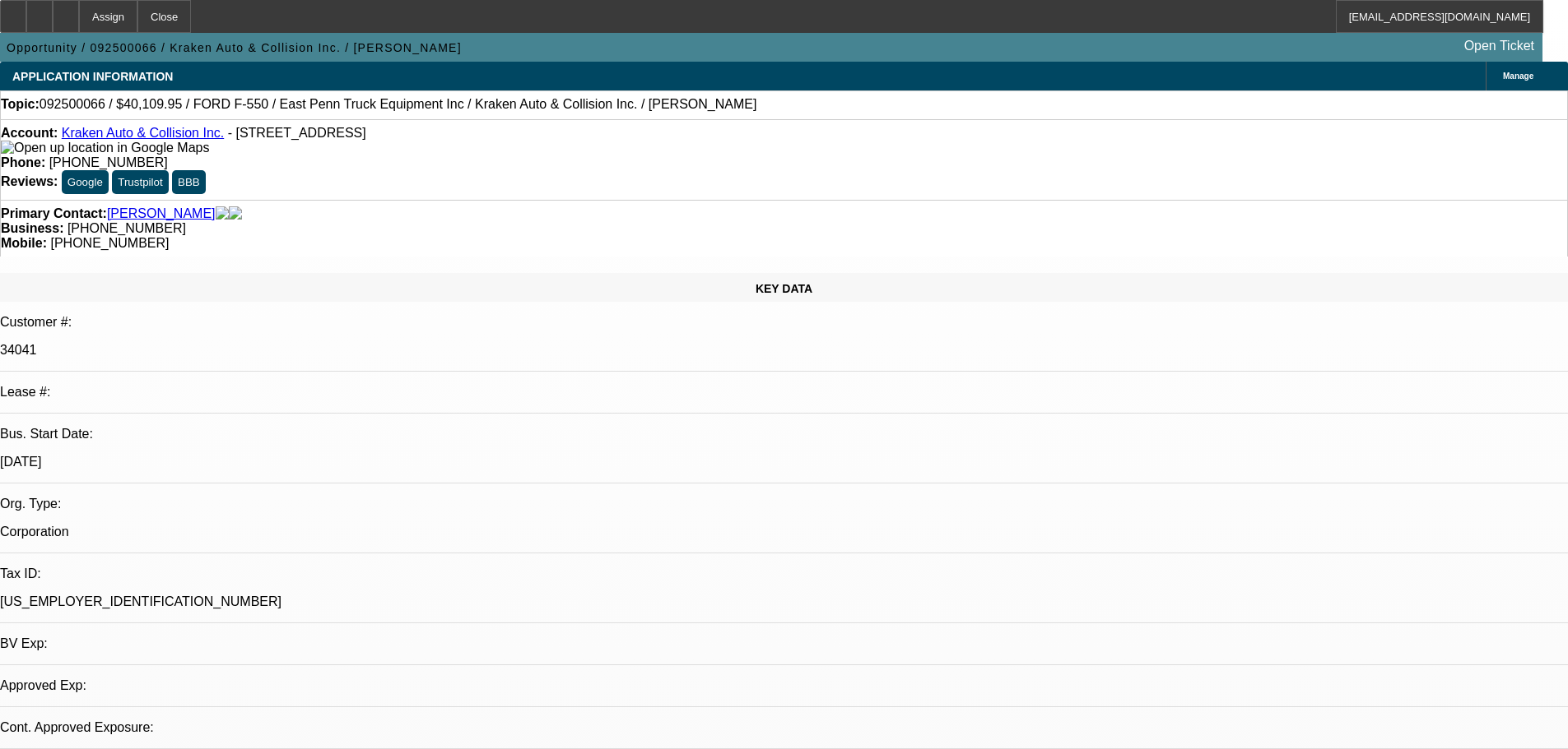
select select "0"
select select "2"
select select "0.1"
select select "2"
select select "4"
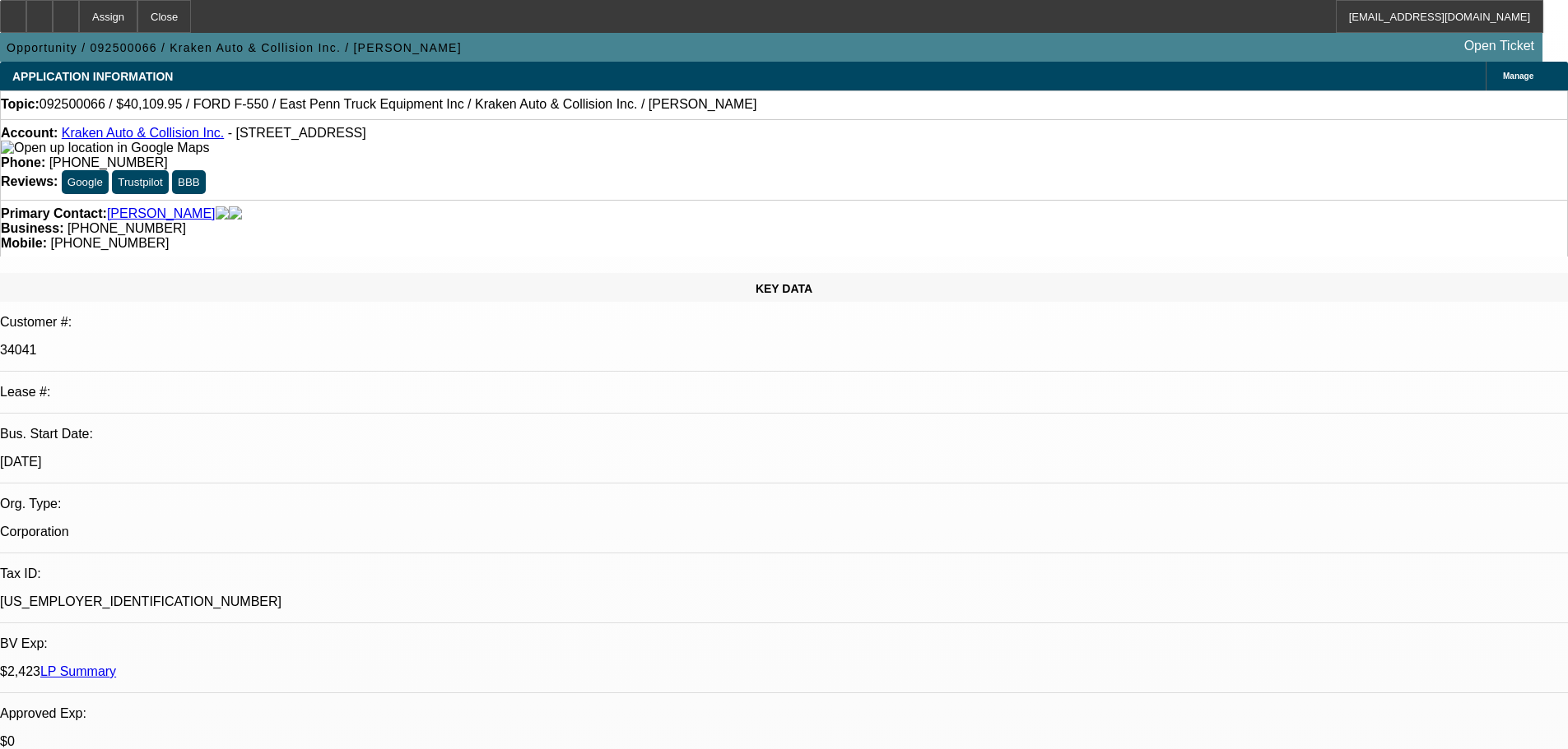
click at [767, 101] on div "Topic: 092500066 / $40,109.95 / FORD F-550 / East Penn Truck Equipment Inc / Kr…" at bounding box center [784, 103] width 1566 height 14
click at [79, 26] on div at bounding box center [65, 16] width 26 height 33
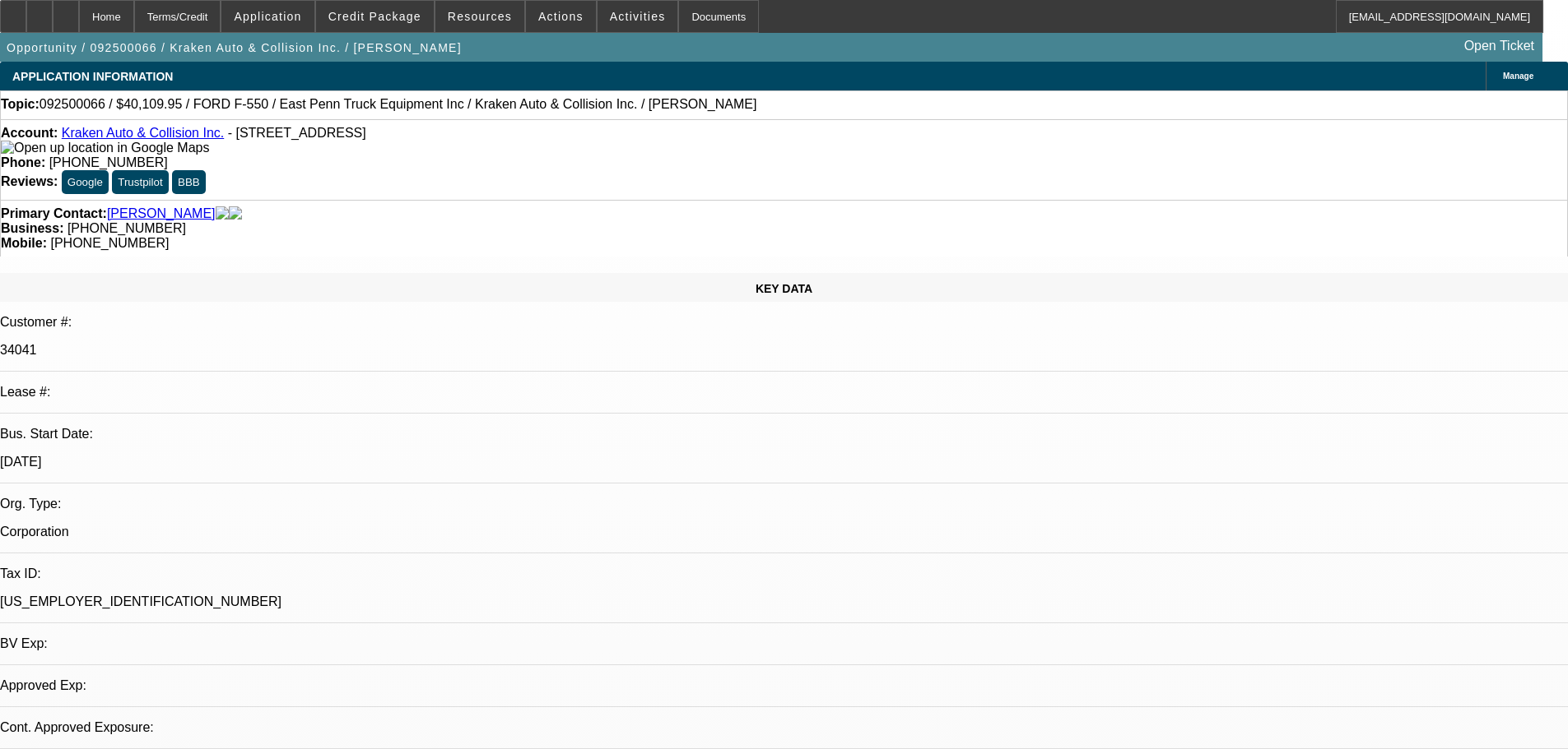
select select "0"
select select "2"
select select "0.1"
select select "1"
select select "2"
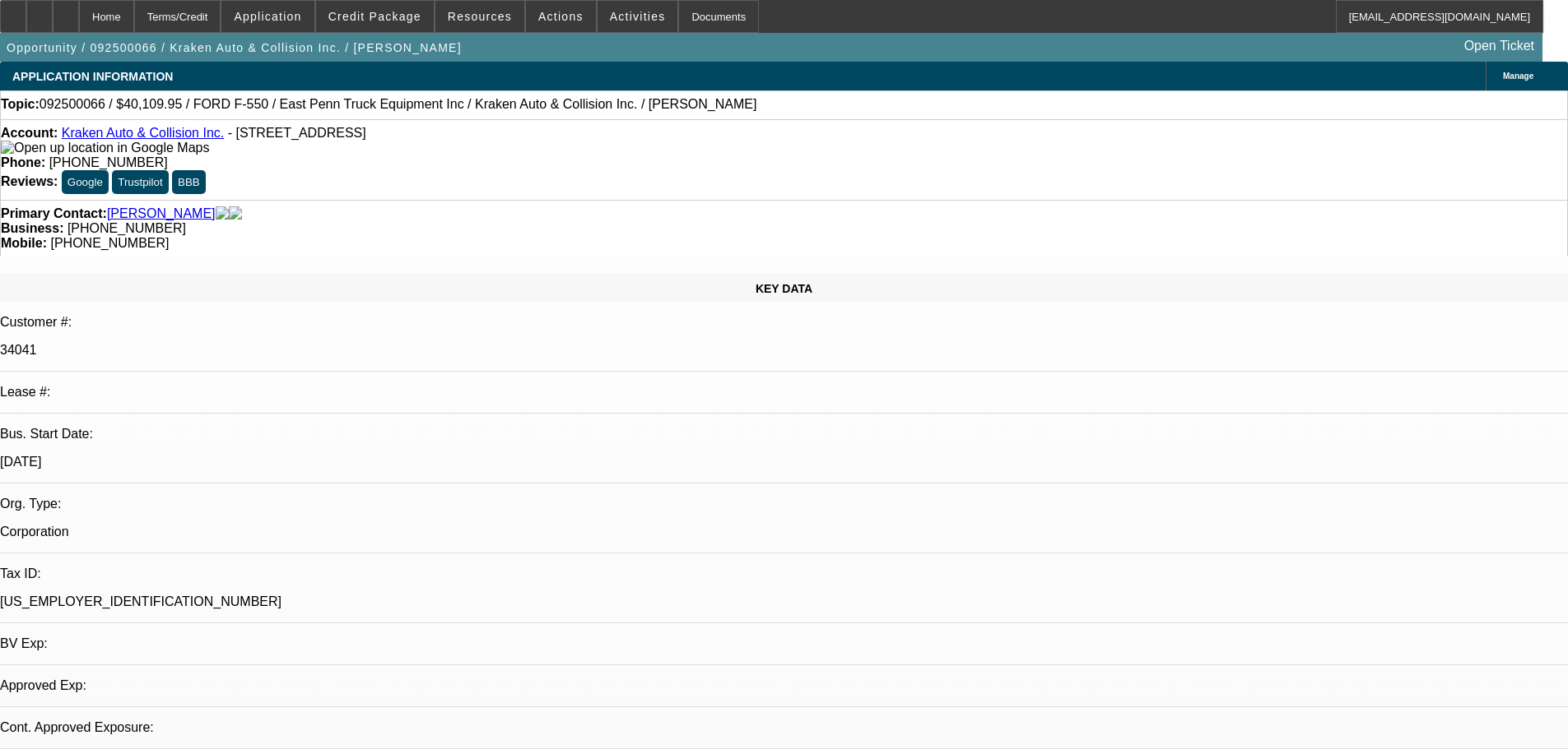
select select "4"
click at [79, 25] on div at bounding box center [65, 16] width 26 height 33
select select "0"
select select "2"
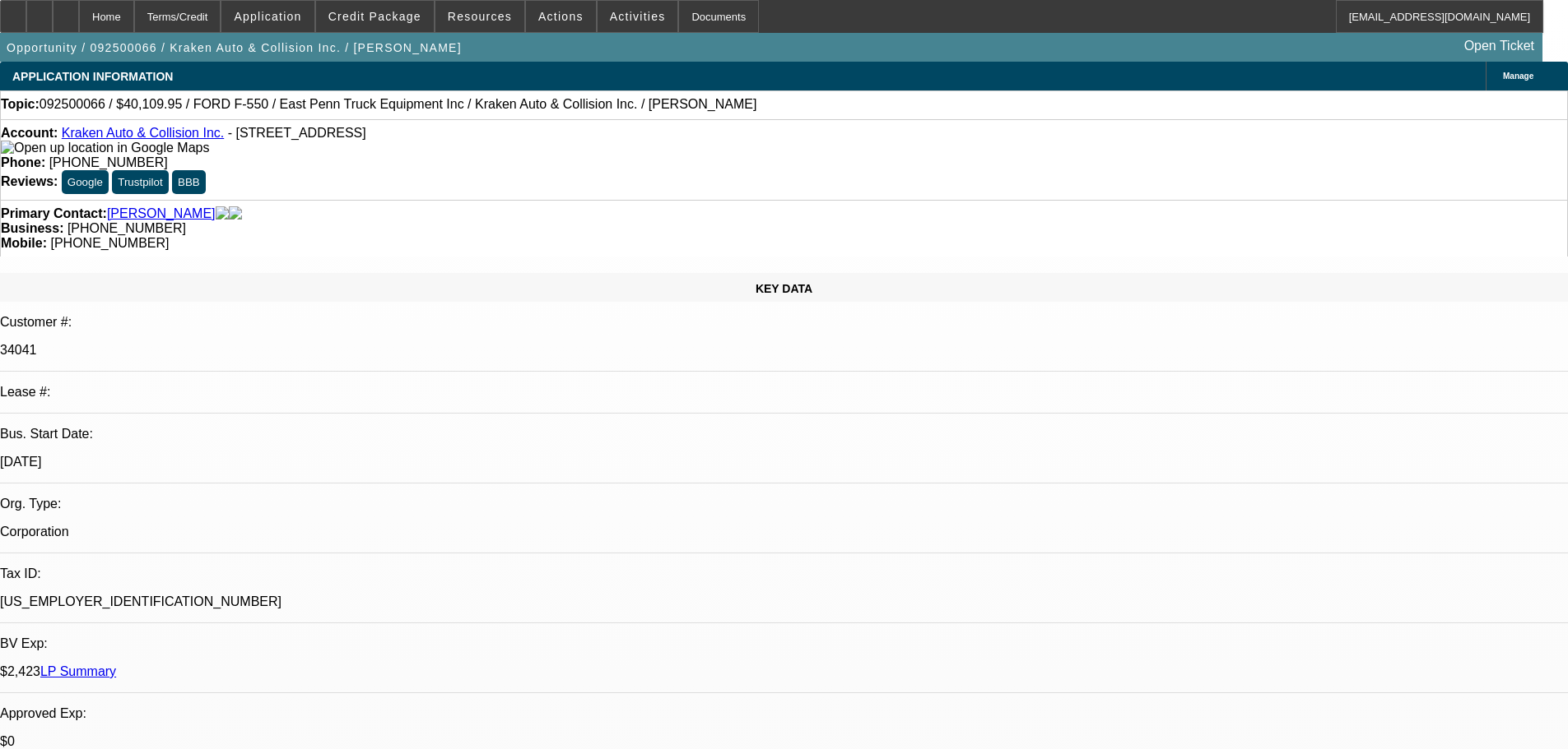
select select "0.1"
select select "4"
